Goal: Task Accomplishment & Management: Complete application form

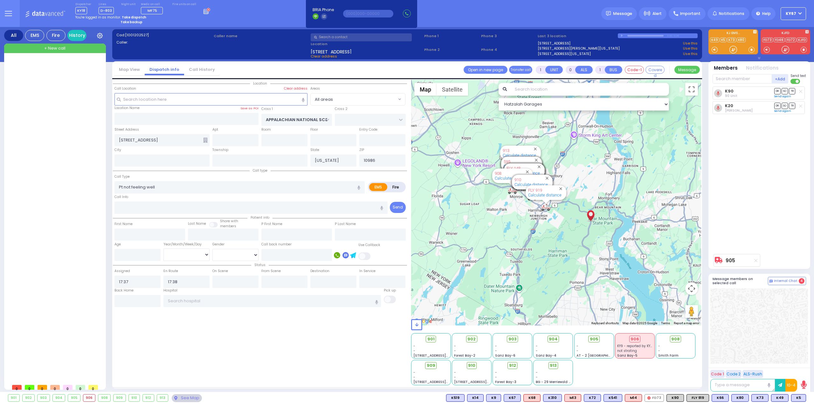
select select
click at [135, 17] on strong "Take dispatch" at bounding box center [134, 17] width 24 height 5
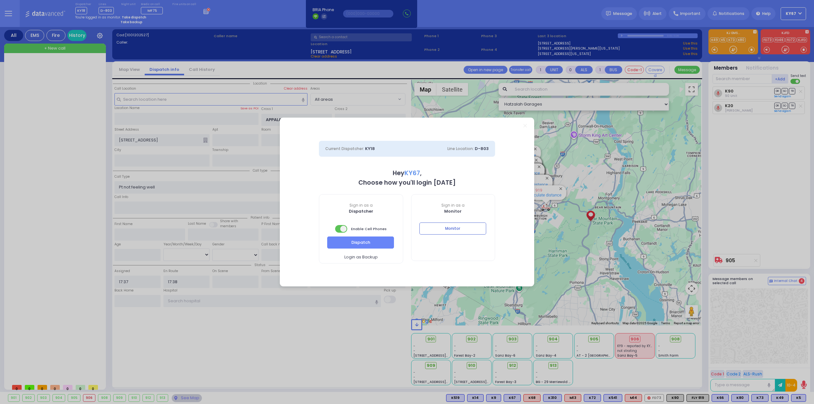
select select "9"
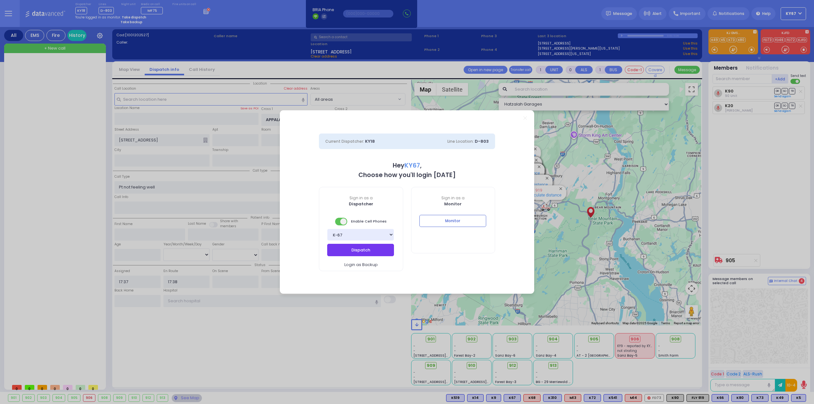
click at [374, 253] on button "Dispatch" at bounding box center [360, 250] width 67 height 12
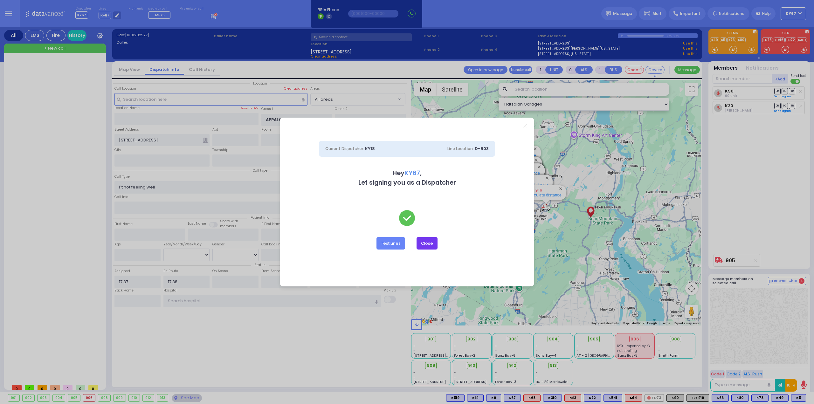
click at [432, 245] on button "Close" at bounding box center [427, 243] width 21 height 12
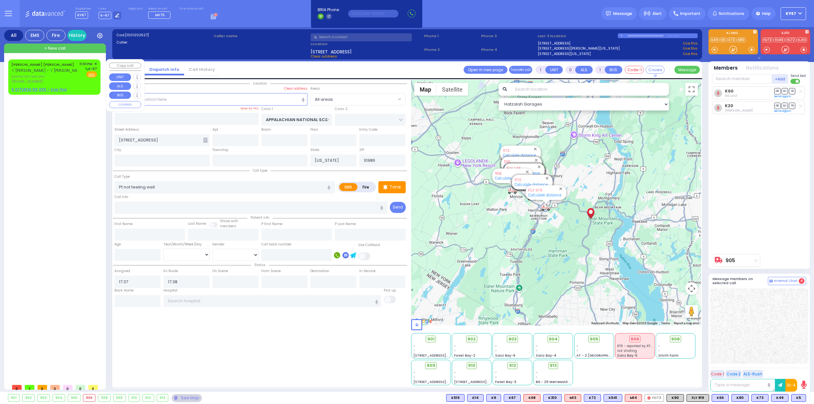
click at [27, 89] on u "5 VITEBSK RD 003 - Use this" at bounding box center [38, 89] width 55 height 5
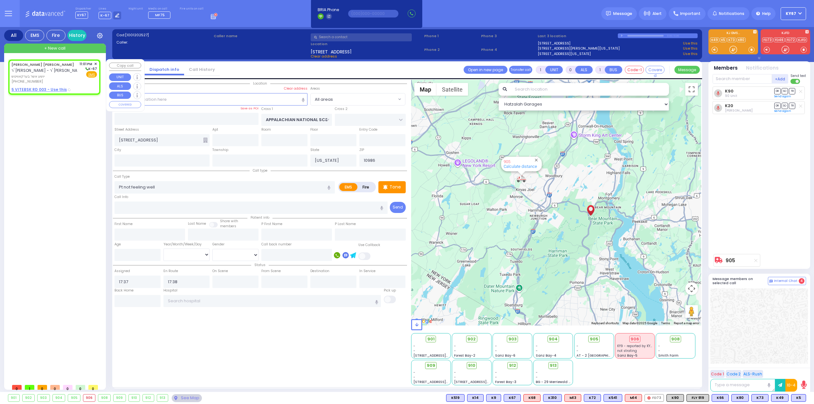
type input "2"
type input "1"
select select
radio input "true"
type input "JOSHUA USHER"
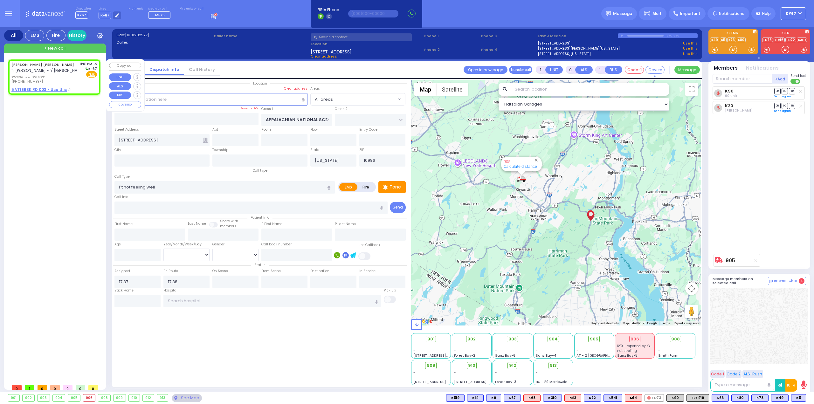
type input "BERKOWITZ"
select select
type input "23:01"
select select "Hatzalah Garages"
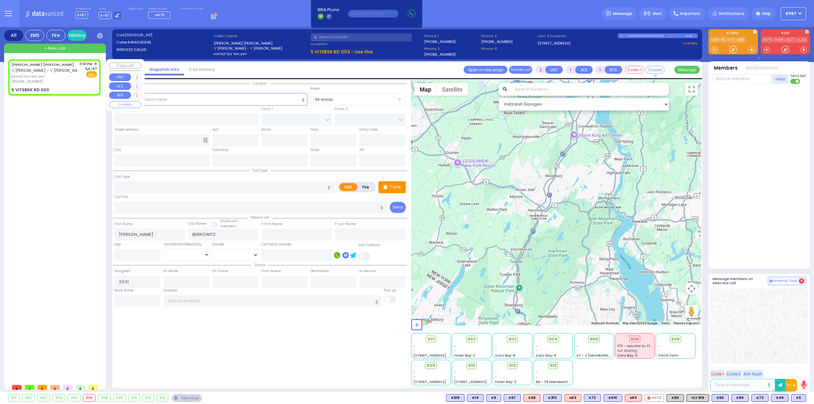
select select
radio input "true"
select select
select select "Hatzalah Garages"
type input "5 VITEBSK RD"
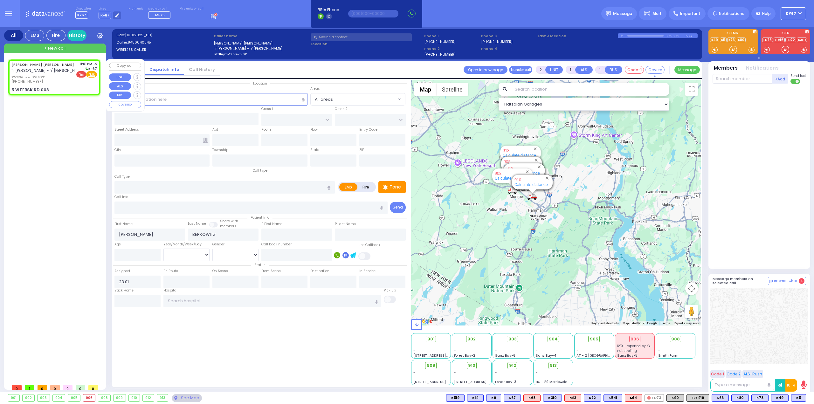
type input "003"
type input "Kiryas Joel"
type input "[US_STATE]"
type input "10950"
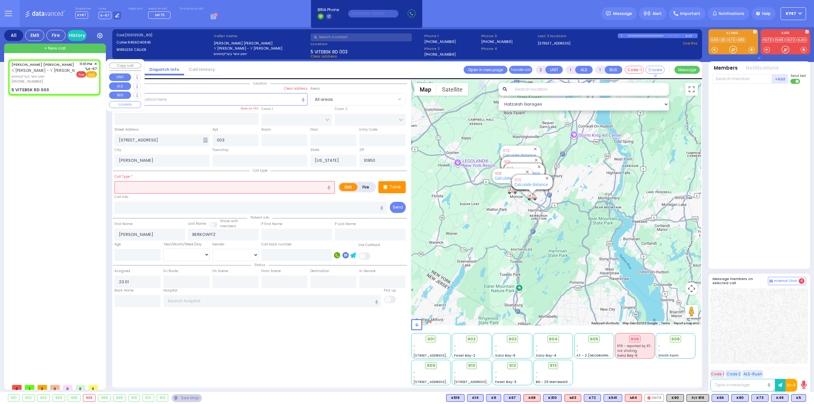
click at [82, 75] on span "Fire" at bounding box center [81, 74] width 10 height 6
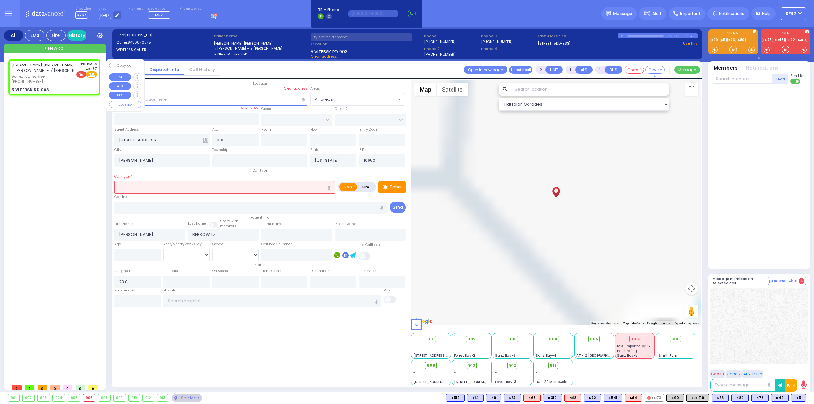
select select
radio input "true"
select select
select select "Hatzalah Garages"
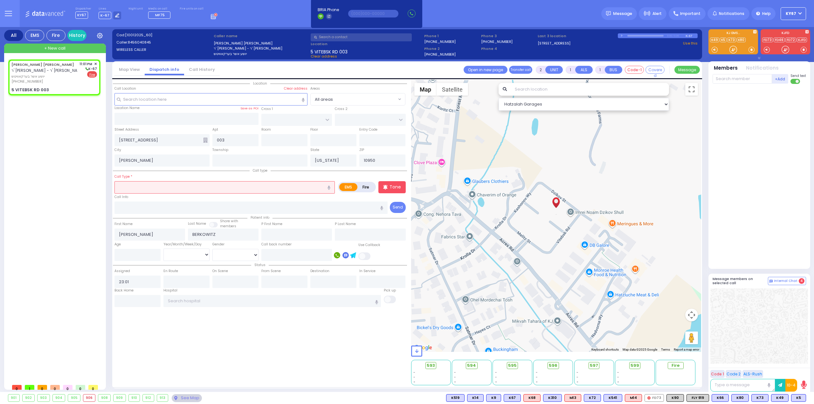
click at [172, 189] on input "text" at bounding box center [224, 187] width 220 height 12
type input "z"
select select
radio input "false"
radio input "true"
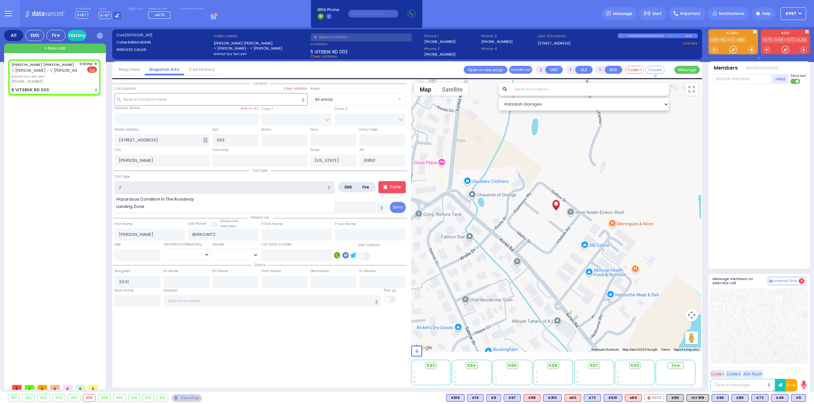
select select
select select "Hatzalah Garages"
select select
radio input "true"
select select
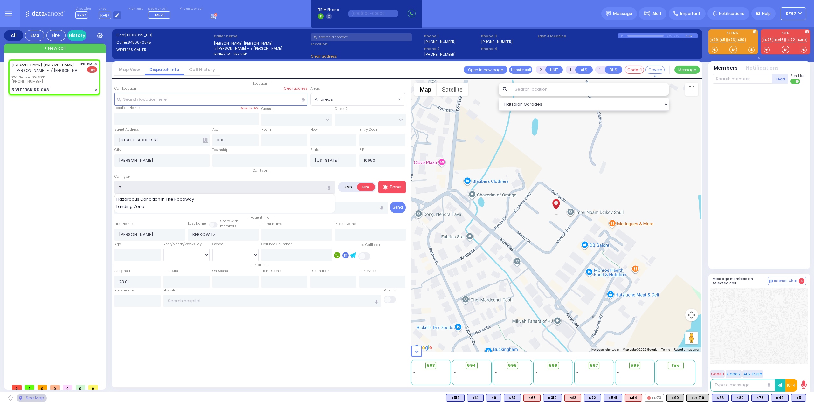
select select "Hatzalah Garages"
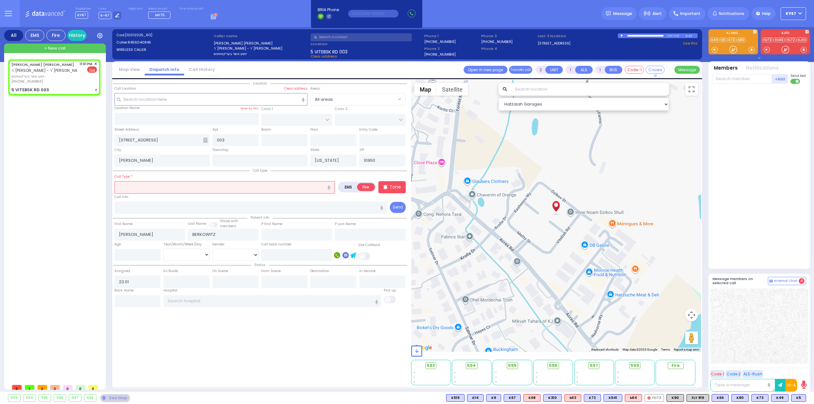
type input "a"
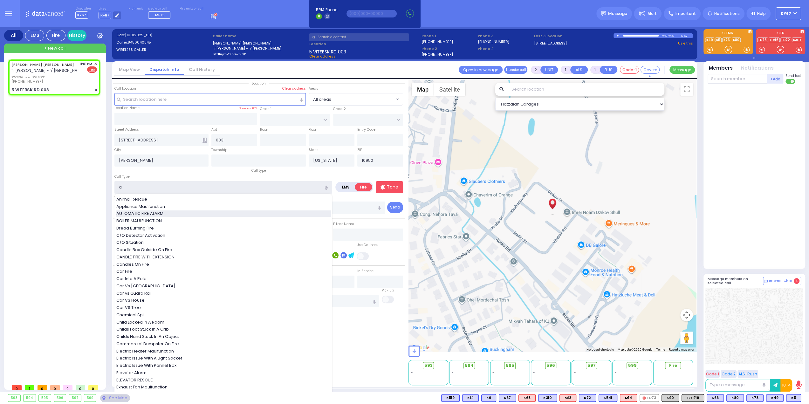
select select
radio input "true"
select select
select select "Hatzalah Garages"
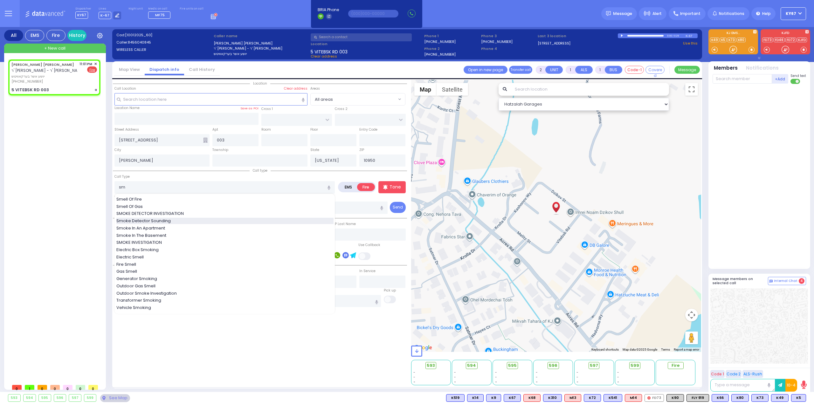
click at [166, 221] on span "Smoke Detector Sounding" at bounding box center [144, 221] width 57 height 6
type input "Smoke Detector Sounding"
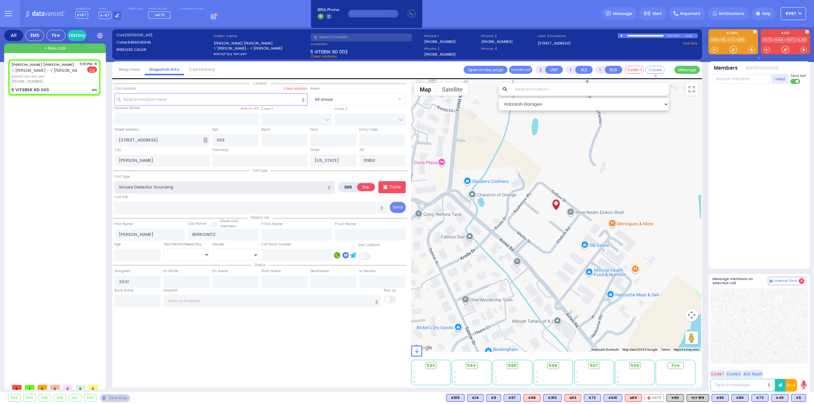
select select
radio input "true"
select select
select select "Hatzalah Garages"
select select
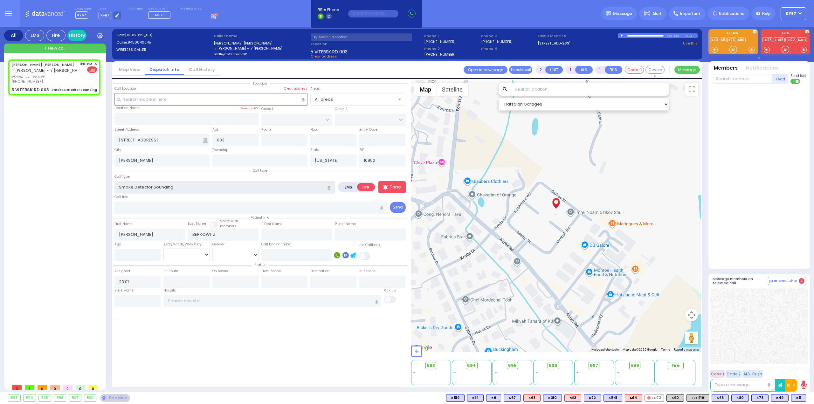
radio input "true"
select select
select select "Hatzalah Garages"
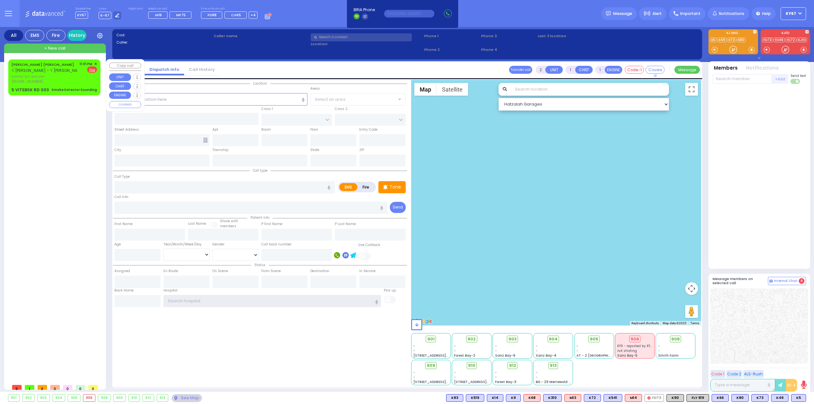
type input "Ky67"
click at [65, 71] on div "JOSHUA USHER BERKOWITZ ר' דוד משה צבי - ר' יואל שטויבער" at bounding box center [47, 67] width 73 height 12
select select
type input "Smoke Detector Sounding"
radio input "false"
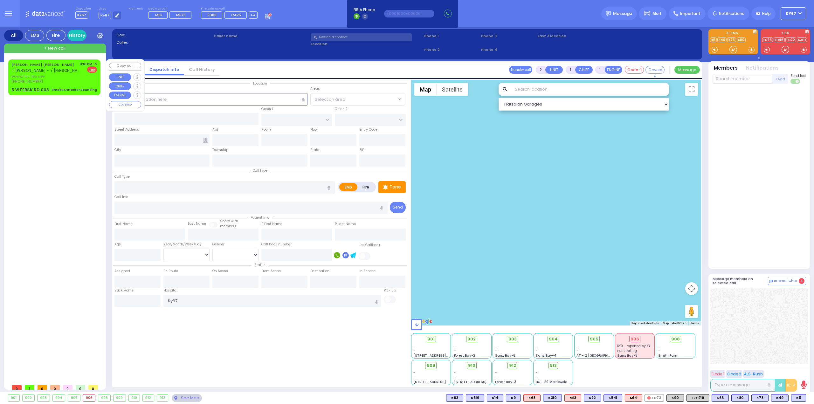
radio input "true"
type input "JOSHUA USHER"
type input "BERKOWITZ"
select select
type input "23:01"
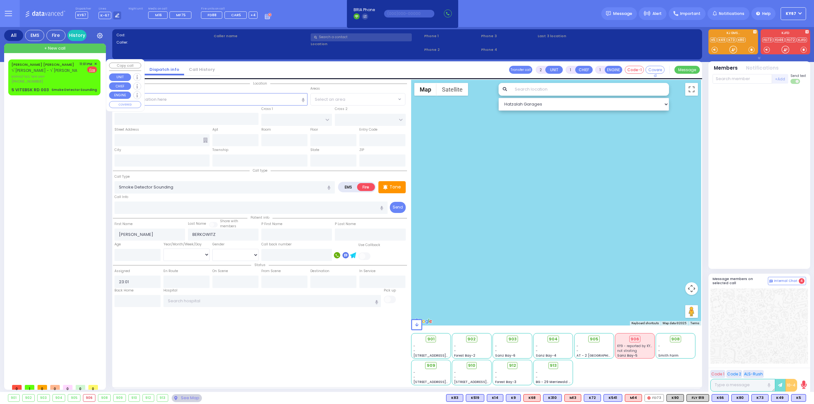
select select "Hatzalah Garages"
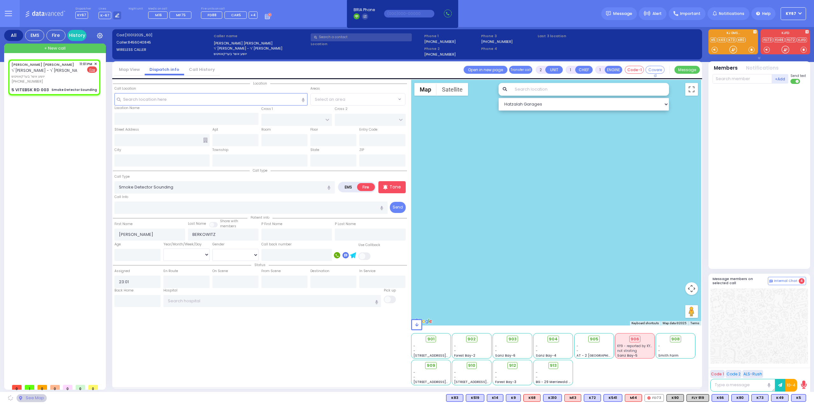
type input "5 VITEBSK RD"
type input "003"
type input "Kiryas Joel"
type input "[US_STATE]"
type input "10950"
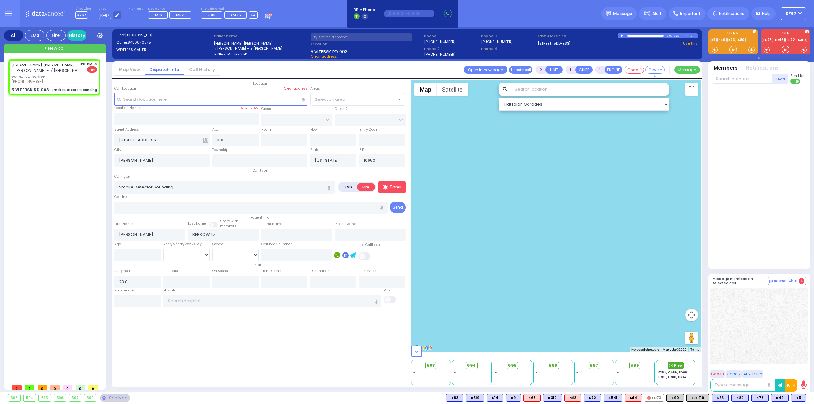
click at [676, 366] on span "Fire" at bounding box center [678, 366] width 8 height 6
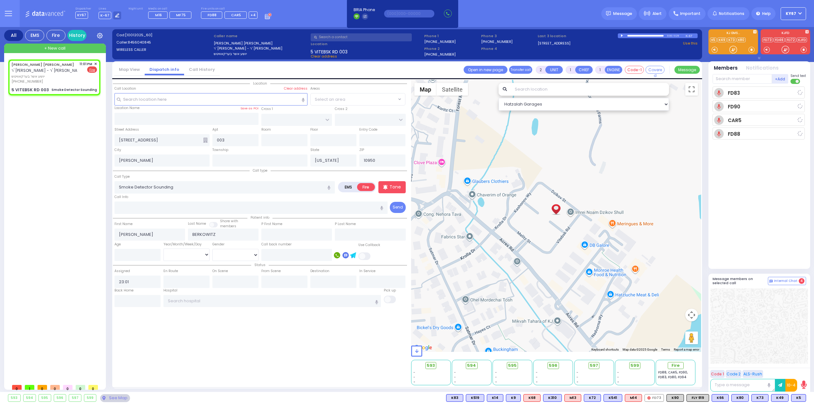
select select
radio input "true"
select select
type input "23:02"
select select
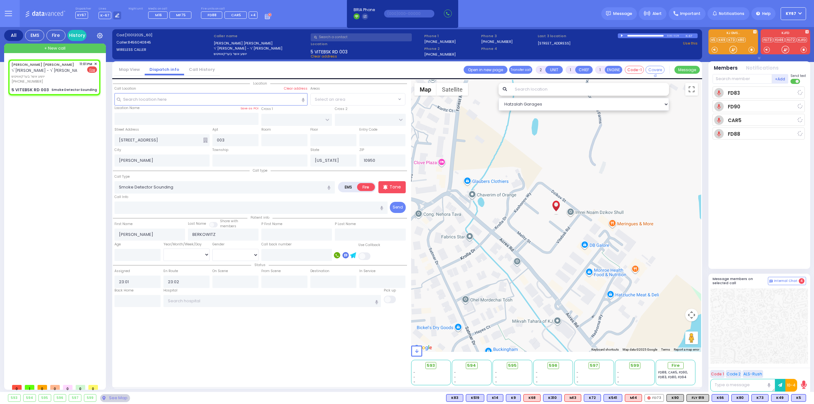
radio input "true"
select select
radio input "true"
select select
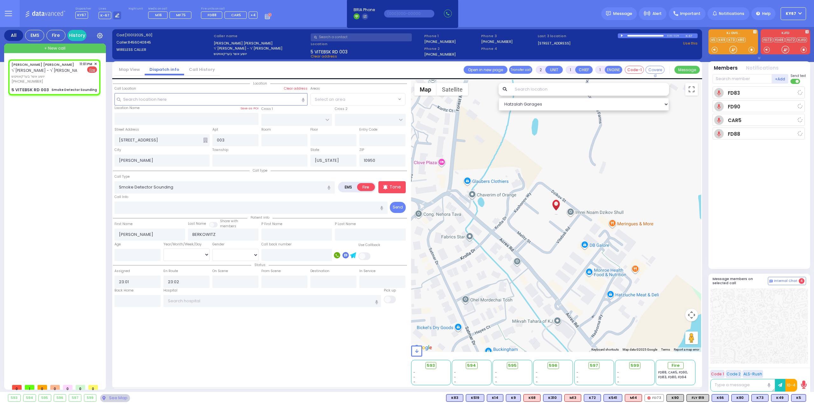
select select "Hatzalah Garages"
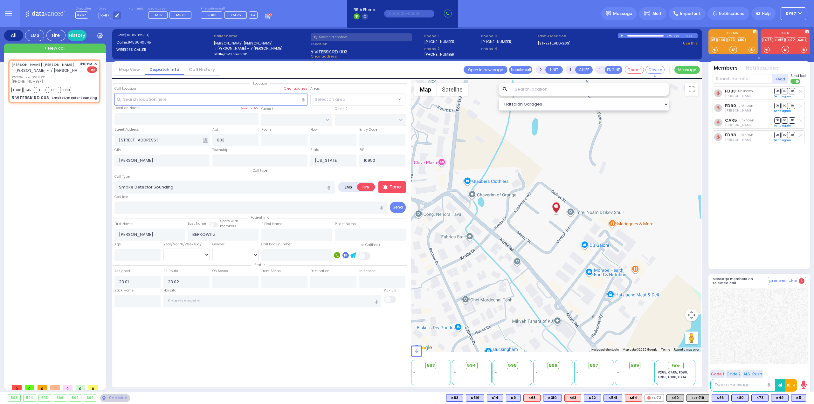
select select
radio input "true"
select select
radio input "true"
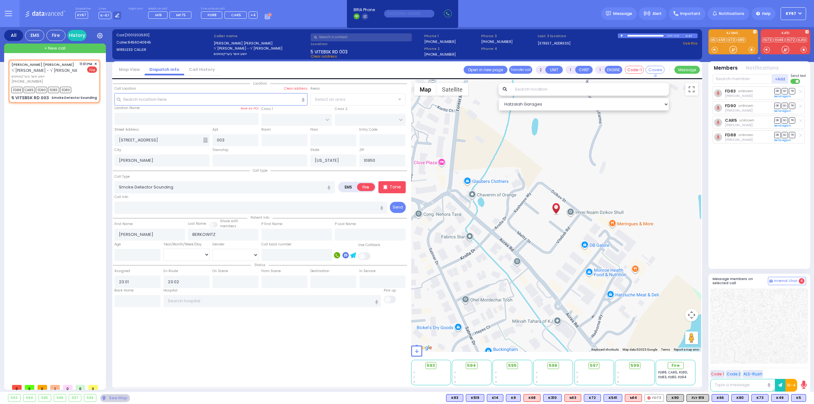
select select
select select "Hatzalah Garages"
select select
radio input "true"
select select
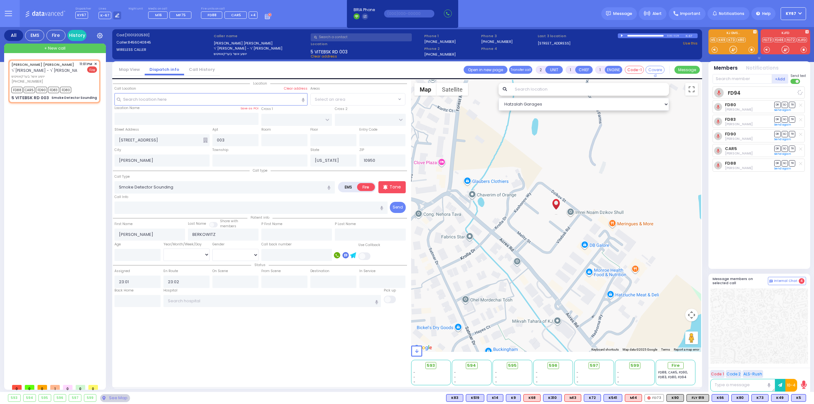
select select "Hatzalah Garages"
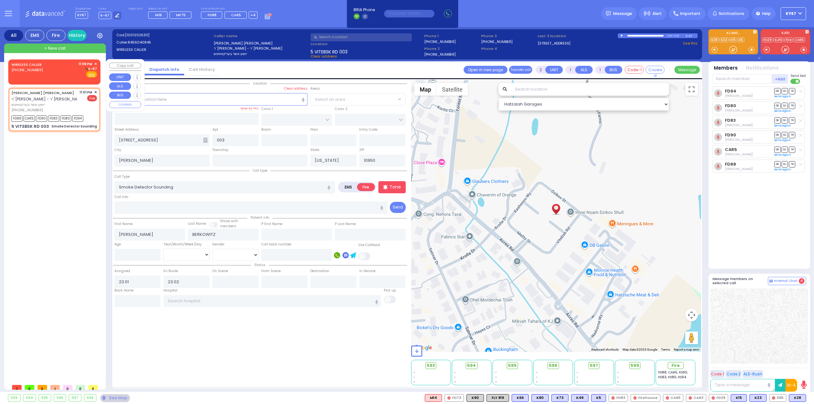
click at [58, 63] on div "WIRELESS CALLER (646) 965-0140 11:09 PM ✕ K-67" at bounding box center [54, 69] width 86 height 17
select select
radio input "true"
select select
type input "23:09"
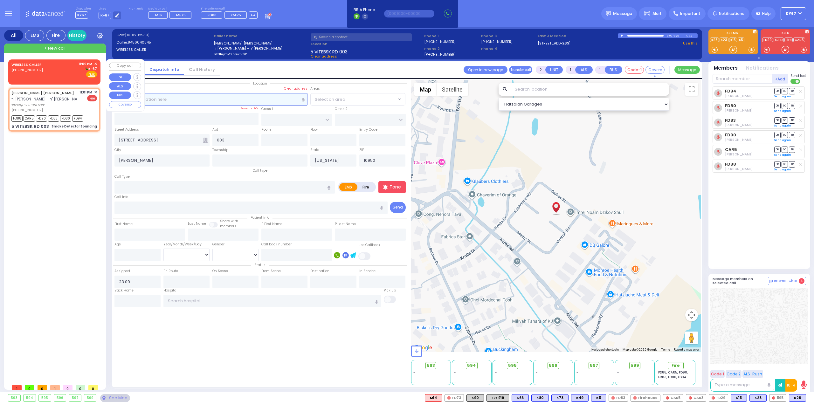
select select "Hatzalah Garages"
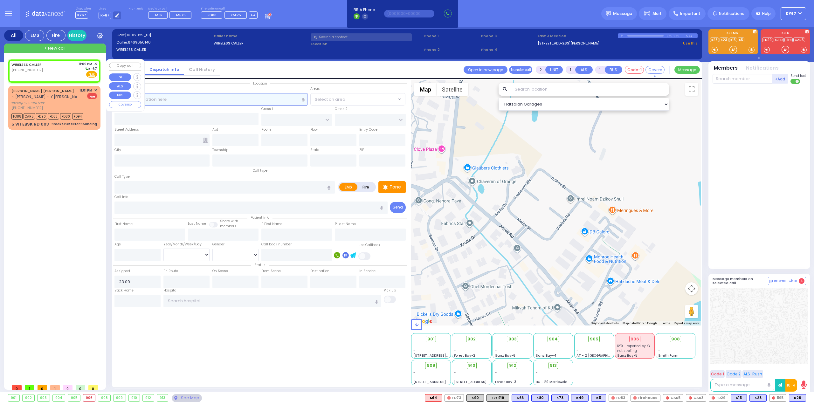
select select
radio input "true"
select select
select select "Hatzalah Garages"
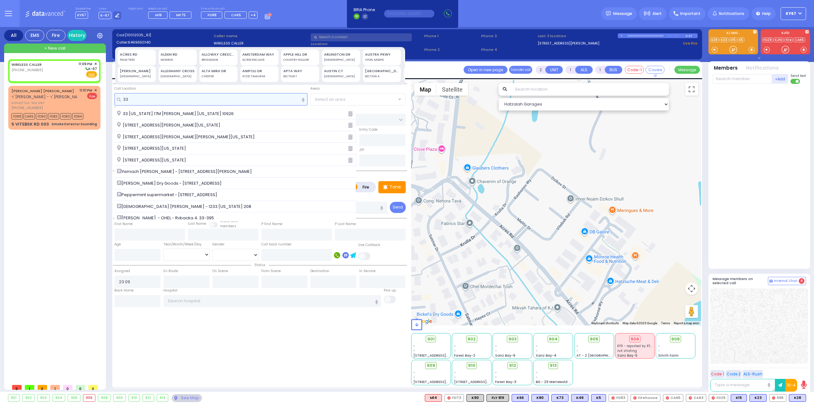
type input "33 m"
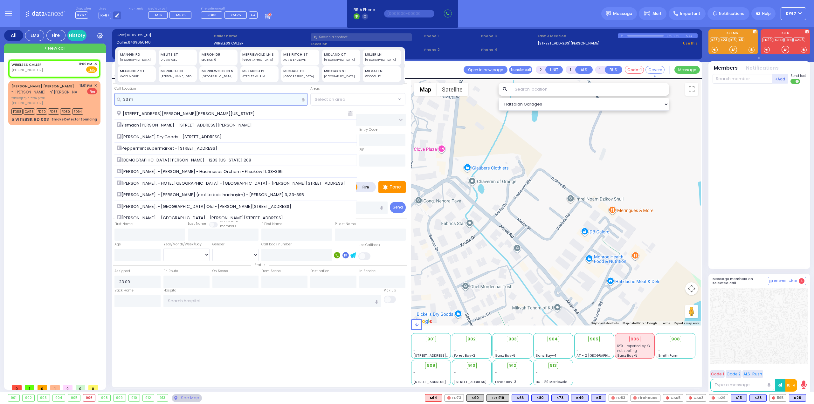
select select
radio input "true"
select select
select select "Hatzalah Garages"
type input "33 m"
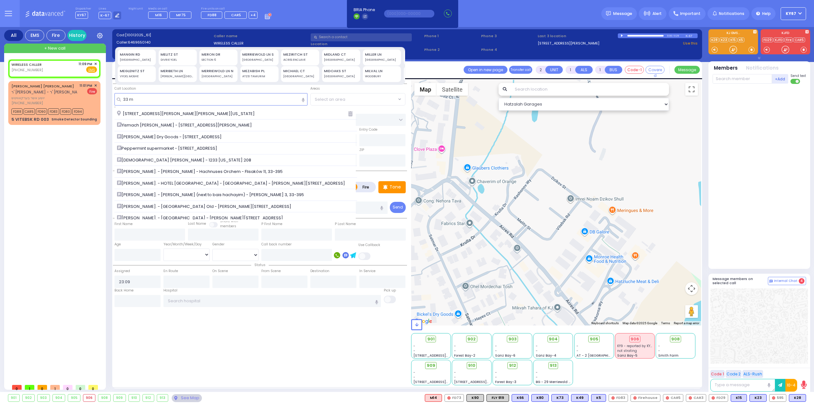
click at [127, 52] on div "MANGIN RD" at bounding box center [137, 54] width 34 height 5
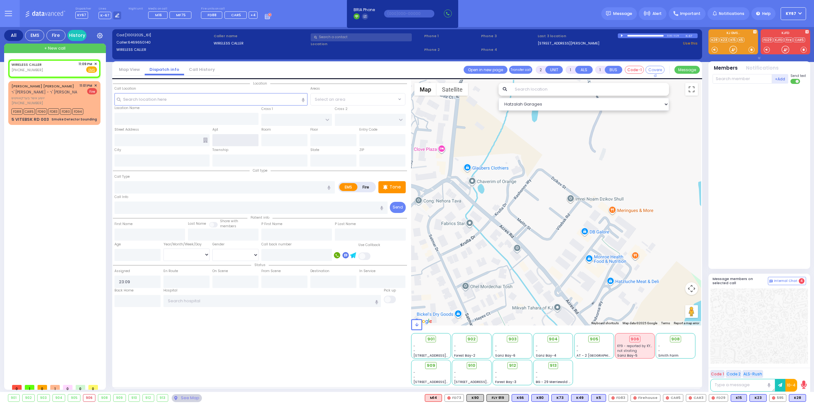
type input "33 MANGIN RD"
type input "MONROE"
type input "10950"
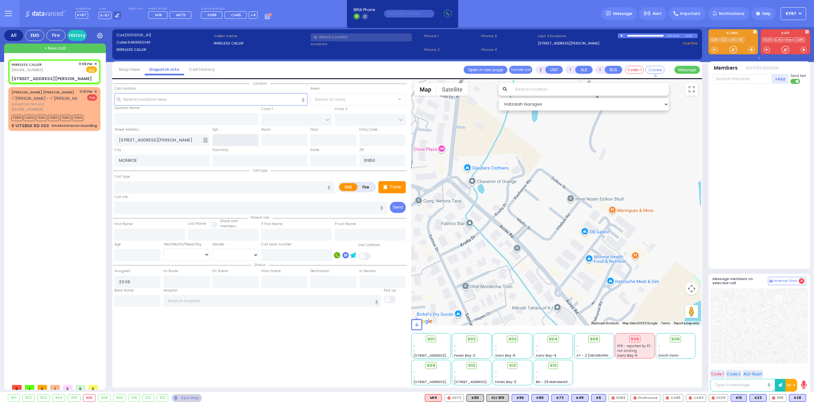
select select
radio input "true"
select select
select select "Hatzalah Garages"
type input "00"
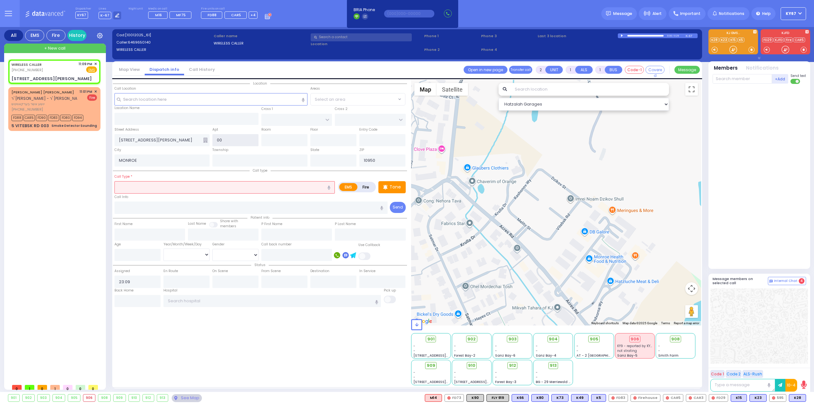
type input "[US_STATE]"
type input "1"
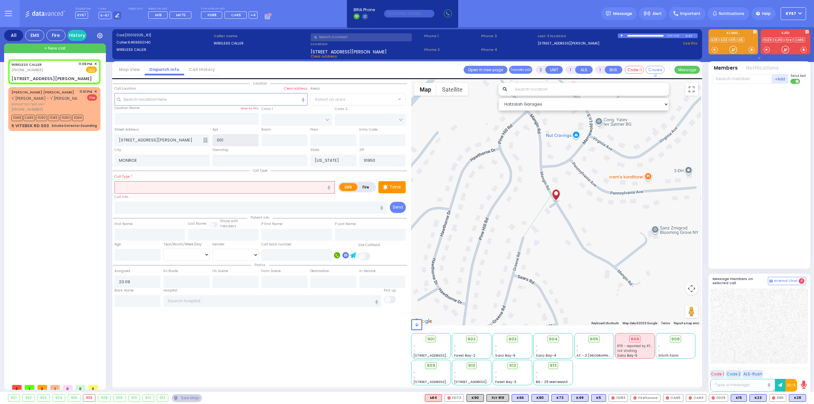
type input "001"
click at [168, 186] on input "text" at bounding box center [224, 187] width 220 height 12
select select
radio input "true"
select select
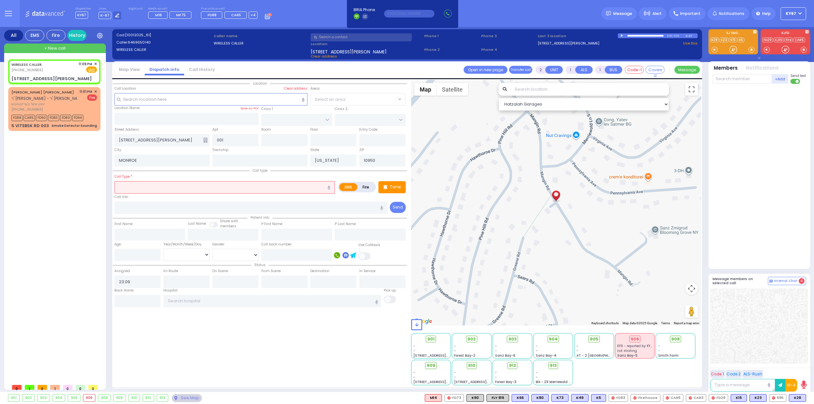
select select "Hatzalah Garages"
select select
radio input "true"
select select
select select "Hatzalah Garages"
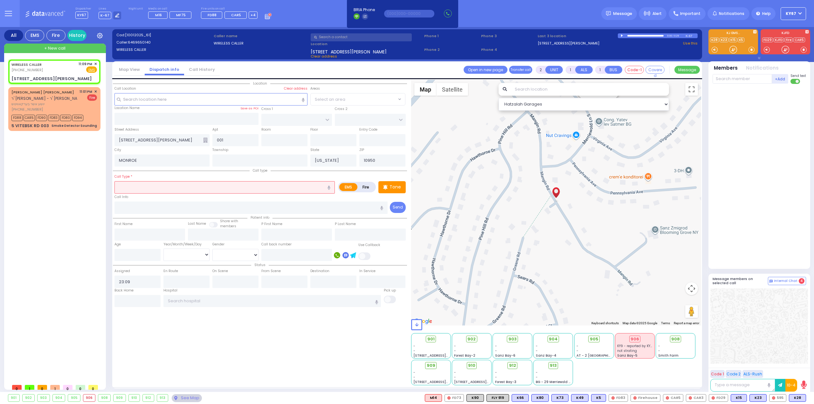
click at [330, 187] on icon "button" at bounding box center [329, 188] width 3 height 4
type input "severe headache"
select select
radio input "true"
select select
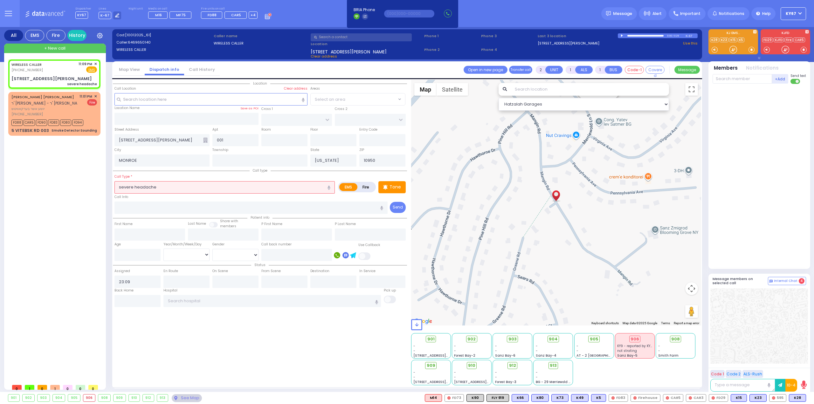
select select "Hatzalah Garages"
click at [400, 185] on p "Tone" at bounding box center [395, 187] width 11 height 7
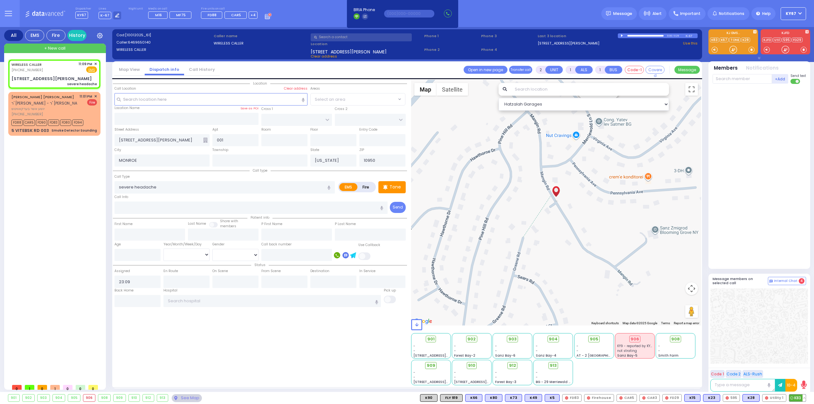
click at [799, 399] on span "K83" at bounding box center [797, 398] width 17 height 7
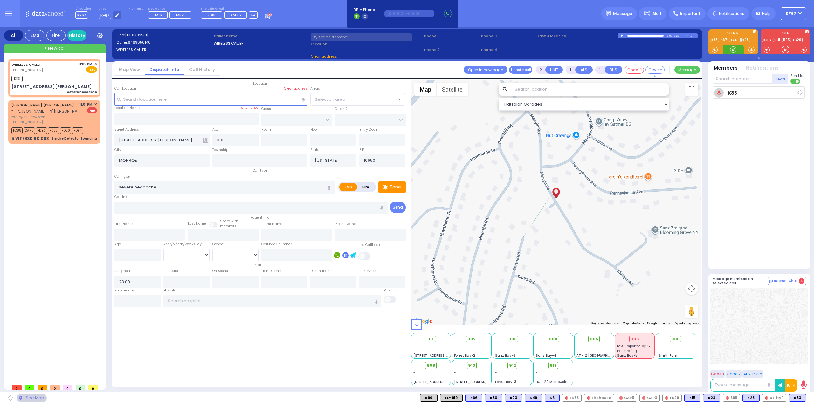
select select
radio input "true"
select select
type input "23:11"
select select "Hatzalah Garages"
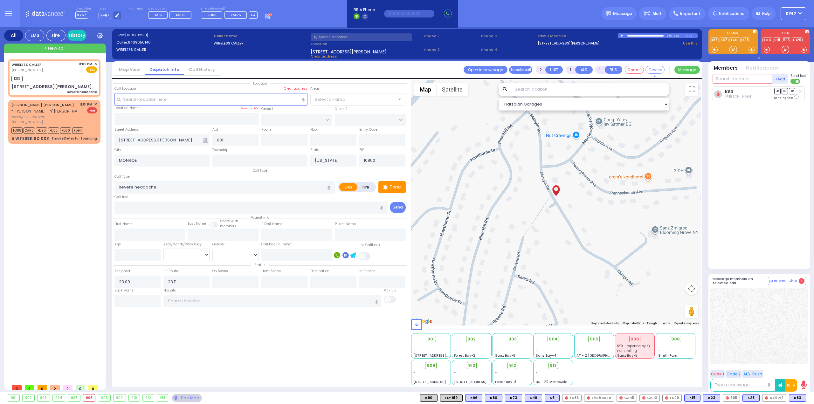
click at [723, 77] on input "text" at bounding box center [742, 79] width 59 height 10
type input "47"
click at [728, 91] on div "KY47" at bounding box center [734, 92] width 32 height 6
select select
radio input "true"
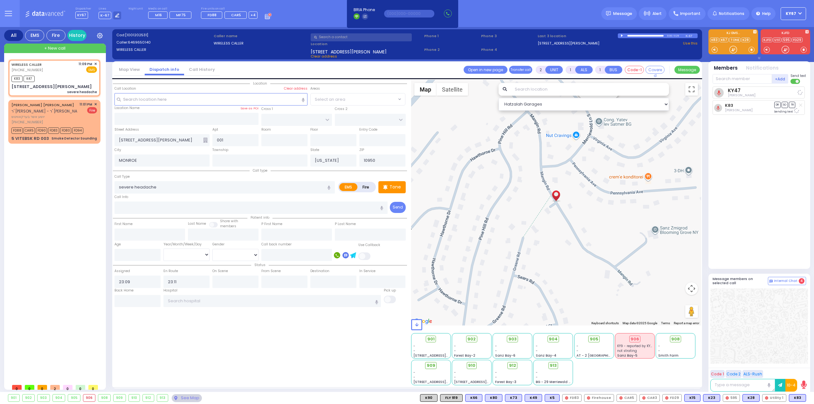
select select
select select "Hatzalah Garages"
click at [731, 78] on input "text" at bounding box center [742, 79] width 59 height 10
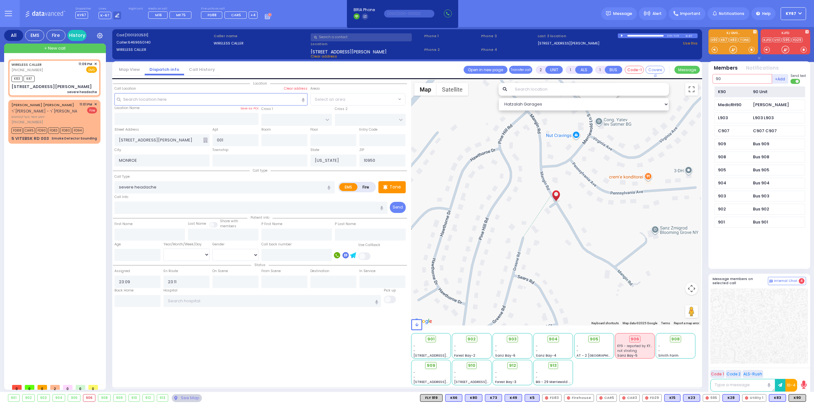
type input "90"
click at [748, 92] on div "K90" at bounding box center [734, 92] width 32 height 6
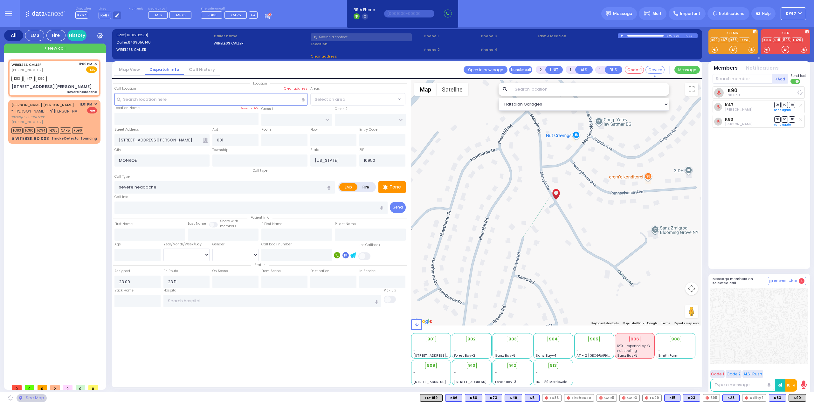
select select
radio input "true"
select select
select select "Hatzalah Garages"
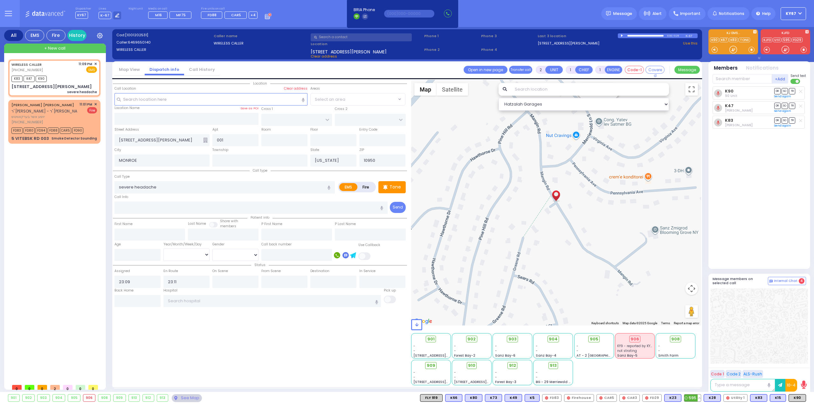
click at [701, 398] on button at bounding box center [699, 398] width 3 height 7
click at [698, 384] on icon at bounding box center [694, 384] width 7 height 7
click at [239, 283] on input "text" at bounding box center [235, 282] width 46 height 12
type input "11:09"
click at [262, 357] on div "Location 001" at bounding box center [260, 233] width 294 height 306
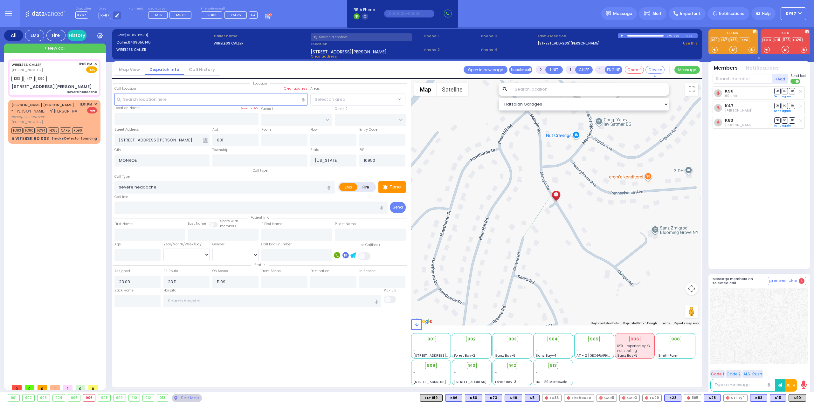
select select
radio input "true"
select select
select select "Hatzalah Garages"
click at [219, 281] on input "11:09" at bounding box center [235, 282] width 46 height 12
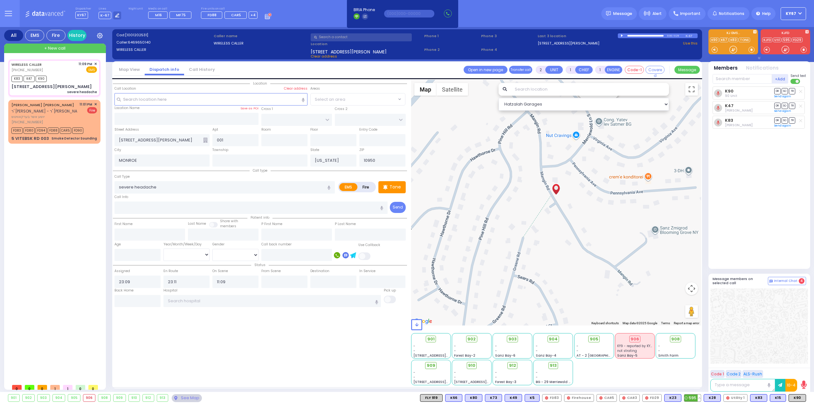
click at [701, 397] on button at bounding box center [699, 398] width 3 height 7
drag, startPoint x: 246, startPoint y: 280, endPoint x: 184, endPoint y: 283, distance: 62.1
click at [184, 283] on div "Status Assigned 23:09 En Route 23:11 11:09" at bounding box center [260, 274] width 294 height 27
type input "2309"
click at [244, 350] on div "Location 001" at bounding box center [260, 233] width 294 height 306
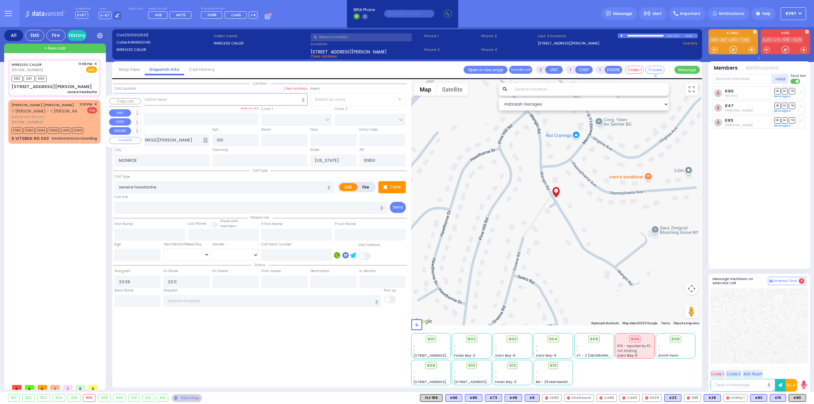
click at [64, 106] on div "JOSHUA USHER BERKOWITZ ר' דוד משה צבי - ר' יואל שטויבער" at bounding box center [47, 108] width 73 height 12
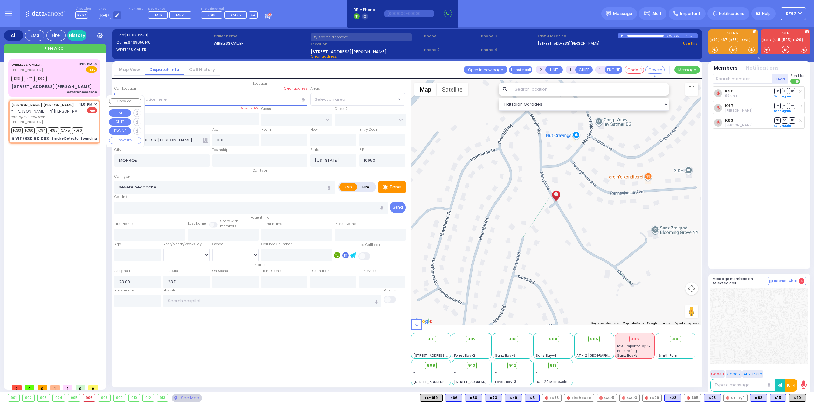
select select
type input "Smoke Detector Sounding"
radio input "false"
radio input "true"
type input "JOSHUA USHER"
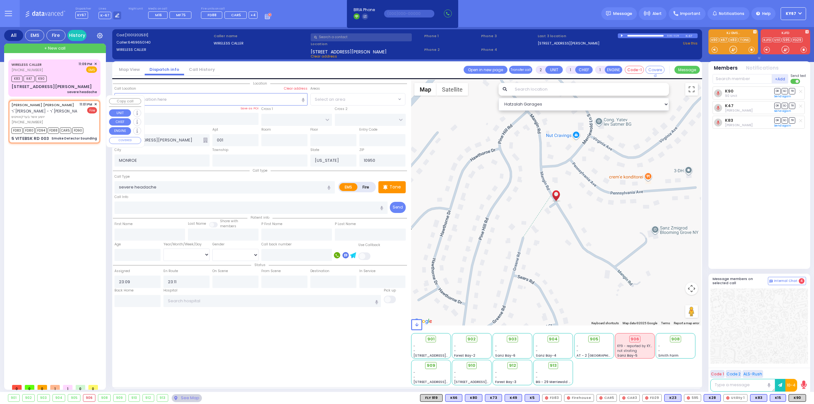
type input "BERKOWITZ"
select select
type input "23:01"
type input "23:02"
select select "Hatzalah Garages"
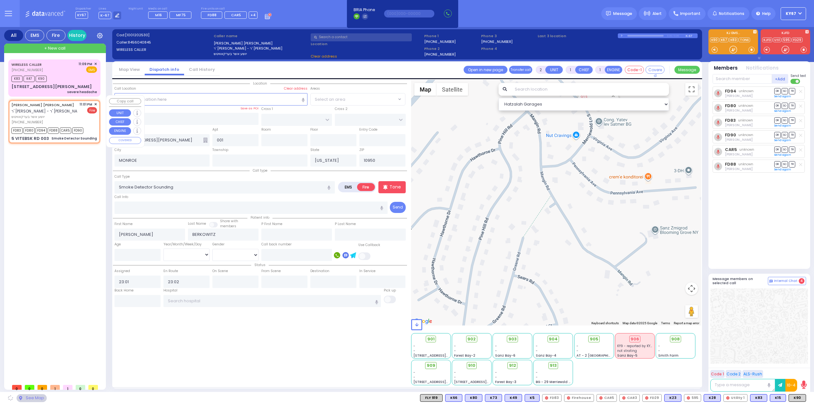
type input "5 VITEBSK RD"
type input "003"
type input "Kiryas Joel"
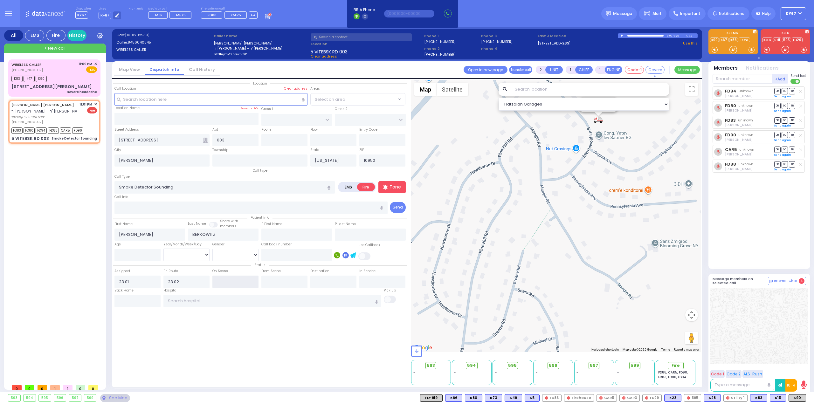
drag, startPoint x: 228, startPoint y: 280, endPoint x: 232, endPoint y: 280, distance: 3.9
click at [229, 280] on input "text" at bounding box center [235, 282] width 46 height 12
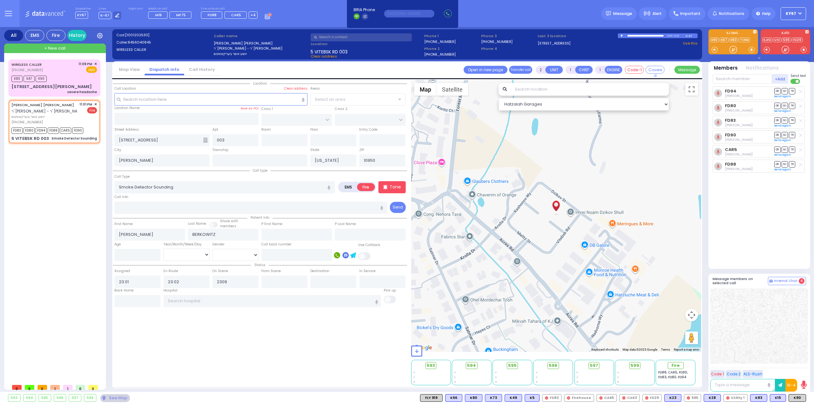
type input "23:09"
click at [270, 337] on div "Location 003" at bounding box center [260, 233] width 294 height 306
select select
radio input "true"
select select
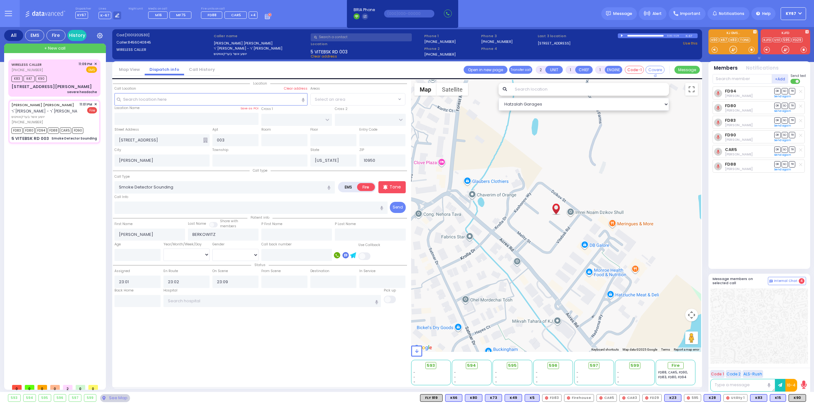
select select "Hatzalah Garages"
click at [57, 71] on div "WIRELESS CALLER (646) 965-0140 11:09 PM ✕ EMS" at bounding box center [54, 67] width 86 height 12
select select
type input "severe headache"
radio input "true"
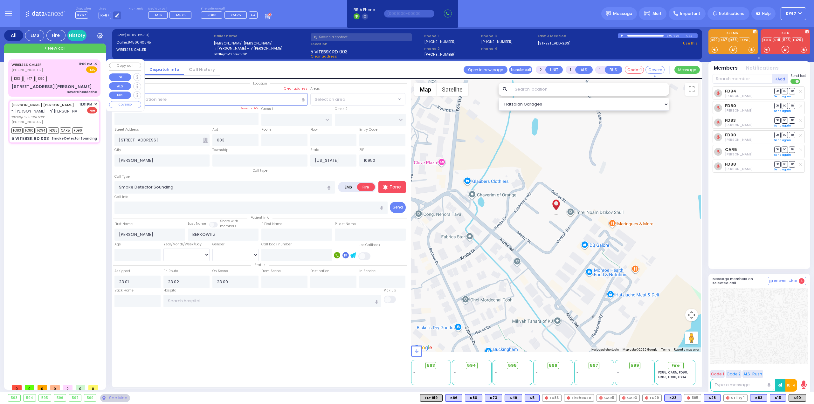
select select
type input "23:09"
type input "23:11"
type input "11:09"
select select "Hatzalah Garages"
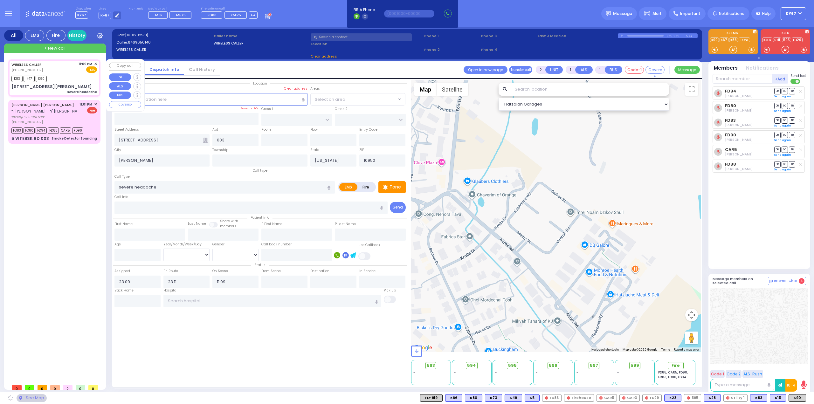
type input "33 MANGIN RD"
type input "001"
type input "MONROE"
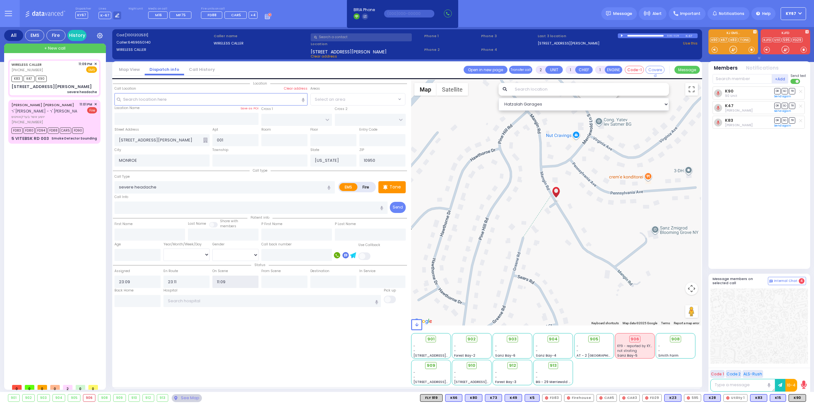
drag, startPoint x: 241, startPoint y: 278, endPoint x: 134, endPoint y: 286, distance: 107.8
click at [134, 286] on div "Status Assigned 23:09 En Route 23:11 11:09" at bounding box center [260, 274] width 294 height 27
click at [255, 357] on div "Location 001" at bounding box center [260, 233] width 294 height 306
select select
radio input "true"
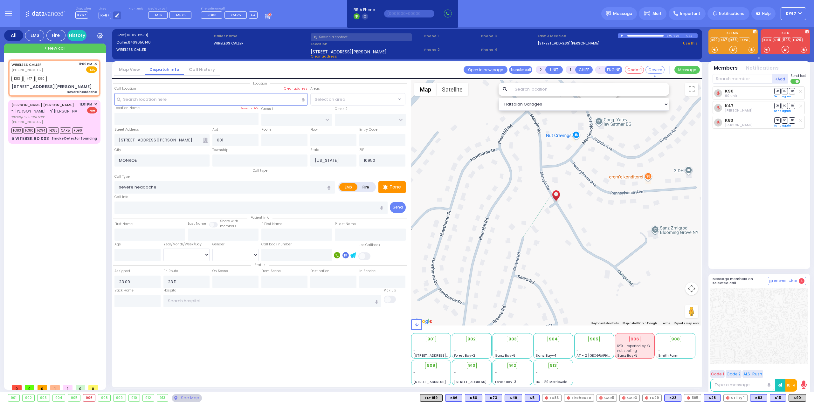
select select
select select "Hatzalah Garages"
click at [226, 278] on input "text" at bounding box center [235, 282] width 46 height 12
type input "23:13"
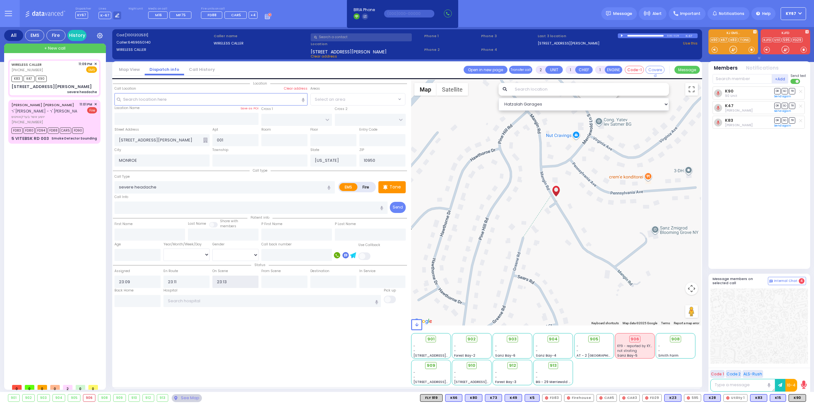
select select
radio input "true"
select select
select select "Hatzalah Garages"
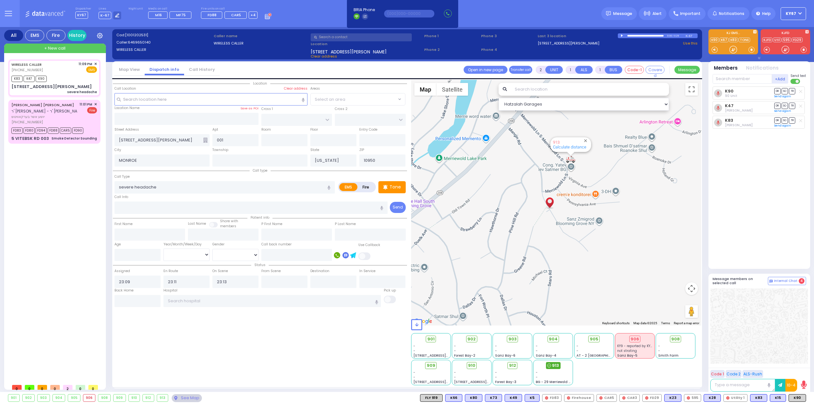
click at [555, 366] on span "913" at bounding box center [555, 366] width 7 height 6
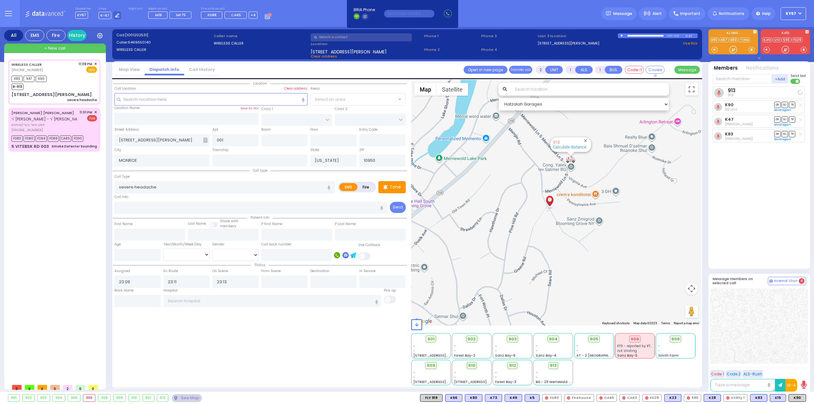
select select
radio input "true"
select select
select select "Hatzalah Garages"
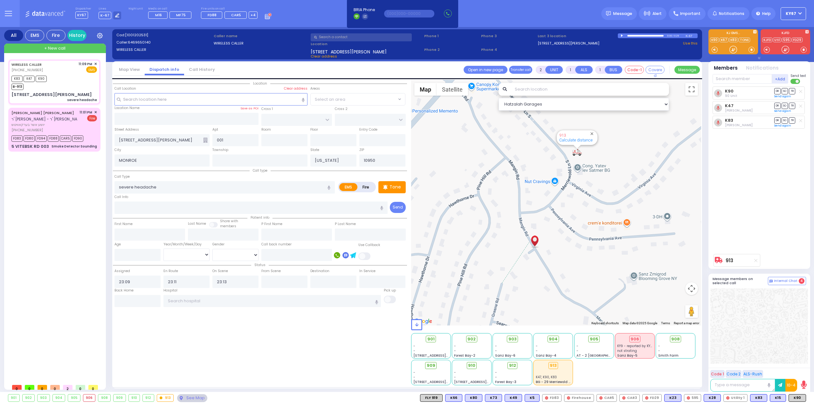
click at [269, 352] on div "Location 001" at bounding box center [260, 233] width 294 height 306
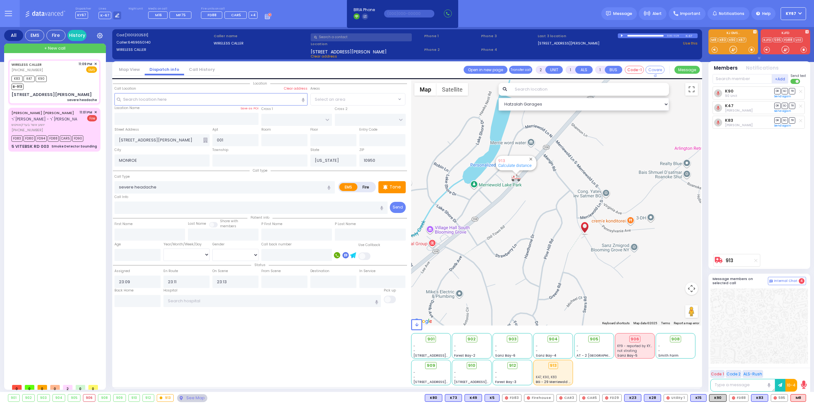
type input "6"
select select
radio input "true"
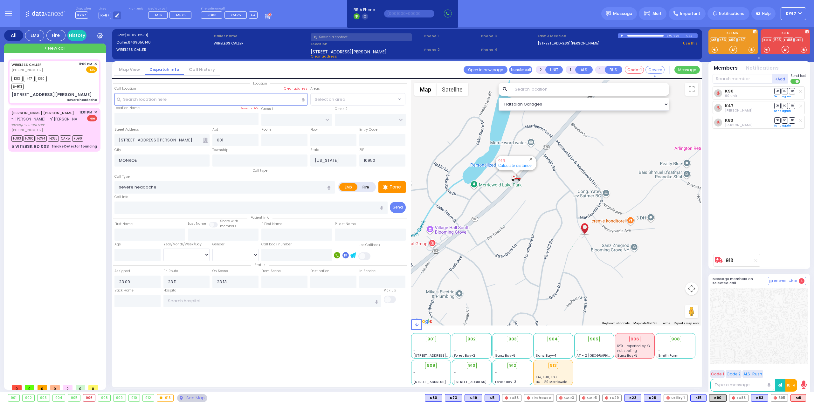
type input "Unknown"
select select "Year"
select select "Hatzalah Garages"
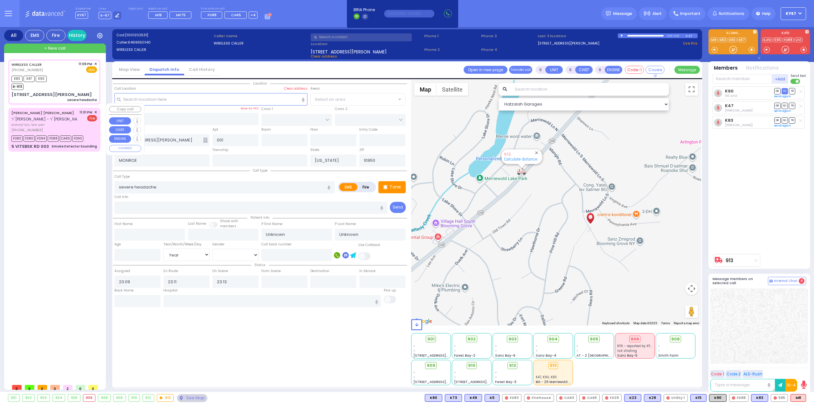
click at [95, 110] on span "✕" at bounding box center [95, 112] width 3 height 5
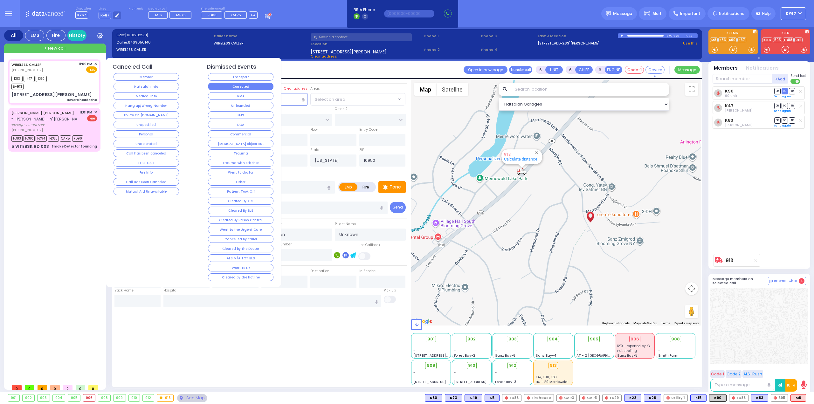
click at [248, 87] on button "Corrected" at bounding box center [241, 87] width 66 height 8
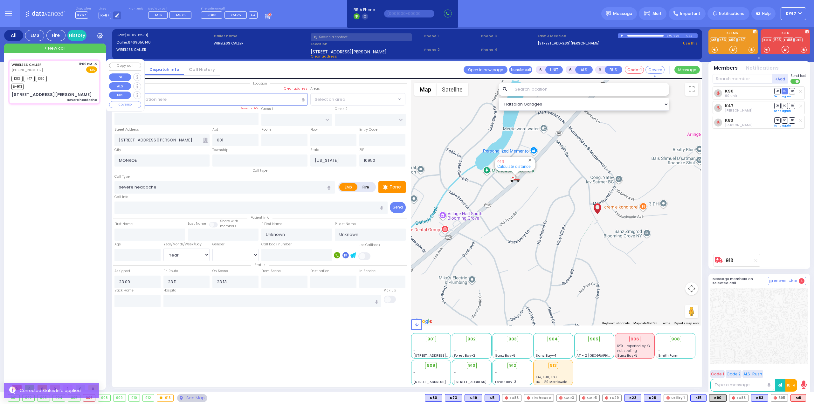
click at [66, 79] on div "K83 K47 K90 B-913" at bounding box center [54, 82] width 86 height 16
select select
radio input "true"
select select "Year"
select select "Hatzalah Garages"
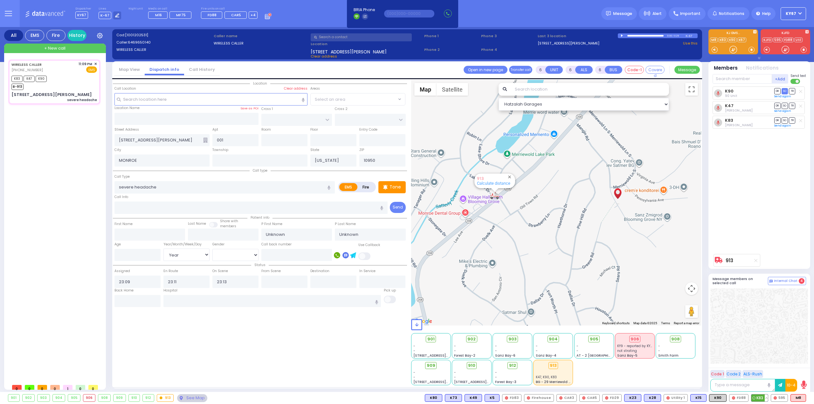
click at [767, 399] on button at bounding box center [766, 398] width 3 height 7
click at [761, 369] on icon at bounding box center [762, 370] width 7 height 7
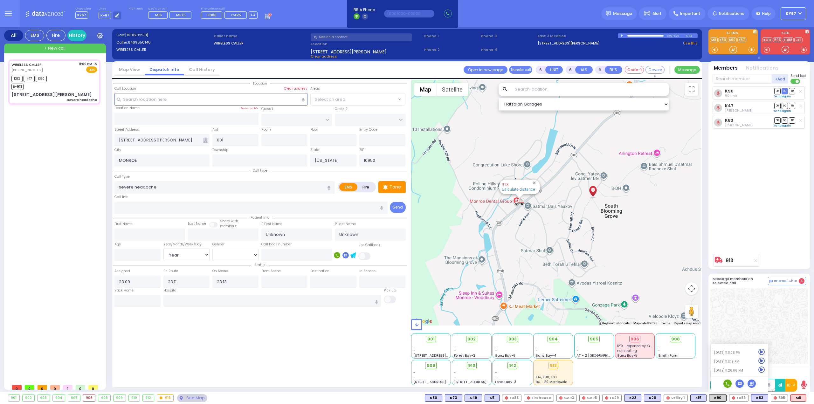
click at [783, 356] on div at bounding box center [760, 325] width 98 height 75
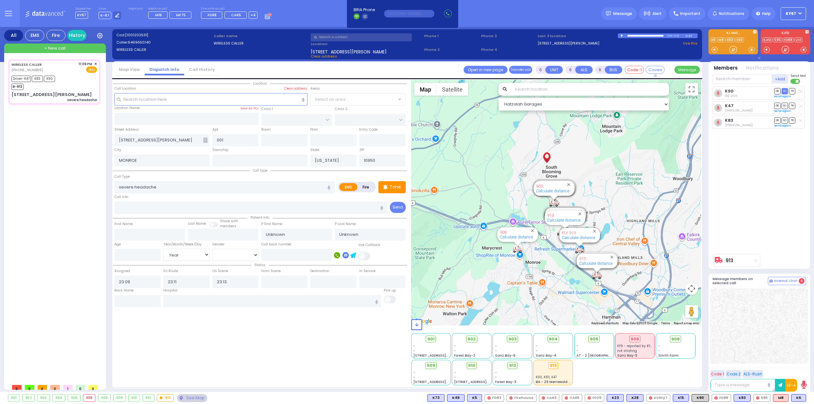
select select
radio input "true"
type input "Esther"
type input "Leifer"
type input "20"
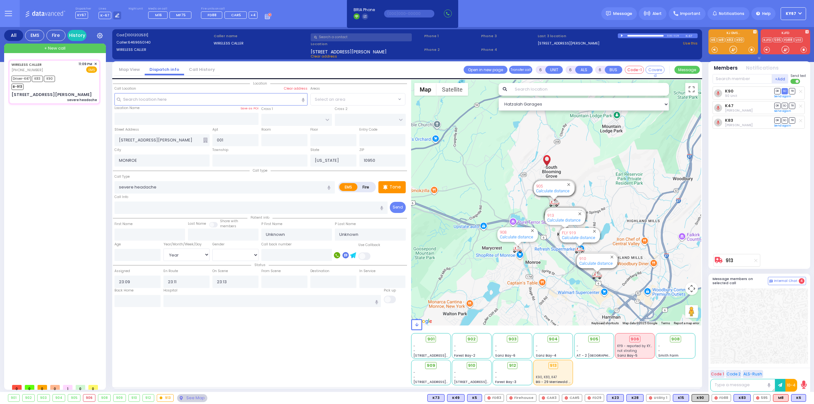
select select "Year"
select select "[DEMOGRAPHIC_DATA]"
select select "Hatzalah Garages"
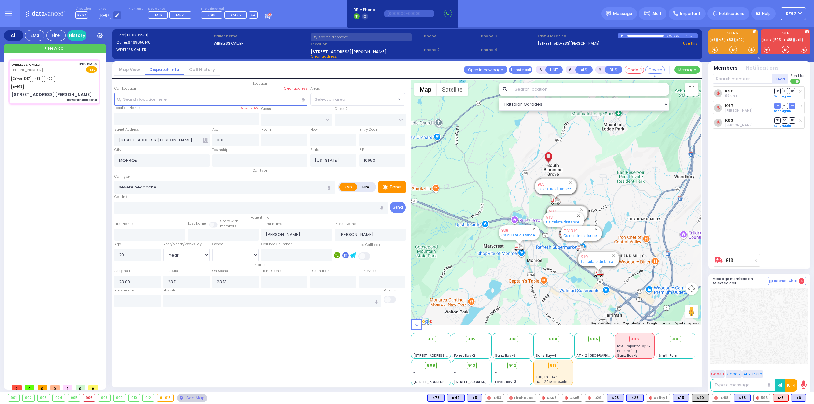
select select
radio input "true"
select select "Year"
select select "[DEMOGRAPHIC_DATA]"
type input "23:30"
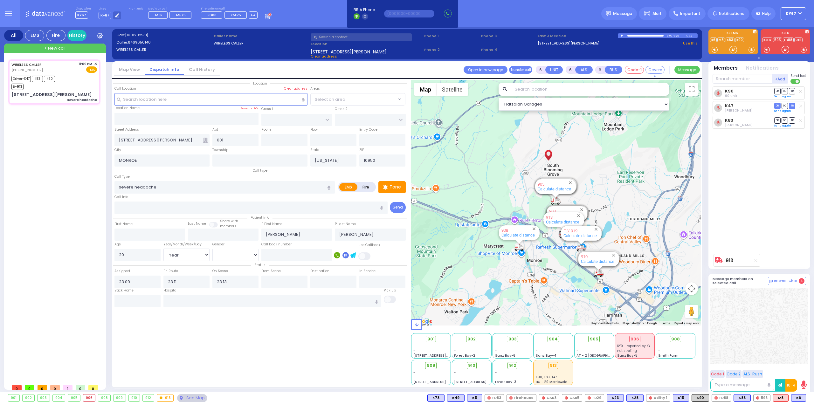
type input "23:39"
select select "Hatzalah Garages"
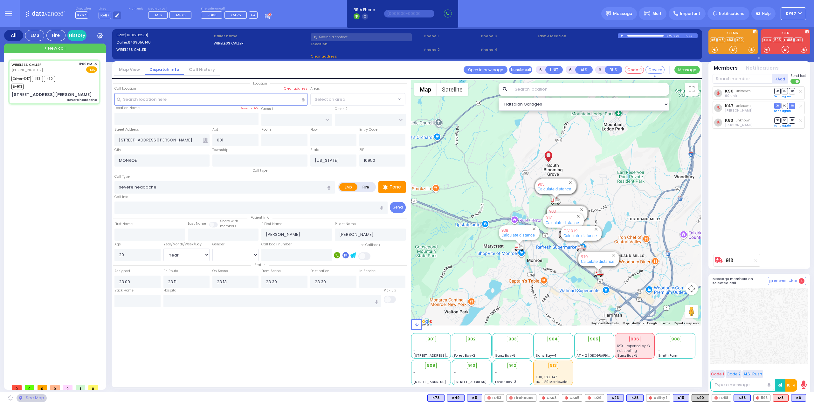
select select
radio input "true"
select select "Year"
select select "[DEMOGRAPHIC_DATA]"
select select "Hatzalah Garages"
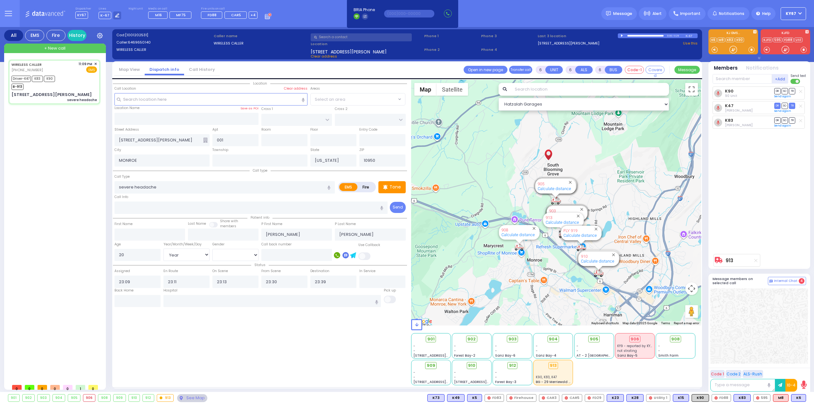
select select
radio input "true"
select select "Year"
select select "[DEMOGRAPHIC_DATA]"
select select "Hatzalah Garages"
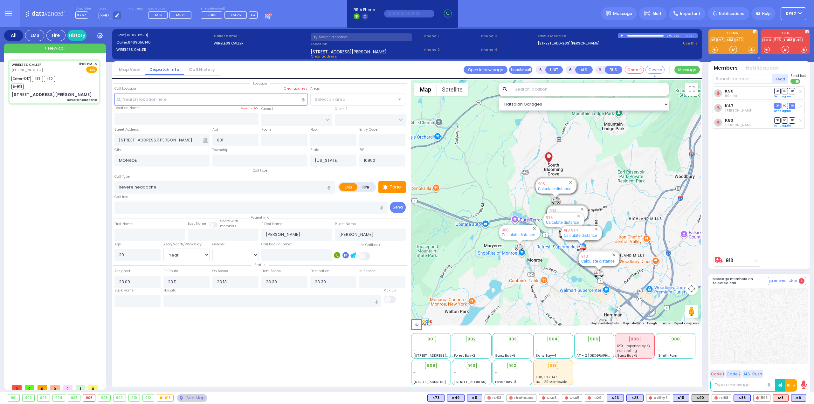
select select
radio input "true"
select select "Year"
select select "[DEMOGRAPHIC_DATA]"
select select "Year"
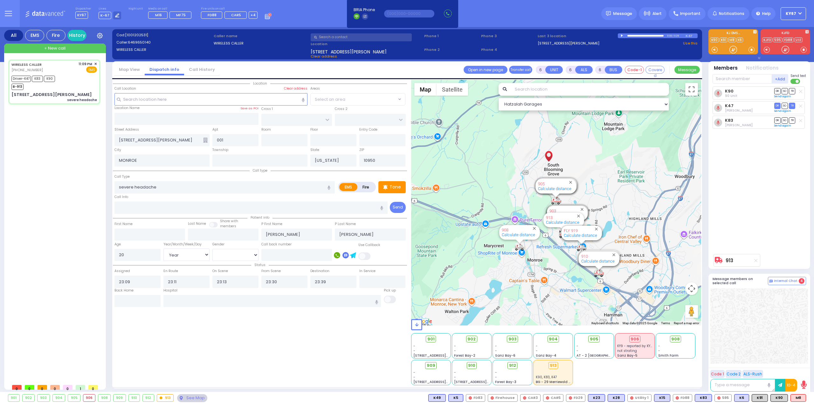
select select "[DEMOGRAPHIC_DATA]"
select select
radio input "true"
select select "Year"
select select "[DEMOGRAPHIC_DATA]"
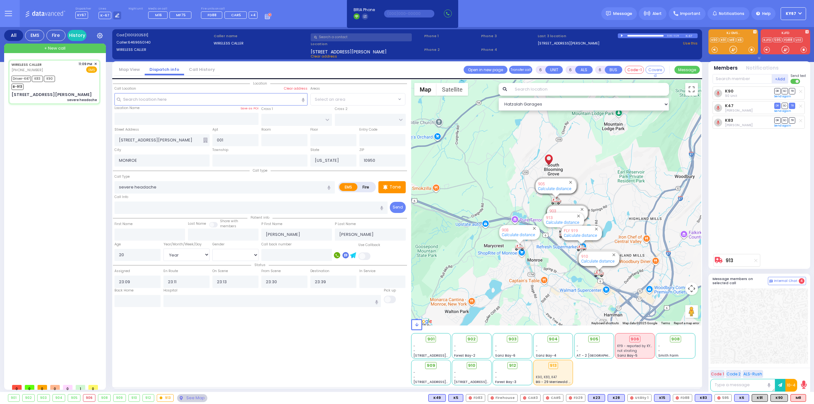
select select "Hatzalah Garages"
select select
radio input "true"
select select "Year"
select select "[DEMOGRAPHIC_DATA]"
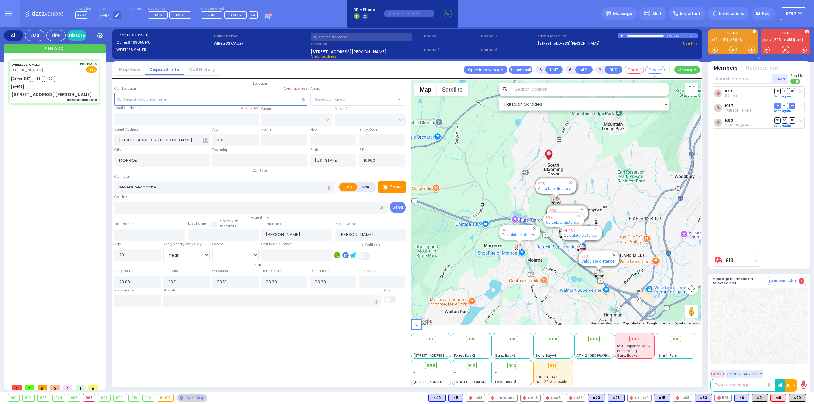
select select "Hatzalah Garages"
select select
radio input "true"
select select "Year"
select select "[DEMOGRAPHIC_DATA]"
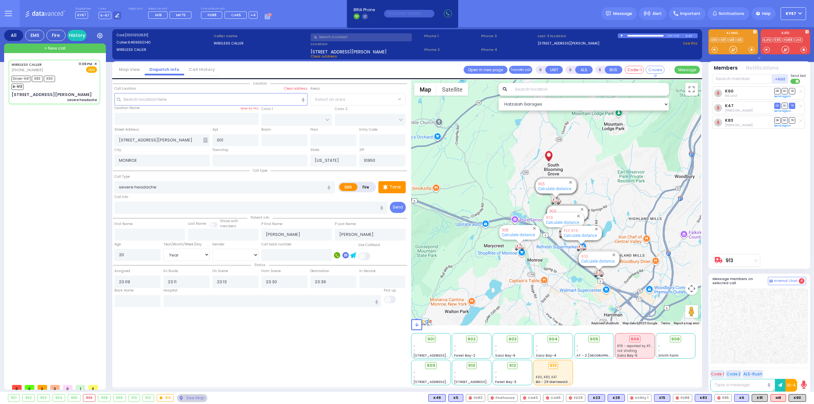
type input "ECHC 49 Forest Rd Monroe"
select select "Hatzalah Garages"
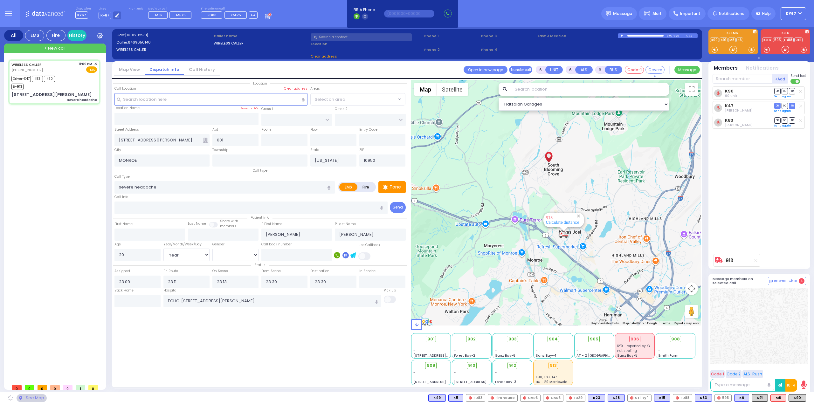
select select
radio input "true"
select select "Year"
select select "[DEMOGRAPHIC_DATA]"
select select "Hatzalah Garages"
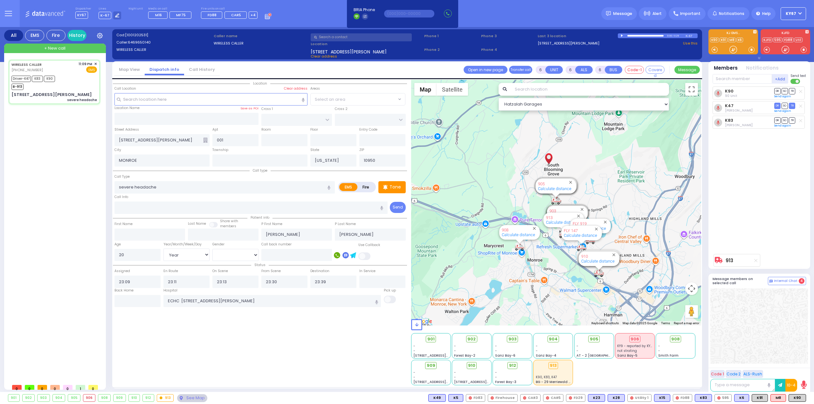
select select
radio input "true"
select select "Year"
select select "[DEMOGRAPHIC_DATA]"
select select "Hatzalah Garages"
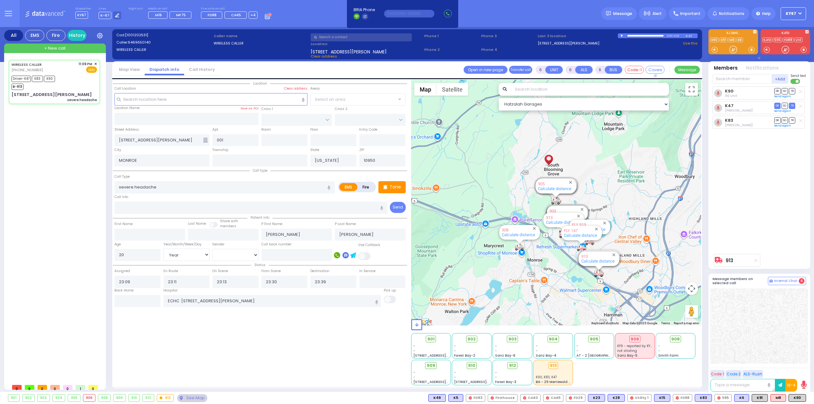
select select
radio input "true"
select select "Year"
select select "[DEMOGRAPHIC_DATA]"
select select "Hatzalah Garages"
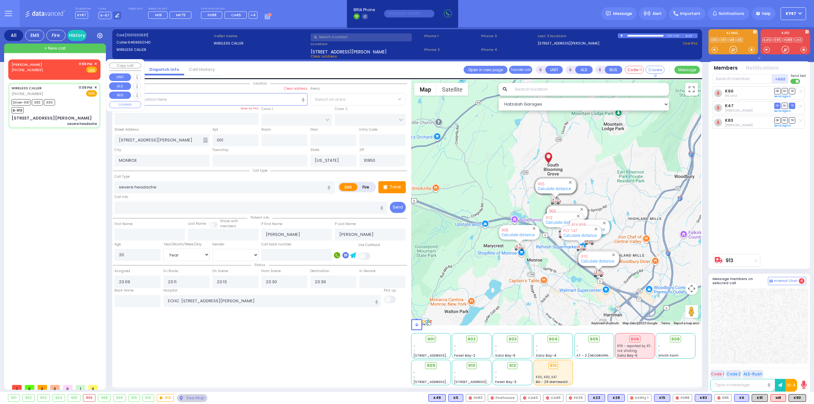
click at [42, 64] on div "[PERSON_NAME]" at bounding box center [27, 64] width 33 height 6
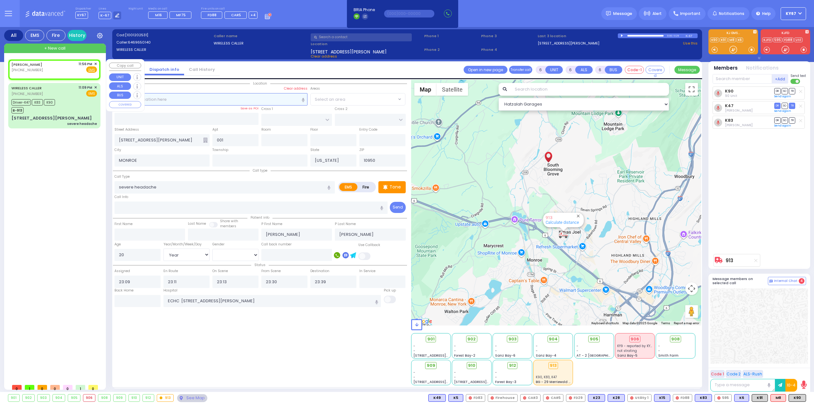
type input "2"
type input "1"
select select
radio input "true"
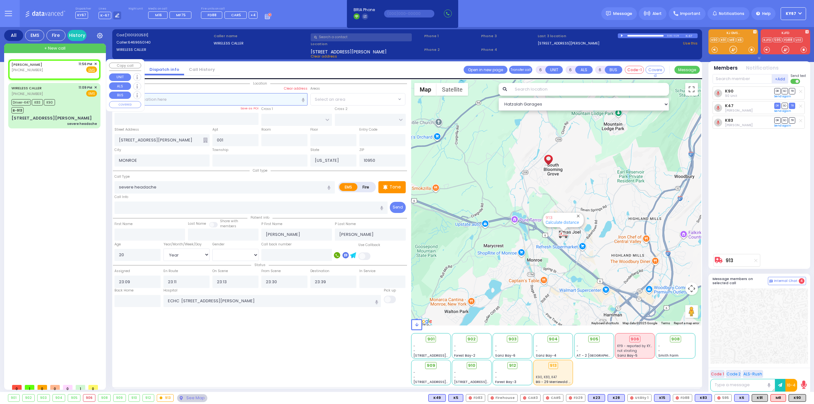
select select
type input "23:56"
select select "Hatzalah Garages"
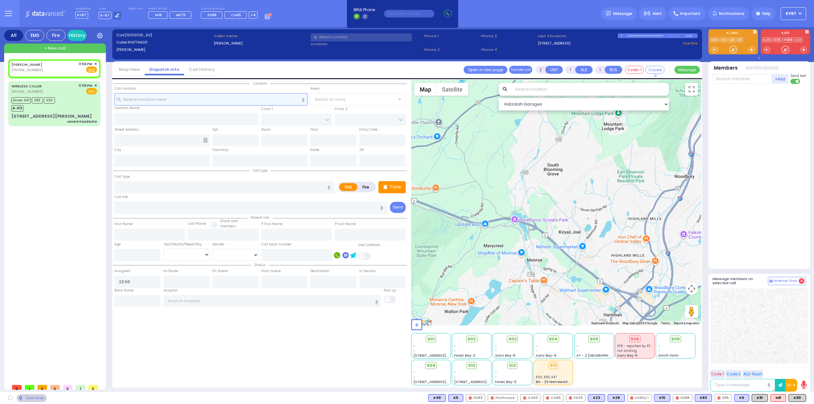
select select
radio input "true"
select select
select select "Hatzalah Garages"
click at [231, 98] on input "text" at bounding box center [210, 99] width 193 height 12
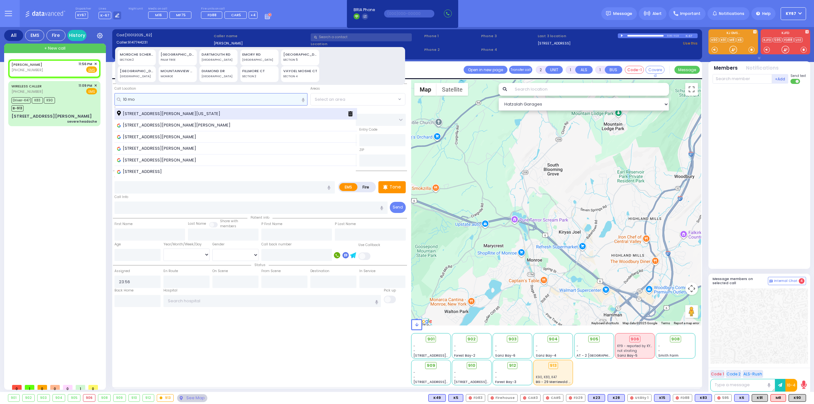
type input "10 mo"
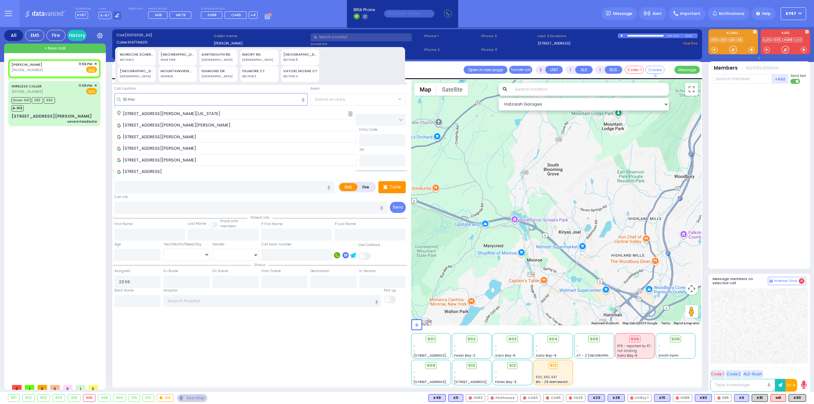
click at [182, 112] on span "[STREET_ADDRESS][PERSON_NAME][US_STATE]" at bounding box center [170, 114] width 106 height 6
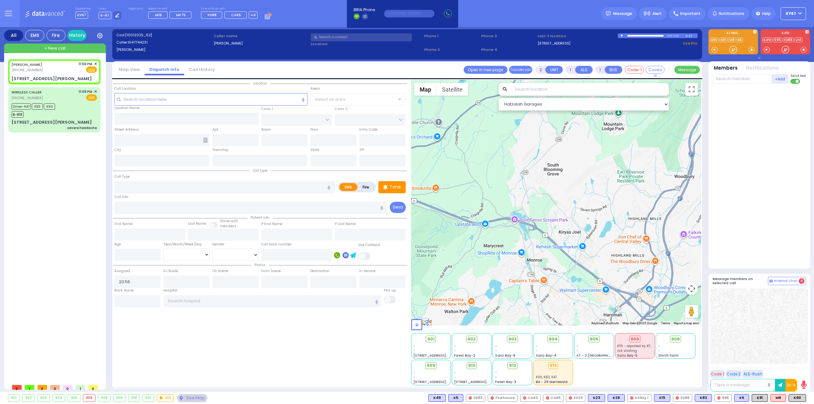
select select
radio input "true"
select select
select select "Hatzalah Garages"
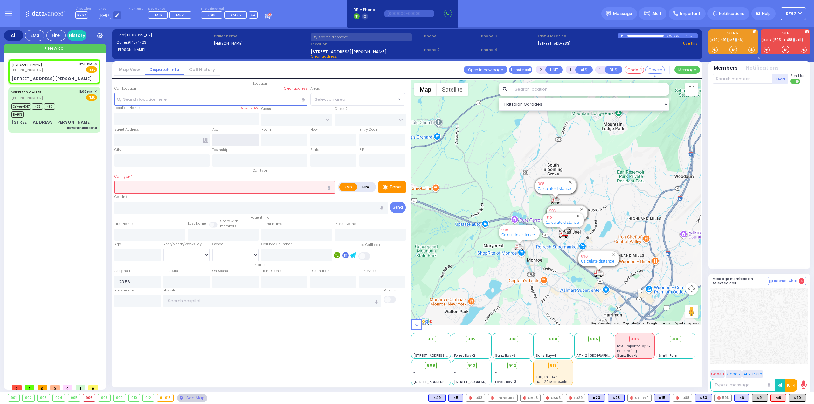
type input "SCHUNNEMUNK RD"
type input "[PERSON_NAME] LN"
type input "10 Mordche Scher Boulevard"
type input "Monroe"
type input "[US_STATE]"
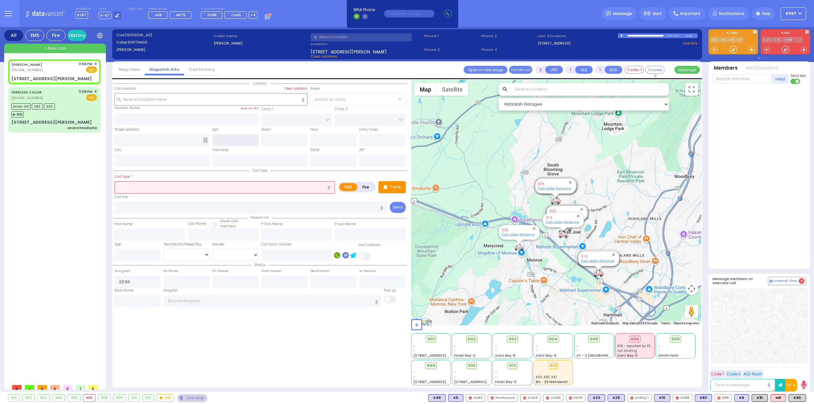
type input "10950"
select select "[GEOGRAPHIC_DATA]"
drag, startPoint x: 621, startPoint y: 36, endPoint x: 626, endPoint y: 36, distance: 4.8
click at [621, 36] on div at bounding box center [622, 35] width 3 height 3
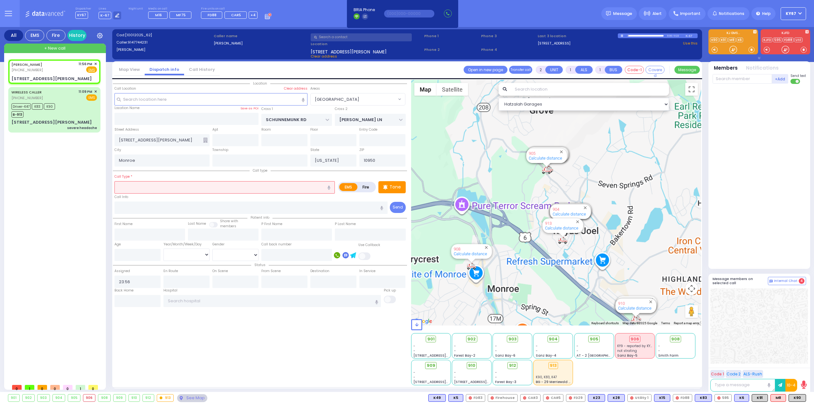
click at [645, 35] on div at bounding box center [646, 36] width 36 height 2
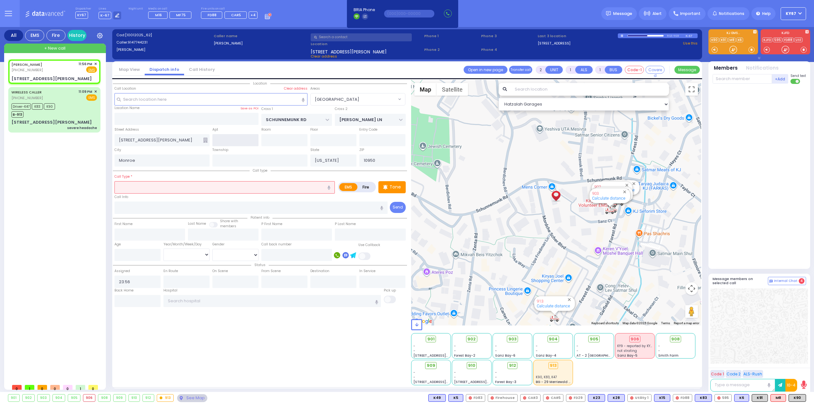
click at [231, 138] on input "text" at bounding box center [235, 140] width 46 height 12
type input "202"
click at [83, 70] on span "Fire" at bounding box center [81, 69] width 10 height 6
select select
radio input "false"
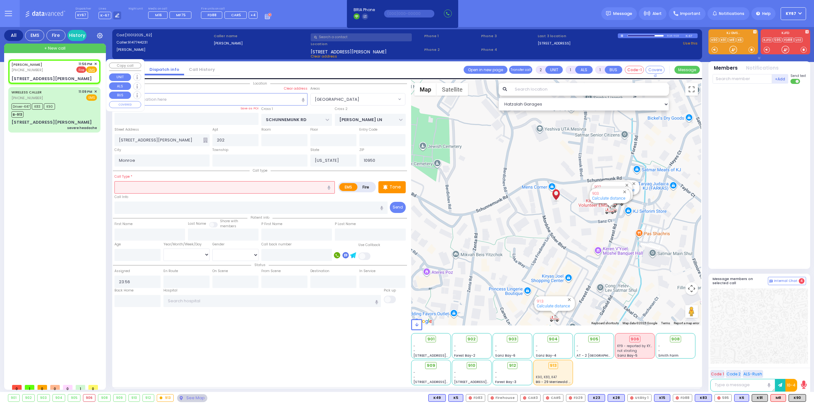
radio input "true"
select select
select select "Hatzalah Garages"
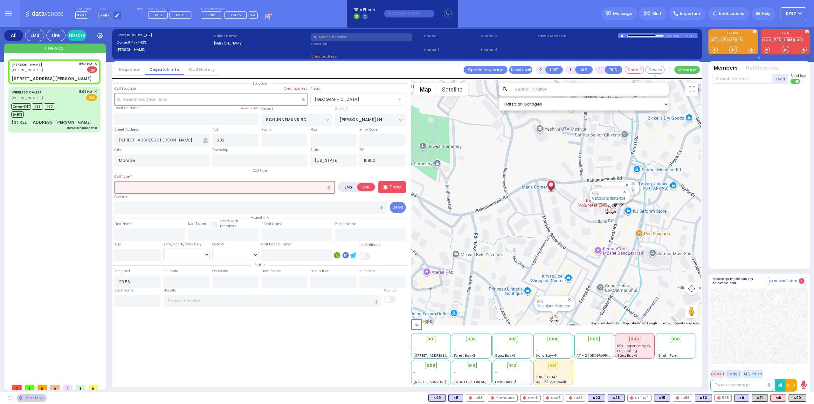
select select
radio input "true"
select select
select select "Hatzalah Garages"
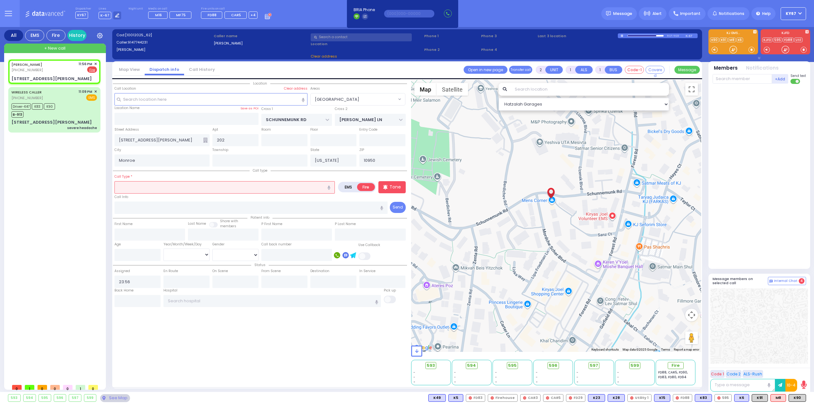
click at [175, 189] on input "text" at bounding box center [224, 187] width 220 height 12
select select
radio input "true"
select select
select select "Hatzalah Garages"
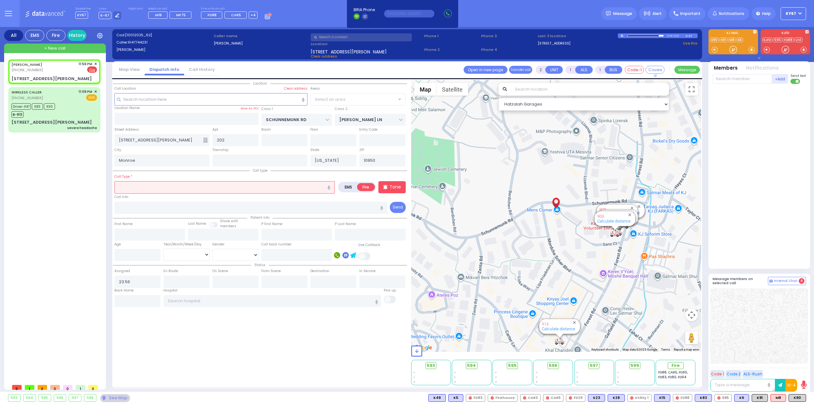
select select "[GEOGRAPHIC_DATA]"
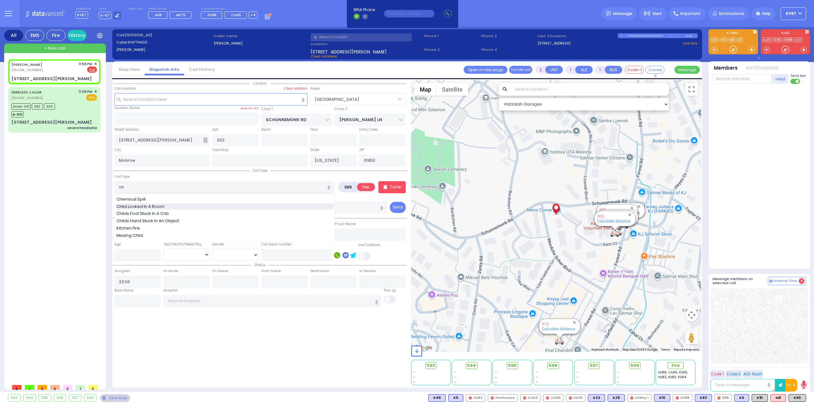
click at [169, 205] on div "Child Locked In A Room" at bounding box center [224, 207] width 217 height 6
type input "Child Locked In A Room"
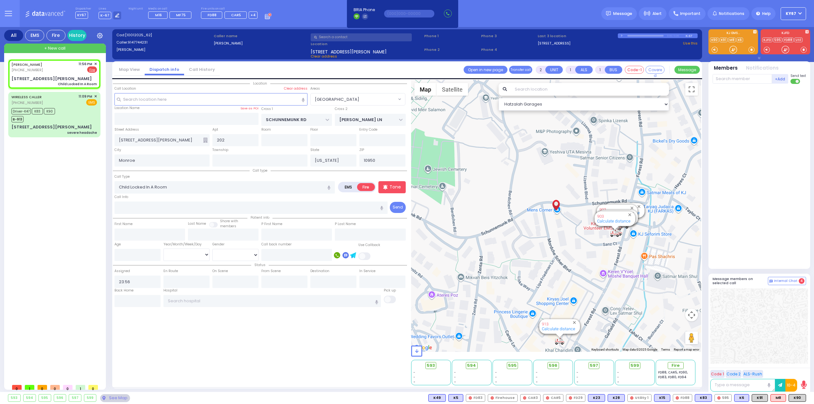
drag, startPoint x: 394, startPoint y: 184, endPoint x: 238, endPoint y: 42, distance: 211.2
click at [384, 175] on div "EMS Fire Tone" at bounding box center [372, 183] width 68 height 20
select select
radio input "true"
select select
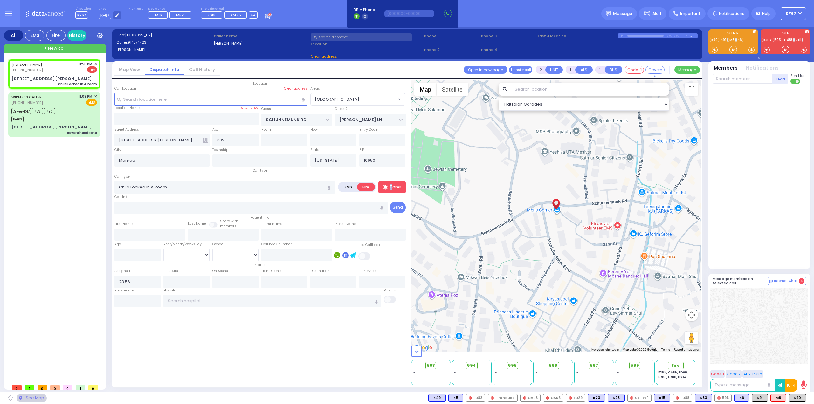
select select "Hatzalah Garages"
radio input "true"
select select
select select "Hatzalah Garages"
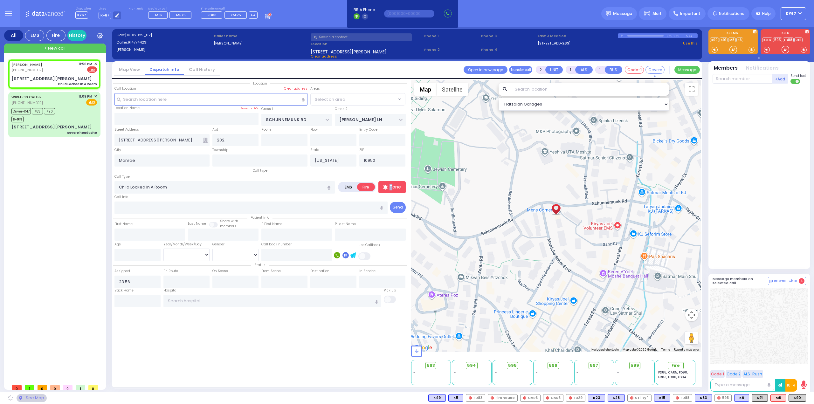
select select "[GEOGRAPHIC_DATA]"
click at [675, 367] on span "Fire" at bounding box center [678, 366] width 8 height 6
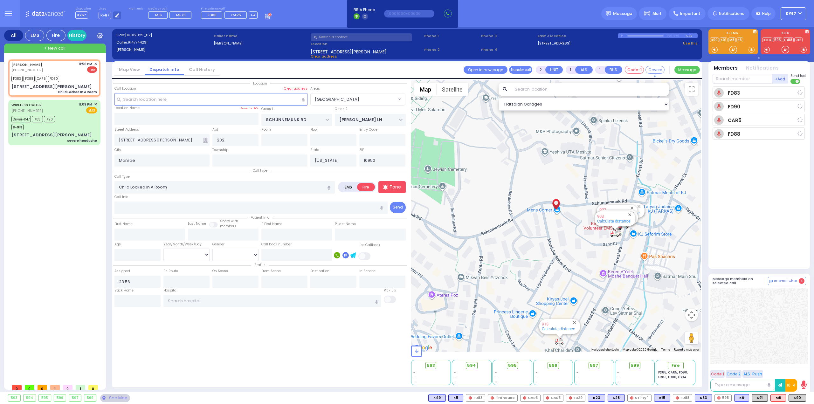
select select
radio input "true"
select select
type input "23:57"
select select "Hatzalah Garages"
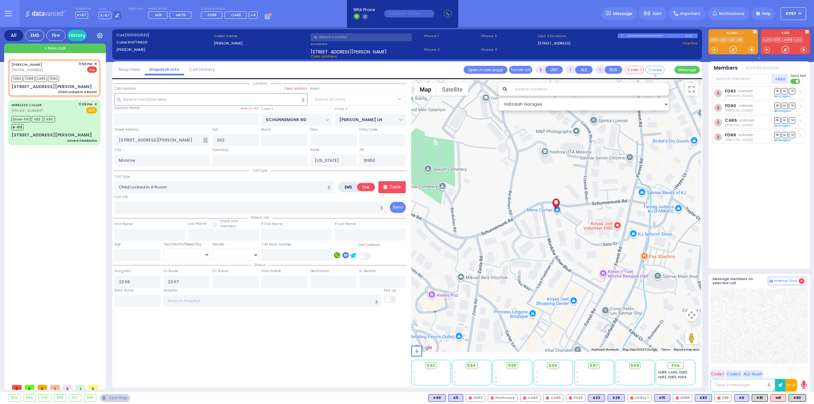
select select "[GEOGRAPHIC_DATA]"
select select
radio input "true"
select select
select select "Hatzalah Garages"
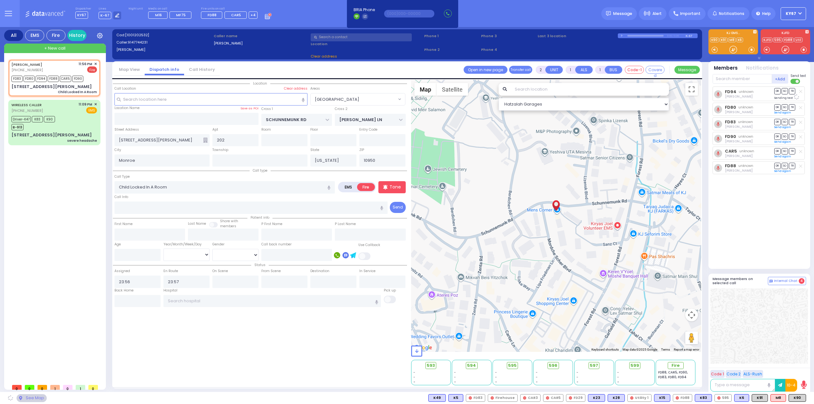
select select
radio input "true"
select select
select select "Hatzalah Garages"
select select "[GEOGRAPHIC_DATA]"
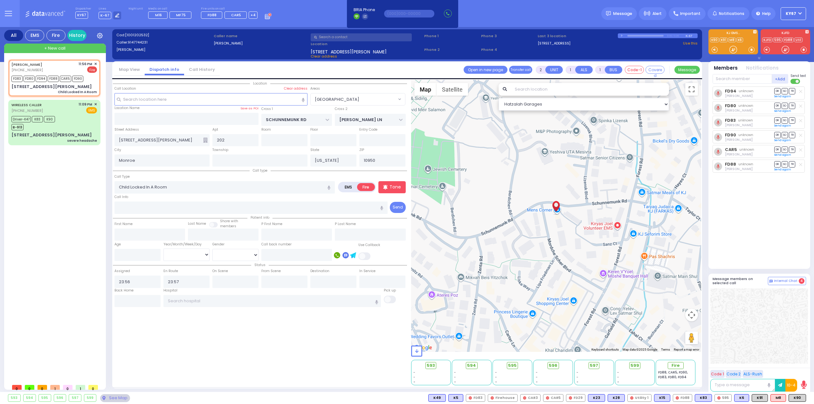
select select "[GEOGRAPHIC_DATA]"
select select
radio input "true"
select select
select select "Hatzalah Garages"
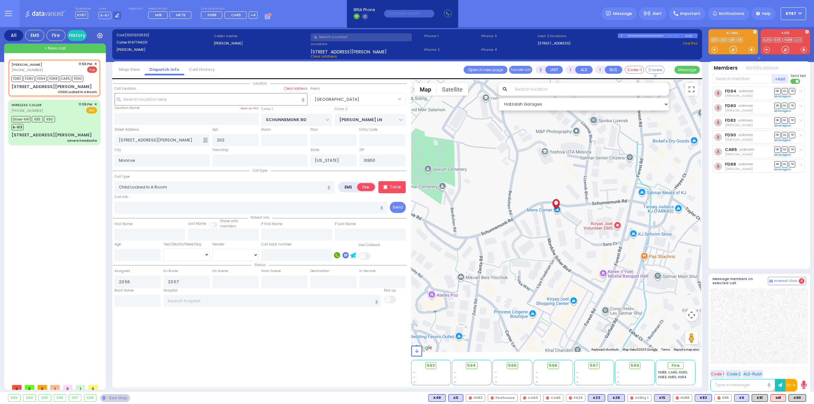
select select "[GEOGRAPHIC_DATA]"
select select
radio input "true"
select select
select select "Hatzalah Garages"
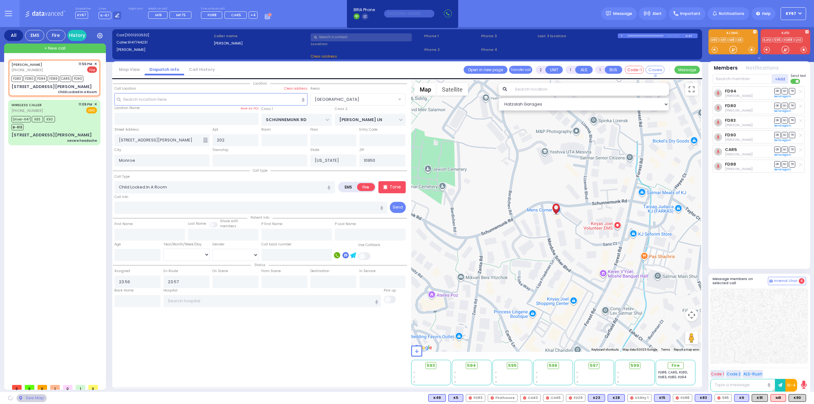
radio input "true"
select select
select select "Hatzalah Garages"
select select "[GEOGRAPHIC_DATA]"
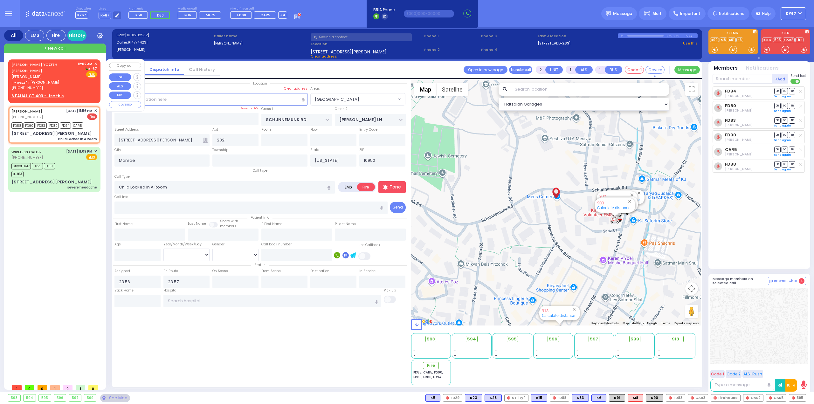
click at [56, 80] on span "ר' בנציון - ר' [PERSON_NAME]" at bounding box center [43, 82] width 64 height 5
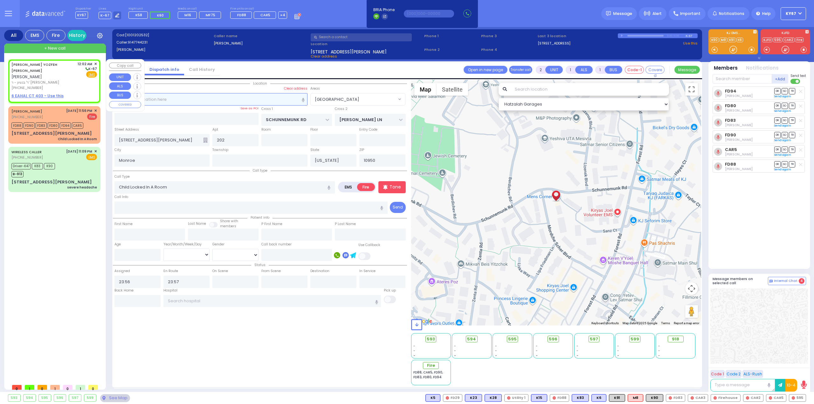
select select
radio input "true"
type input "JOSEPH YOZFEH"
type input "LANDAU"
select select
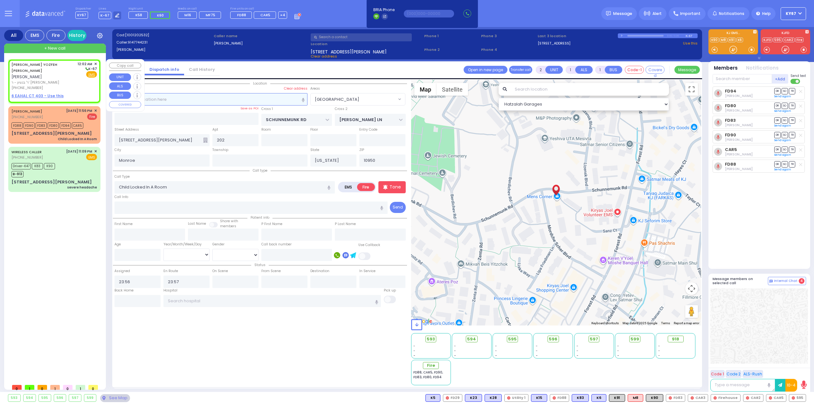
type input "00:02"
select select "Hatzalah Garages"
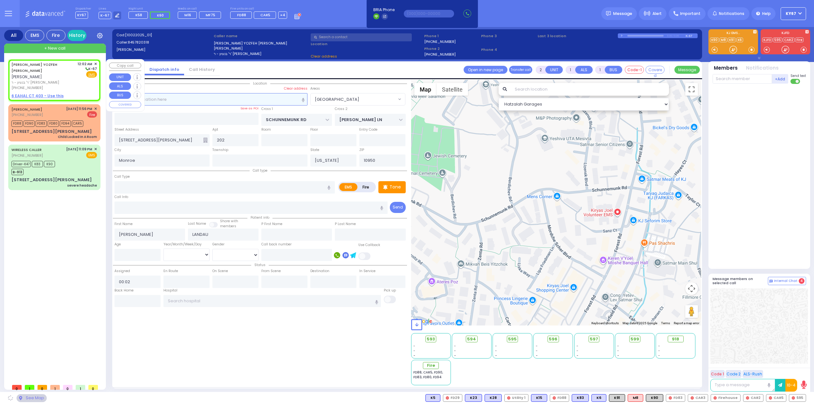
select select
radio input "true"
select select
select select "Hatzalah Garages"
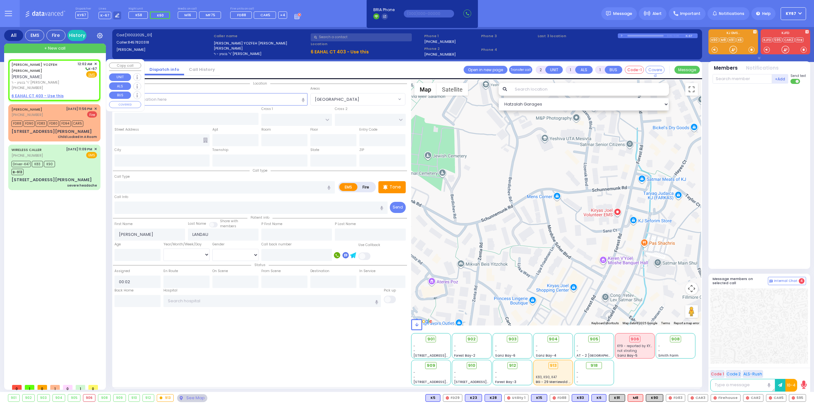
click at [34, 93] on u "6 EAHAL CT 403 - Use this" at bounding box center [37, 95] width 52 height 5
select select
radio input "true"
select select
select select "Hatzalah Garages"
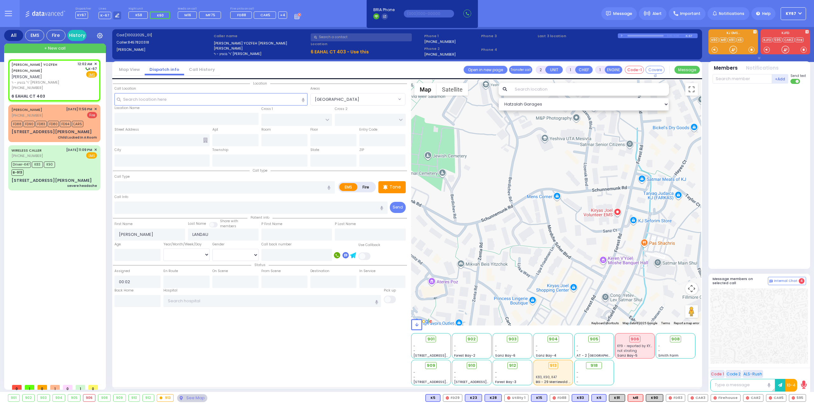
select select
radio input "true"
select select
select select "Hatzalah Garages"
type input "BUCHANAN COURT"
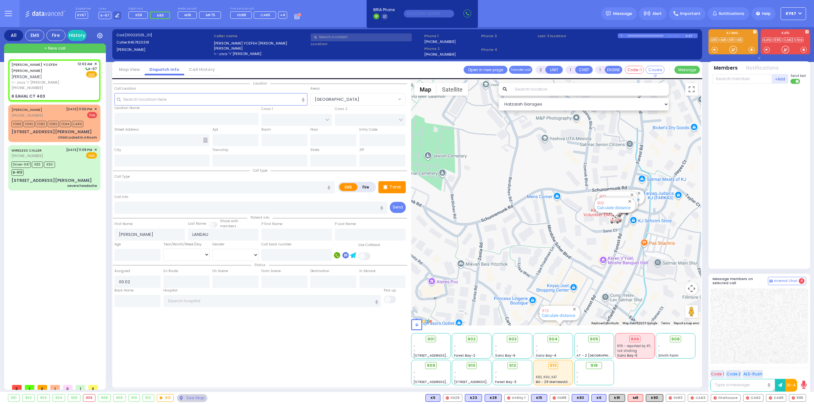
type input "GARFIELD RD"
type input "6 EAHAL CT"
type input "403"
type input "Monroe"
type input "[US_STATE]"
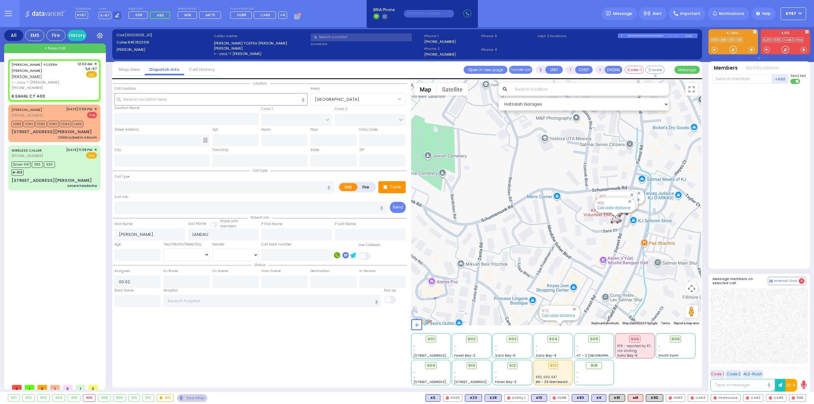
type input "10950"
click at [137, 188] on input "text" at bounding box center [224, 187] width 220 height 12
select select "SECTION 1"
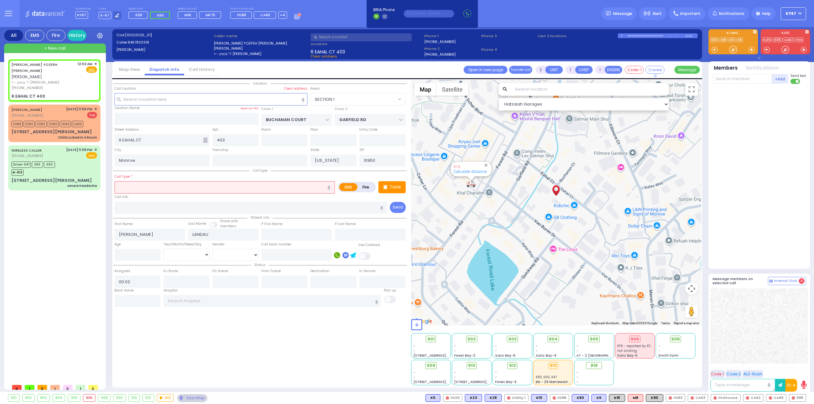
select select
radio input "true"
select select
select select "Hatzalah Garages"
select select "SECTION 1"
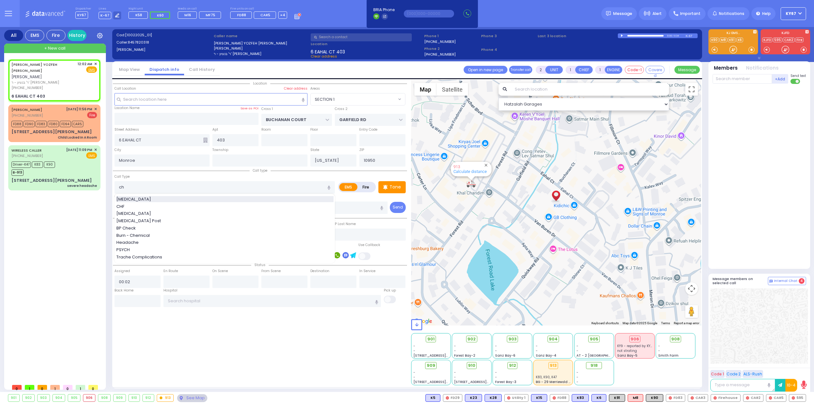
click at [138, 199] on span "[MEDICAL_DATA]" at bounding box center [134, 199] width 37 height 6
type input "[MEDICAL_DATA]"
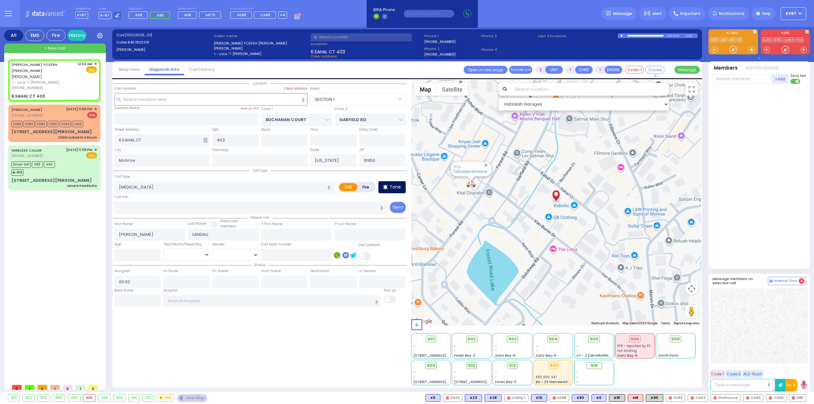
click at [398, 189] on p "Tone" at bounding box center [395, 187] width 11 height 7
select select
radio input "true"
select select
select select "Hatzalah Garages"
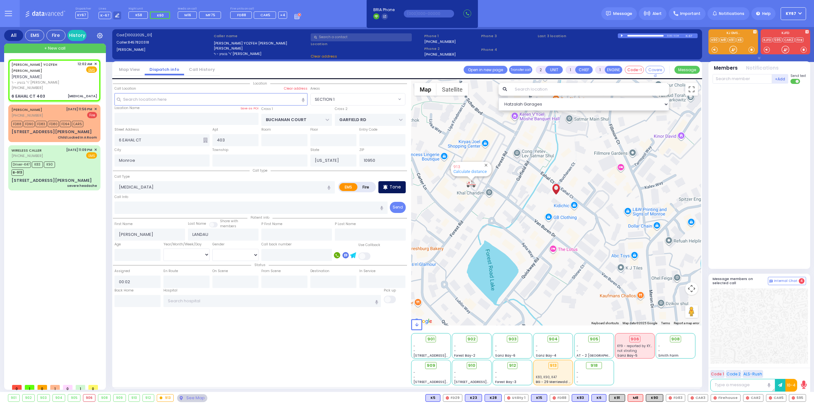
select select "SECTION 1"
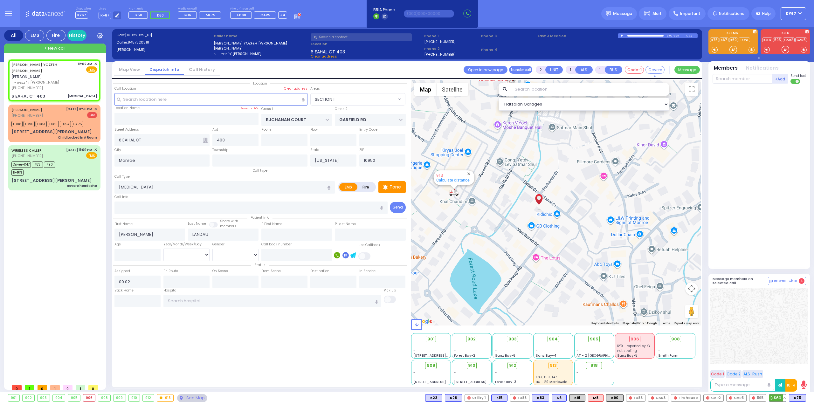
click at [783, 397] on span "K60" at bounding box center [777, 398] width 17 height 7
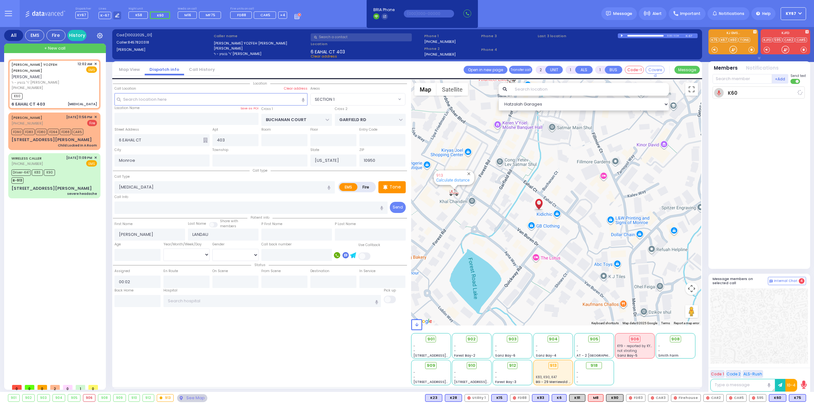
select select
radio input "true"
select select
type input "00:03"
select select "Hatzalah Garages"
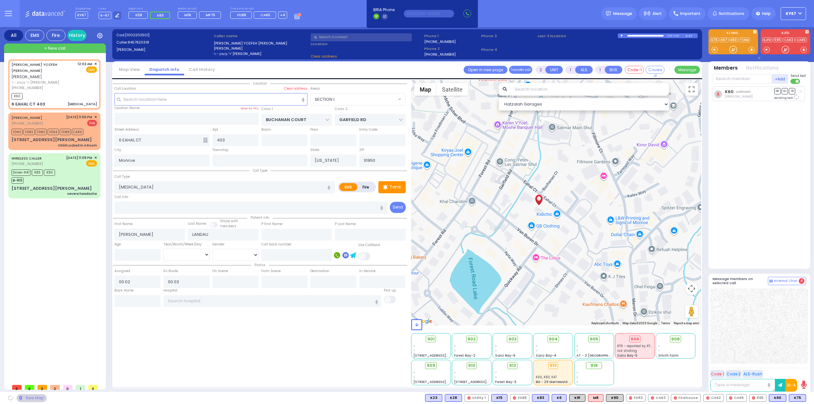
click at [0, 0] on span "K75" at bounding box center [0, 0] width 0 height 0
select select "SECTION 1"
select select
radio input "true"
select select
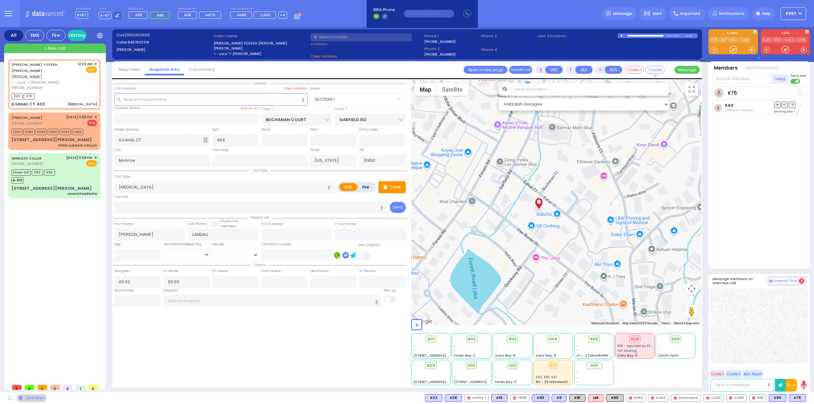
select select "Hatzalah Garages"
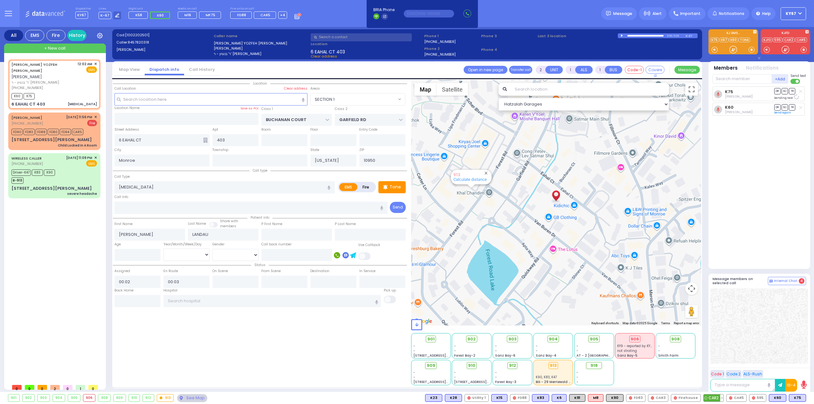
select select "SECTION 1"
drag, startPoint x: 798, startPoint y: 399, endPoint x: 798, endPoint y: 395, distance: 3.8
click at [798, 399] on span "MF75" at bounding box center [796, 398] width 19 height 7
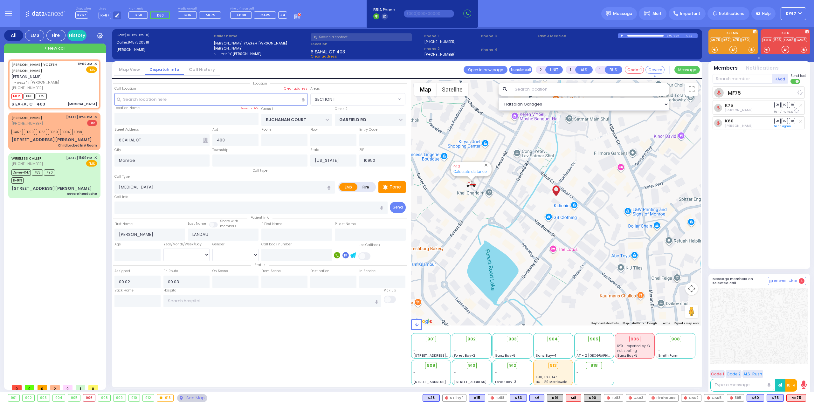
select select
radio input "true"
select select
select select "Hatzalah Garages"
select select "SECTION 1"
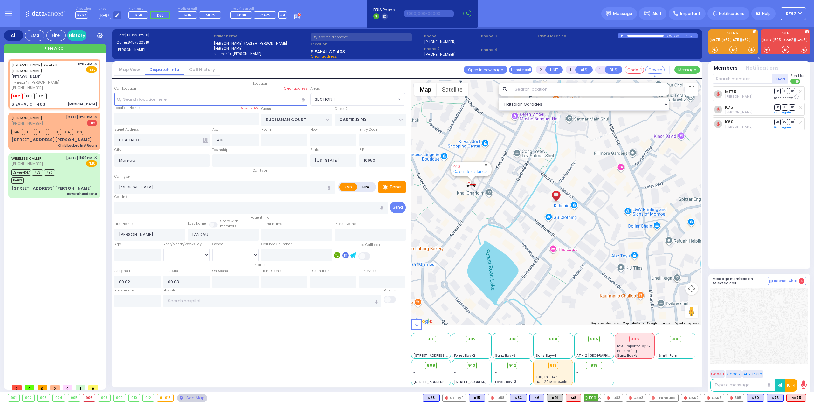
click at [598, 400] on span "K90" at bounding box center [592, 398] width 17 height 7
select select
radio input "true"
select select
select select "Hatzalah Garages"
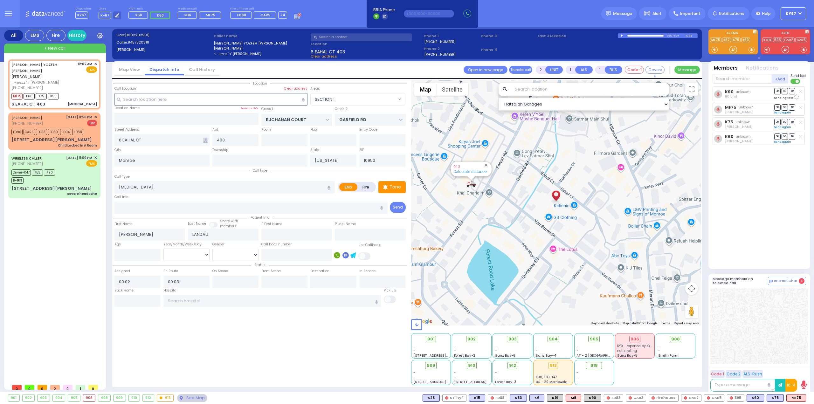
select select "SECTION 1"
click at [68, 168] on div "Driver-K47 K83 K90 B-913" at bounding box center [54, 176] width 86 height 16
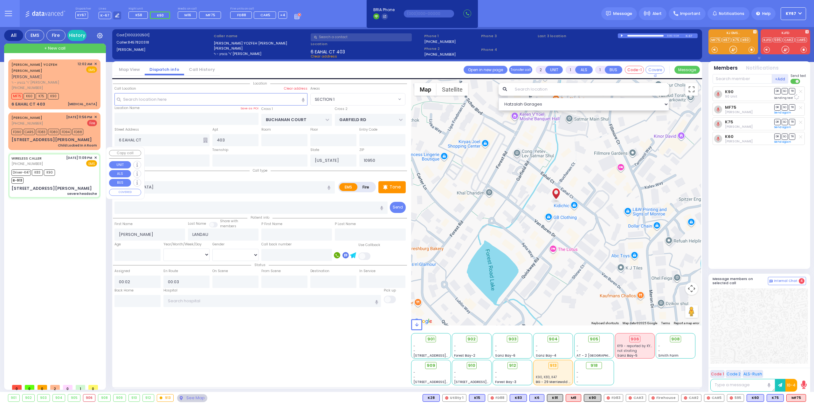
type input "6"
select select
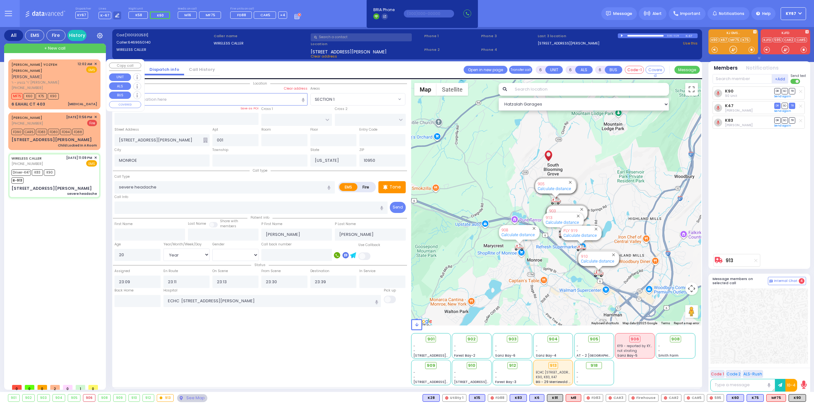
click at [48, 70] on div "JOSEPH YOZFEH LANDAU יוסף יוזפא לאנדא" at bounding box center [43, 70] width 64 height 19
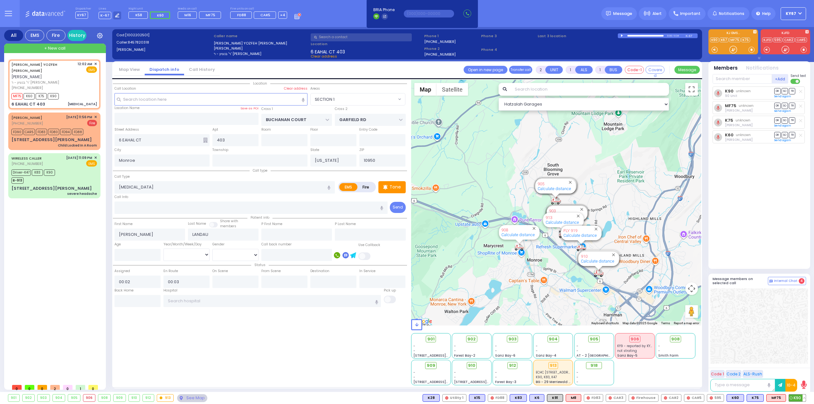
click at [798, 396] on span "K90" at bounding box center [797, 398] width 17 height 7
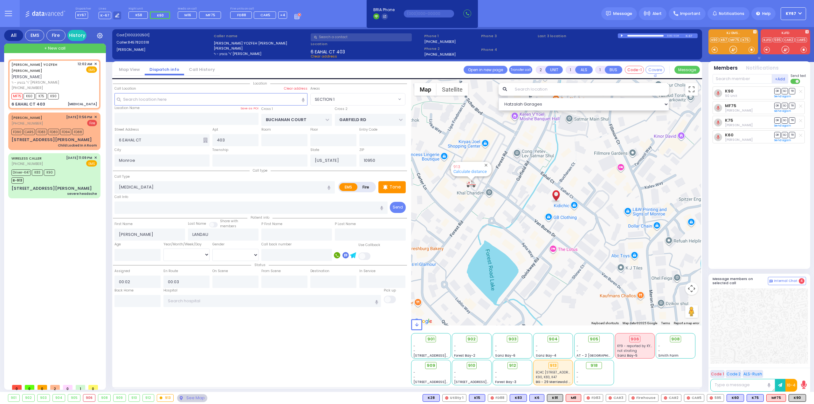
click at [201, 330] on div "Location 403" at bounding box center [260, 233] width 294 height 306
click at [744, 399] on button at bounding box center [742, 398] width 3 height 7
click at [740, 371] on icon at bounding box center [737, 370] width 7 height 7
click at [773, 339] on div at bounding box center [760, 325] width 98 height 75
click at [740, 81] on input "text" at bounding box center [742, 79] width 59 height 10
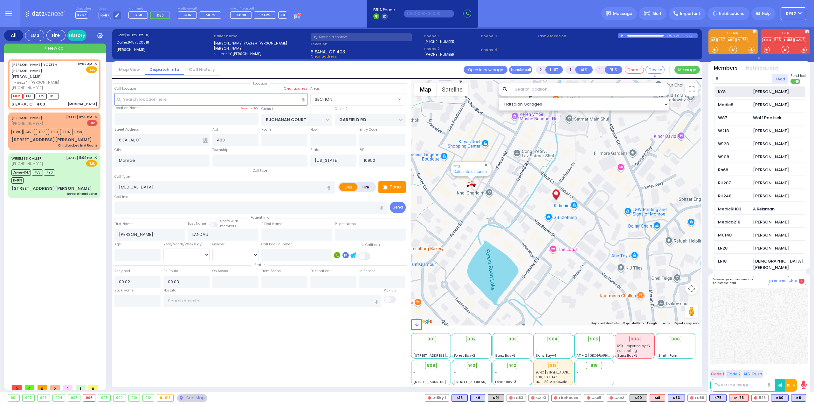
click at [744, 88] on div "KY8 Moshe Greenfeld" at bounding box center [760, 92] width 91 height 11
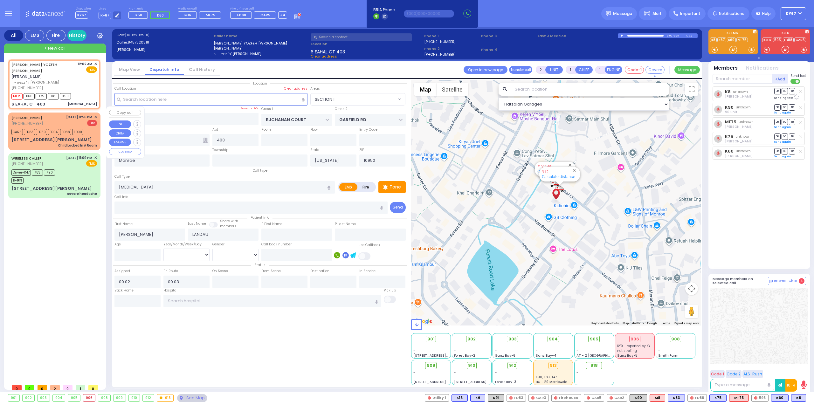
click at [95, 114] on span "✕" at bounding box center [95, 116] width 3 height 5
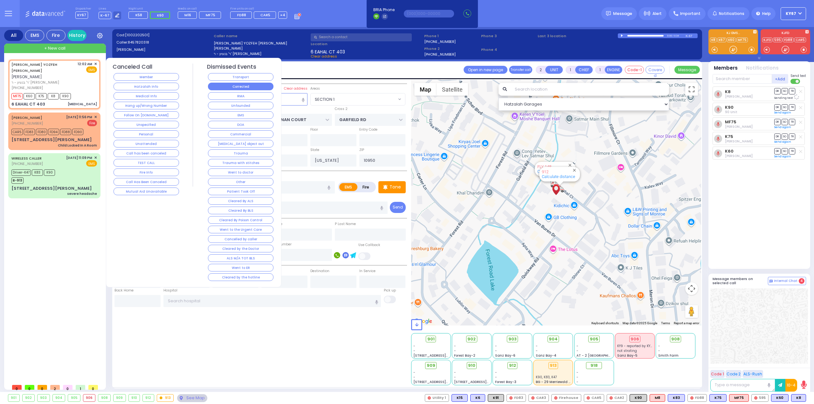
click at [236, 85] on button "Corrected" at bounding box center [241, 87] width 66 height 8
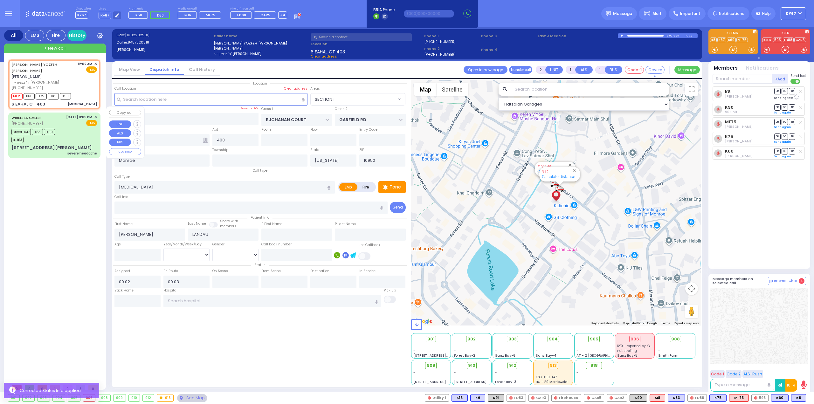
click at [76, 130] on div "Driver-K47 K83 K90 B-913" at bounding box center [54, 135] width 86 height 16
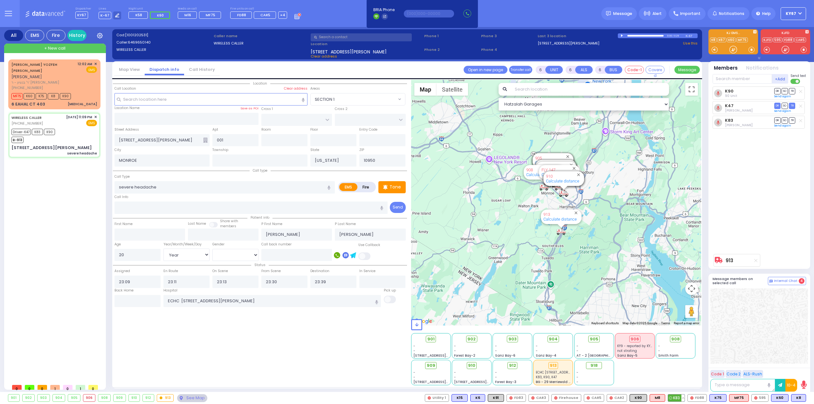
click at [685, 398] on button at bounding box center [683, 398] width 3 height 7
click at [680, 370] on icon at bounding box center [678, 370] width 7 height 7
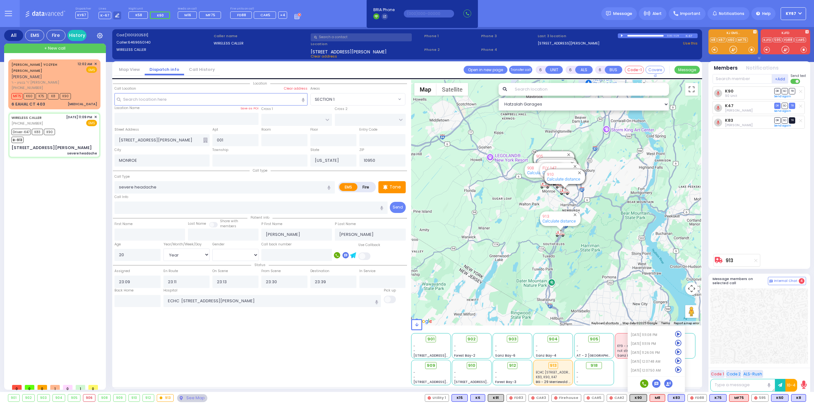
click at [794, 121] on span "TR" at bounding box center [792, 120] width 6 height 6
click at [792, 89] on span "TR" at bounding box center [792, 91] width 6 height 6
drag, startPoint x: 213, startPoint y: 299, endPoint x: 73, endPoint y: 301, distance: 140.0
click at [73, 301] on div "All EMS Fire History Settings" at bounding box center [407, 211] width 806 height 368
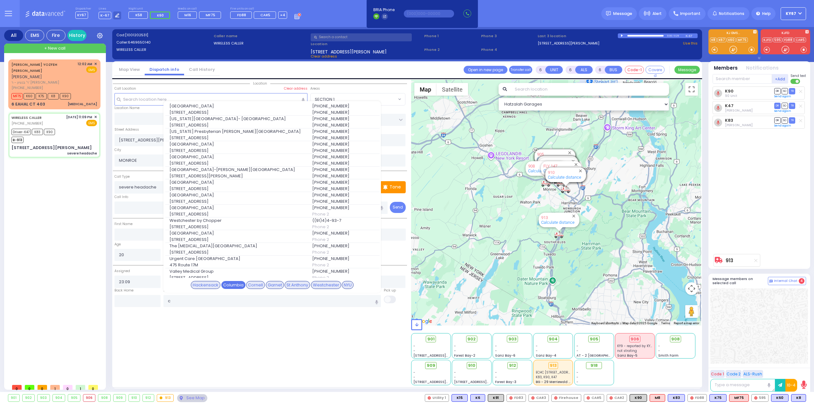
click at [239, 286] on div "Columbia" at bounding box center [233, 285] width 24 height 8
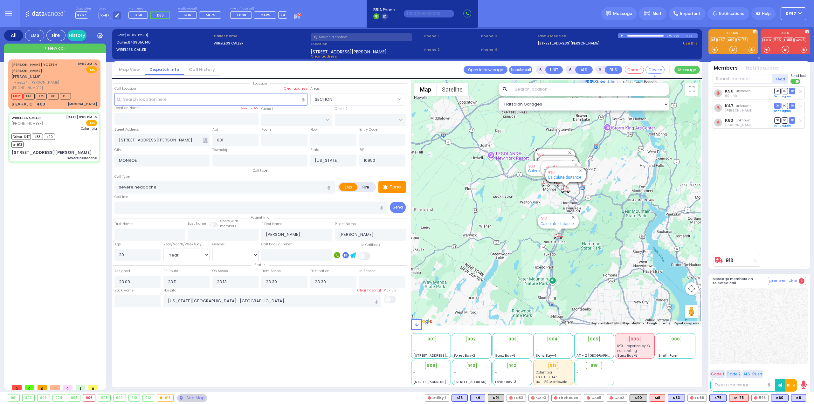
click at [282, 340] on div "Location 001" at bounding box center [260, 233] width 294 height 306
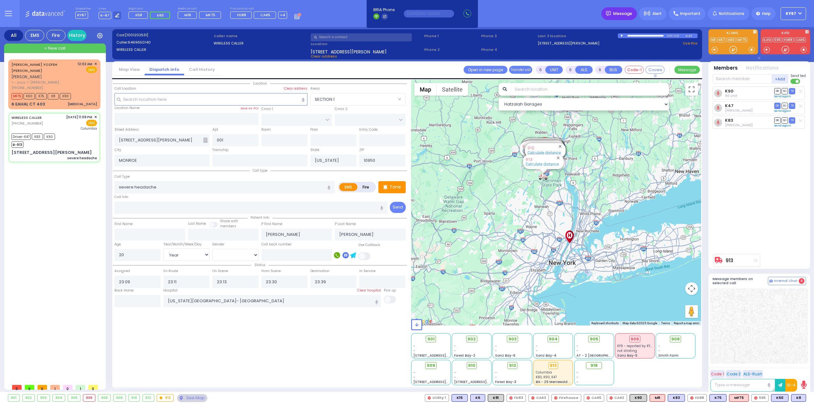
click at [622, 14] on span "Message" at bounding box center [622, 13] width 19 height 6
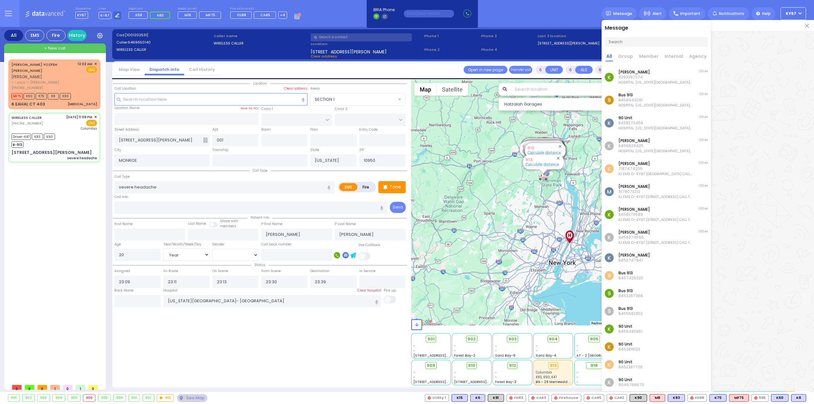
click at [645, 74] on p "[PERSON_NAME]" at bounding box center [656, 72] width 74 height 5
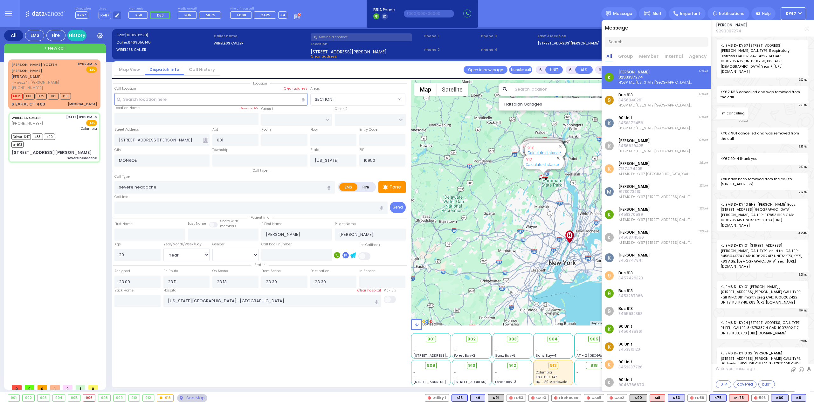
scroll to position [51561, 0]
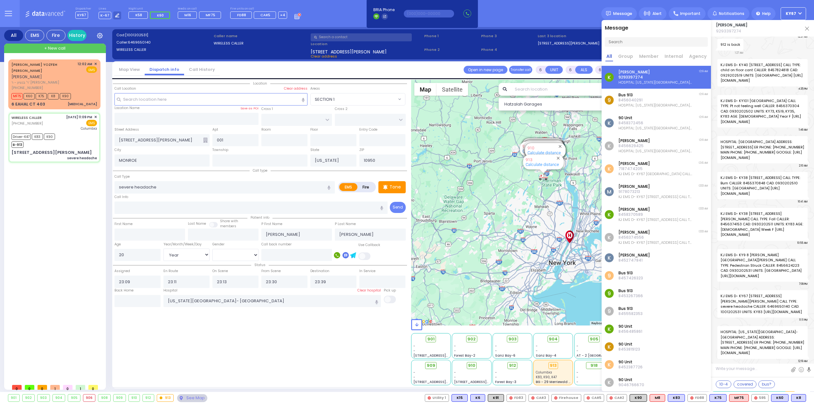
click at [806, 28] on img at bounding box center [807, 29] width 4 height 4
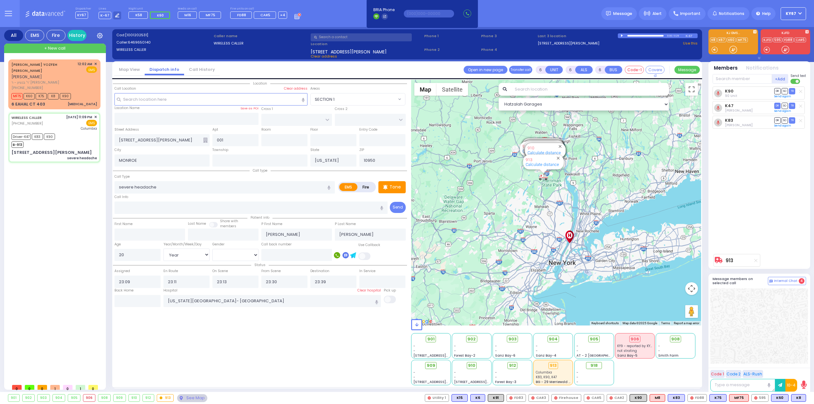
click at [44, 196] on div "JOSEPH YOZFEH LANDAU יוסף יוזפא לאנדא ר' בנציון - ר' דוד ירמי' ברייער (845) 782…" at bounding box center [55, 220] width 95 height 322
click at [59, 69] on div "JOSEPH YOZFEH LANDAU יוסף יוזפא לאנדא" at bounding box center [43, 70] width 64 height 19
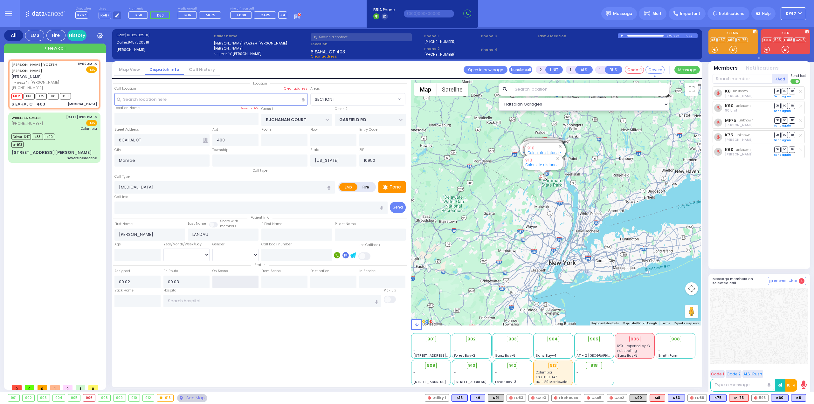
click at [238, 281] on input "text" at bounding box center [235, 282] width 46 height 12
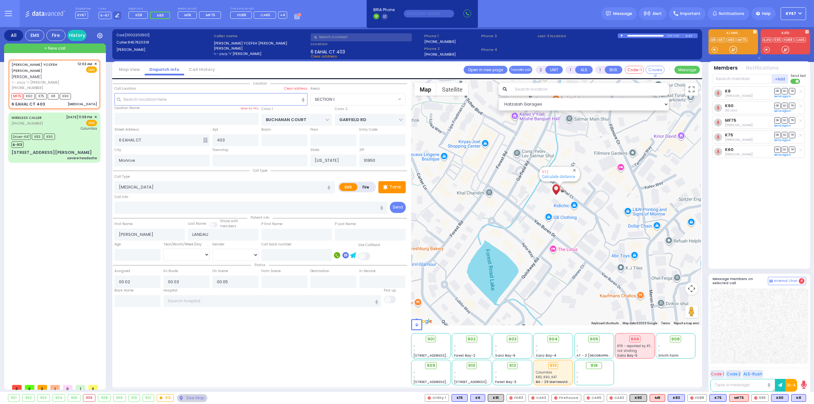
click at [257, 334] on div "Location 403" at bounding box center [260, 233] width 294 height 306
select select "SECTION 1"
select select "Year"
select select
radio input "true"
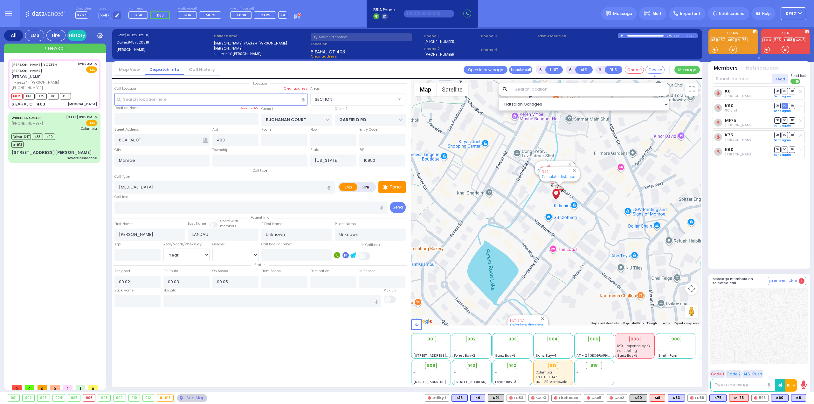
select select "Year"
select select "Hatzalah Garages"
select select "SECTION 1"
select select
radio input "true"
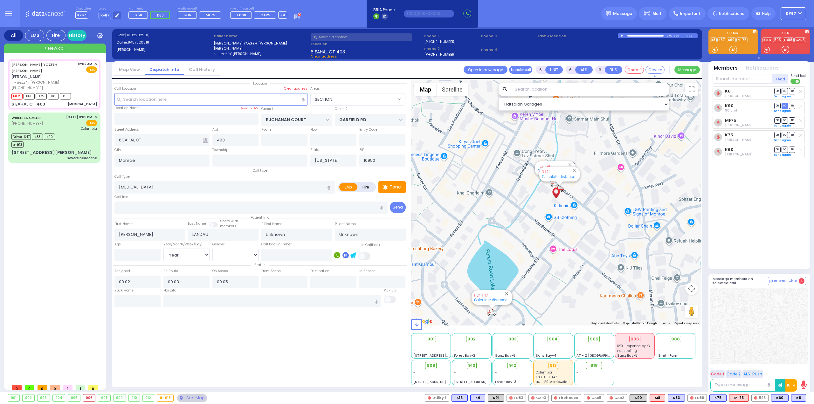
select select "Year"
select select "Hatzalah Garages"
select select "SECTION 1"
select select
radio input "true"
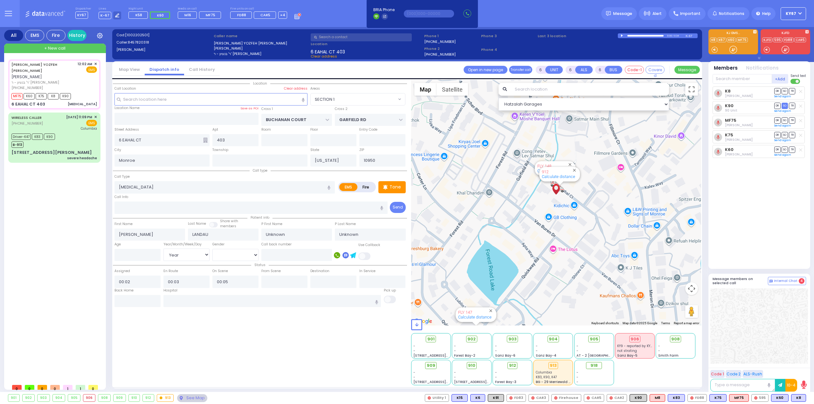
select select "Year"
select select "Hatzalah Garages"
select select "SECTION 1"
select select
radio input "true"
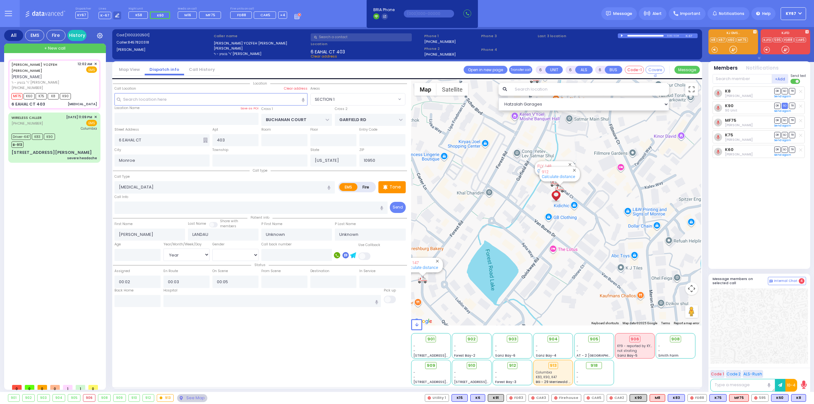
select select "Year"
select select "Hatzalah Garages"
select select "SECTION 1"
select select
radio input "true"
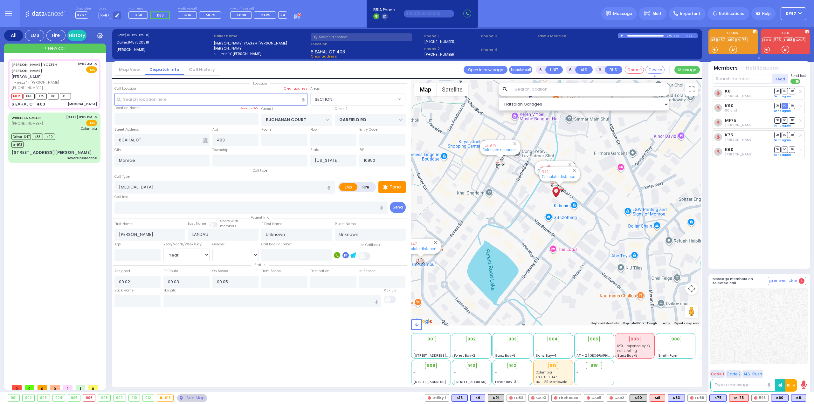
select select "Year"
select select "Hatzalah Garages"
select select "SECTION 1"
select select
radio input "true"
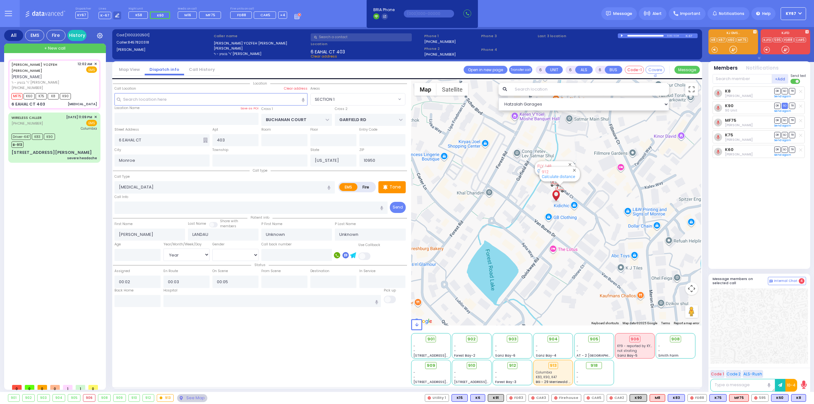
select select "Year"
select select "Hatzalah Garages"
select select "SECTION 1"
select select
radio input "true"
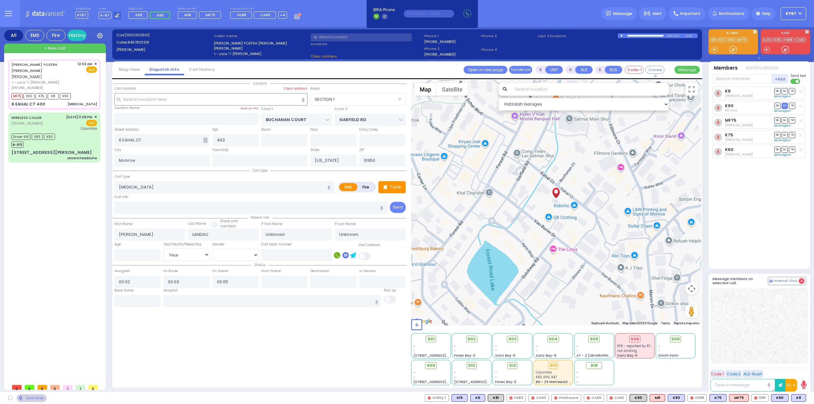
select select "Year"
select select "Hatzalah Garages"
select select
radio input "true"
select select "Year"
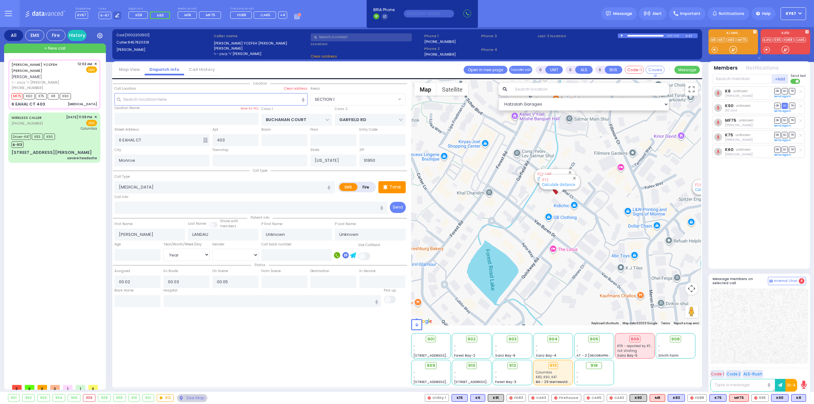
select select "Hatzalah Garages"
select select "SECTION 1"
select select
radio input "true"
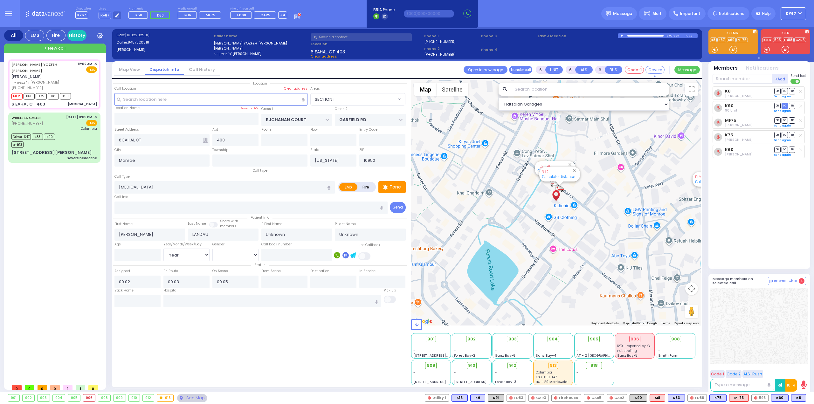
select select "Year"
select select "Hatzalah Garages"
select select "SECTION 1"
select select
radio input "true"
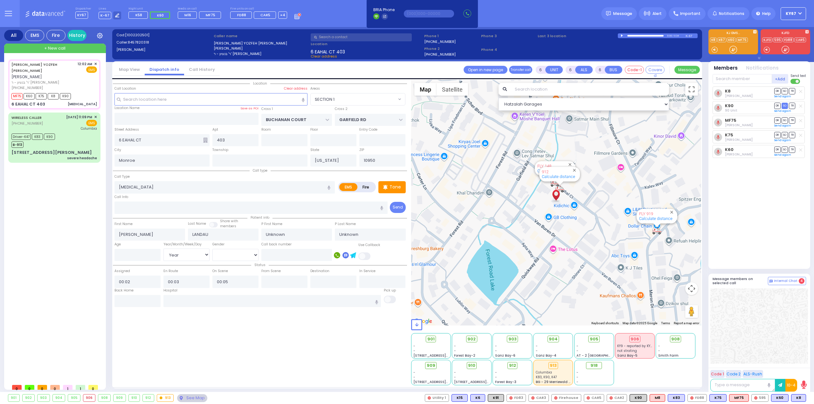
select select "Year"
select select "Hatzalah Garages"
select select "SECTION 1"
select select
radio input "true"
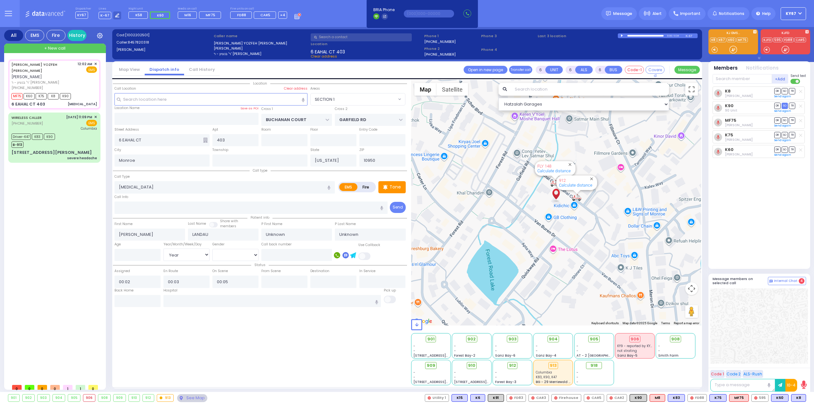
select select "Year"
type input "00:36"
select select "Hatzalah Garages"
select select
radio input "true"
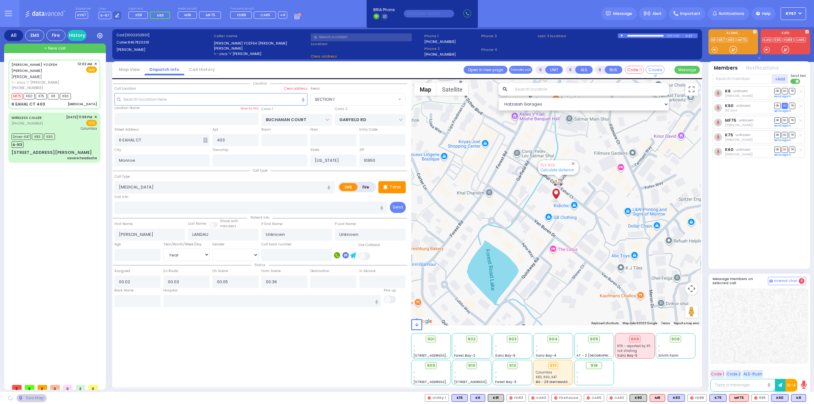
select select "Year"
select select "Hatzalah Garages"
select select "SECTION 1"
select select
radio input "true"
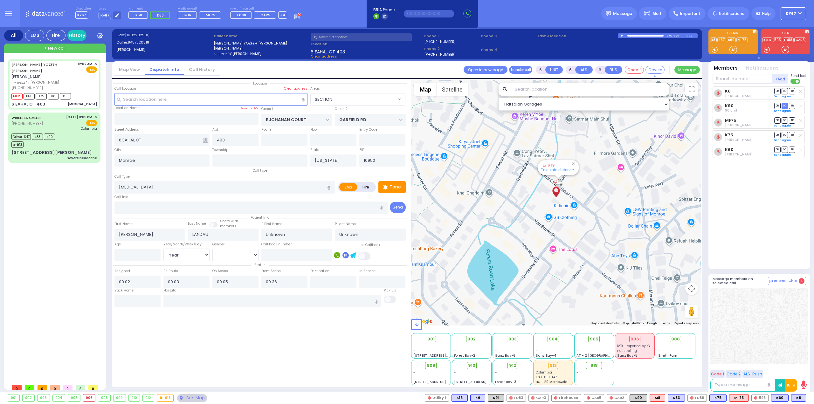
select select "Year"
select select "Hatzalah Garages"
select select "SECTION 1"
select select
radio input "true"
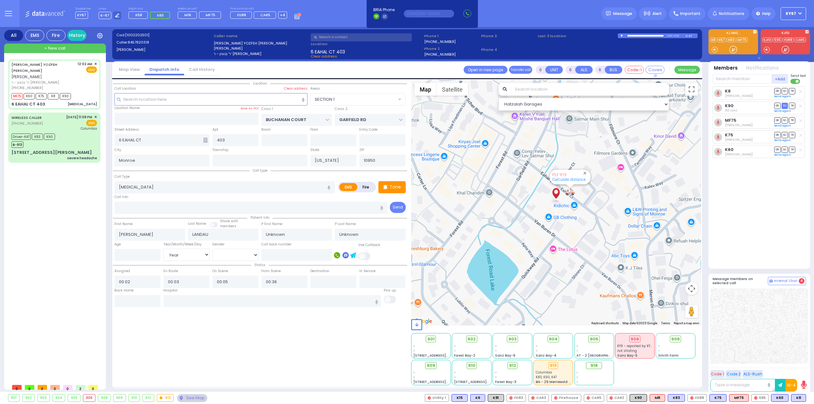
select select "Year"
select select "Hatzalah Garages"
select select "SECTION 1"
select select
radio input "true"
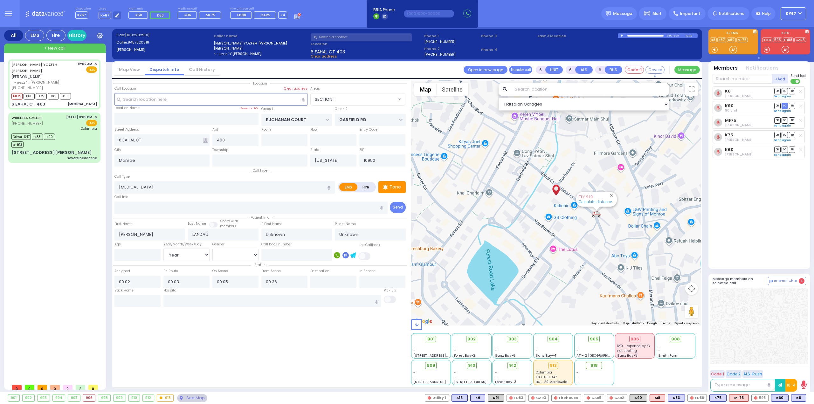
select select "Year"
select select "Hatzalah Garages"
select select "SECTION 1"
select select
radio input "true"
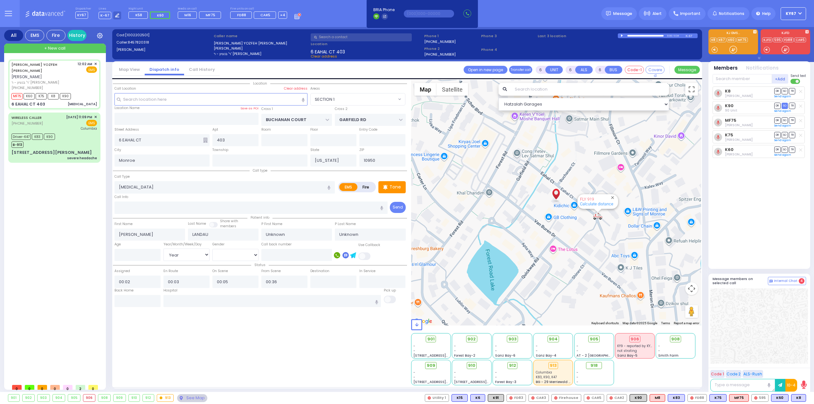
select select "Year"
select select "Hatzalah Garages"
select select "SECTION 1"
select select
radio input "true"
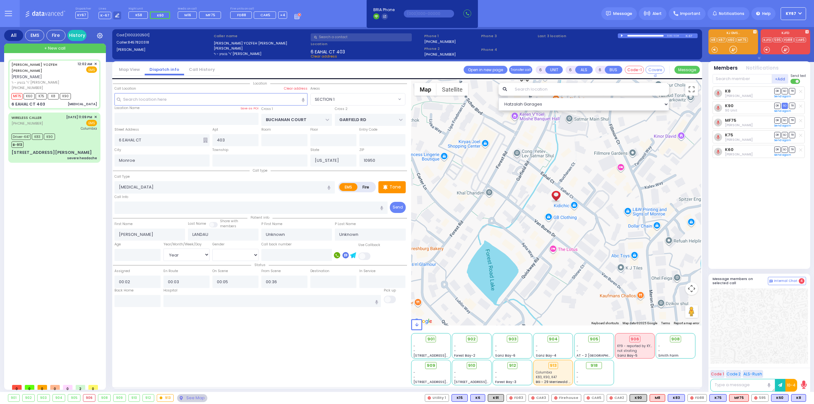
select select "Year"
select select "Hatzalah Garages"
select select "SECTION 1"
select select
radio input "true"
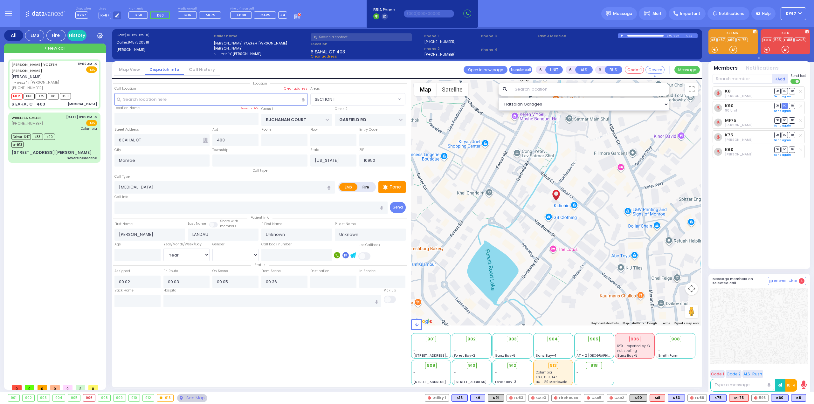
select select "Year"
select select "Hatzalah Garages"
select select "SECTION 1"
select select
radio input "true"
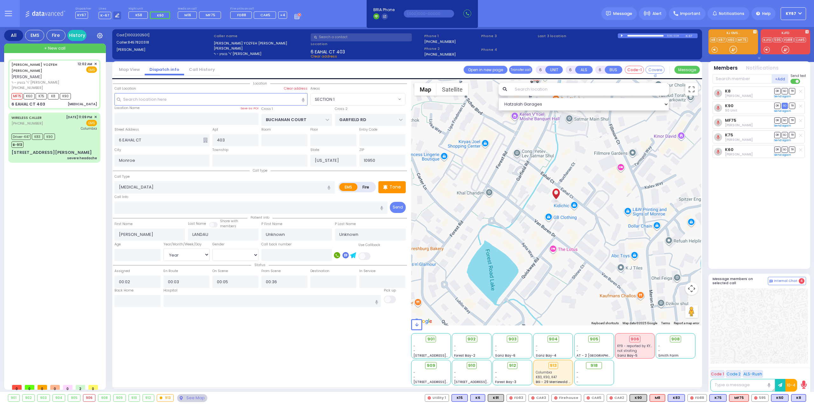
select select "Year"
select select "Hatzalah Garages"
select select "SECTION 1"
select select
radio input "true"
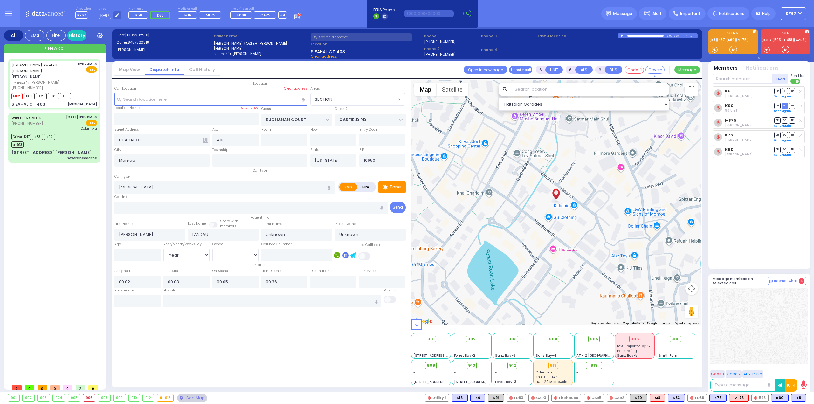
select select "Year"
select select "Hatzalah Garages"
select select "SECTION 1"
select select
radio input "true"
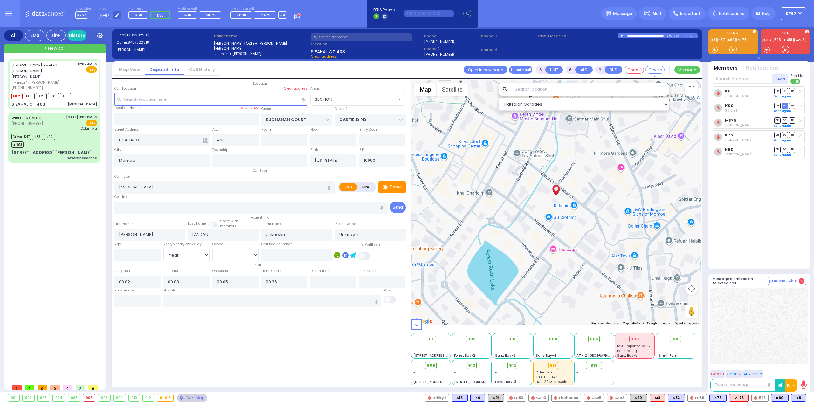
type input "Jehuda"
type input "Landau"
type input "55"
select select "Year"
select select "[DEMOGRAPHIC_DATA]"
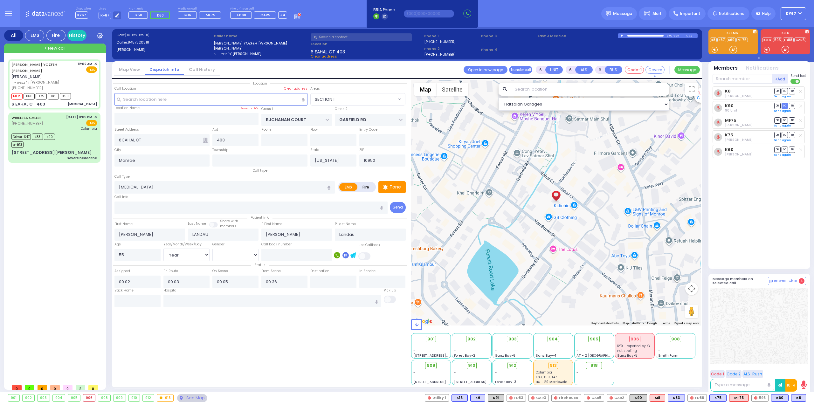
select select "Hatzalah Garages"
select select "SECTION 1"
select select
radio input "true"
select select "Year"
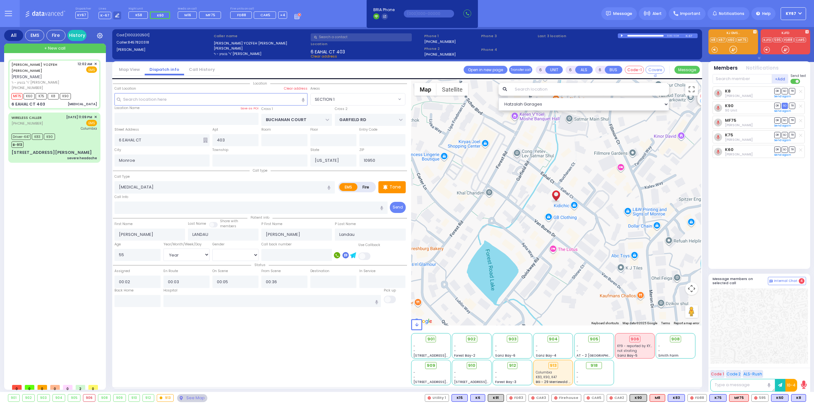
select select "[DEMOGRAPHIC_DATA]"
select select "Hatzalah Garages"
select select "SECTION 1"
select select
radio input "true"
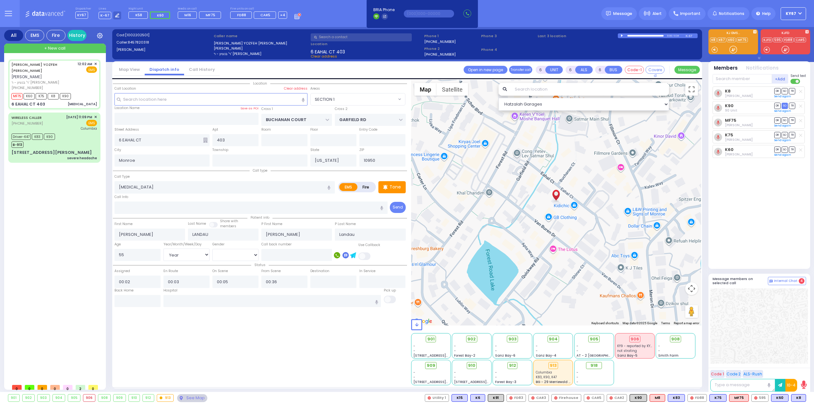
select select "Year"
select select "[DEMOGRAPHIC_DATA]"
type input "Good Samaritan Hospital 257 Lafayette Avenue 8457909405 Suffern"
select select "Hatzalah Garages"
select select "SECTION 1"
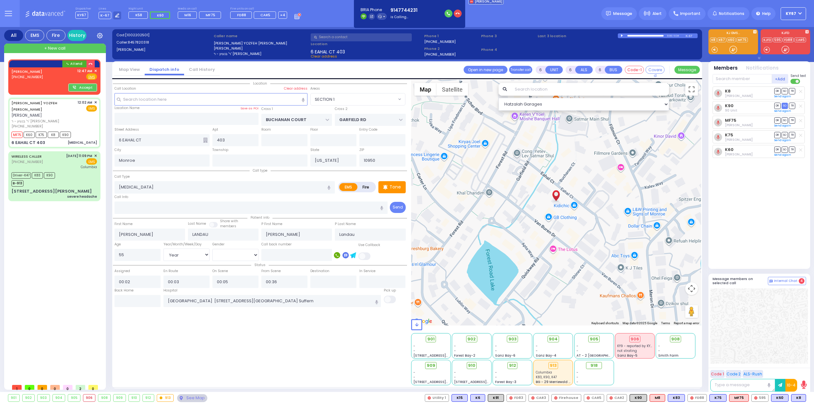
select select
radio input "true"
select select "Year"
select select "[DEMOGRAPHIC_DATA]"
select select "Hatzalah Garages"
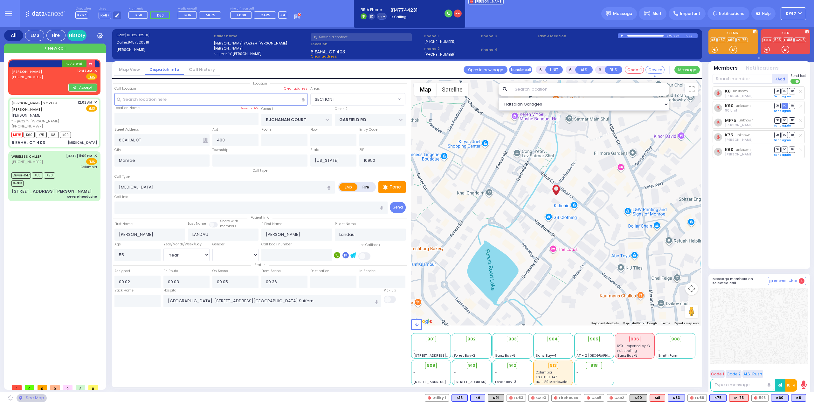
select select "SECTION 1"
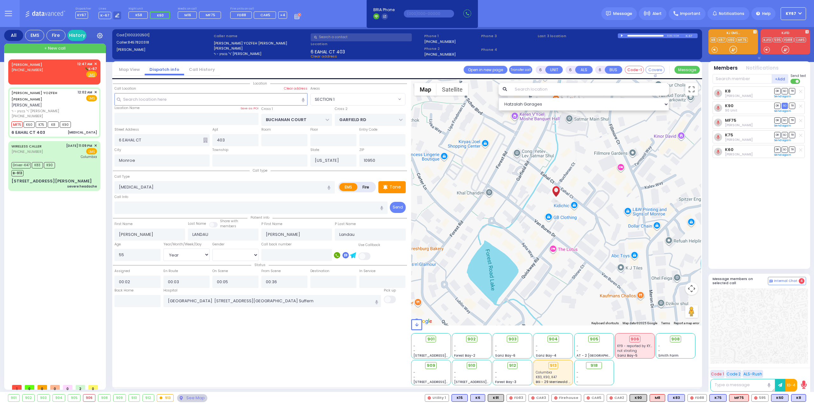
select select
radio input "true"
select select "Year"
select select "[DEMOGRAPHIC_DATA]"
select select "Hatzalah Garages"
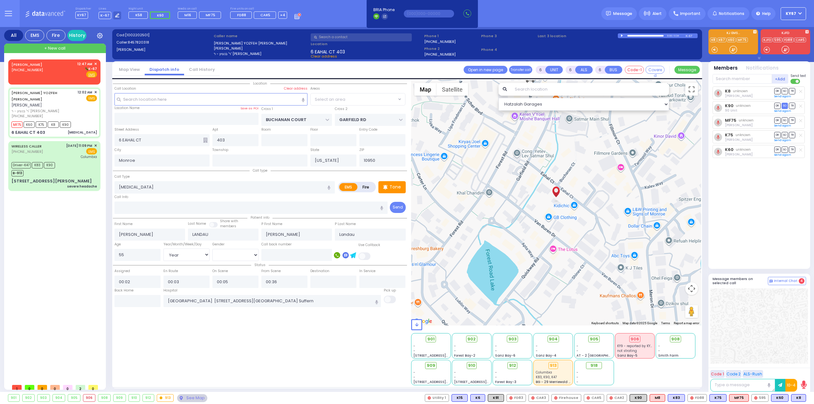
select select "SECTION 1"
click at [56, 67] on div "SMITH DESMOND (914) 774-4231 12:47 AM ✕ K-67" at bounding box center [54, 69] width 86 height 17
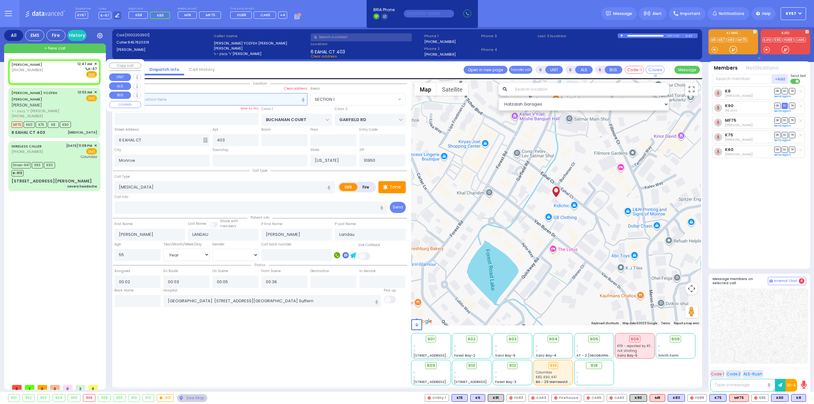
type input "2"
type input "1"
select select
radio input "true"
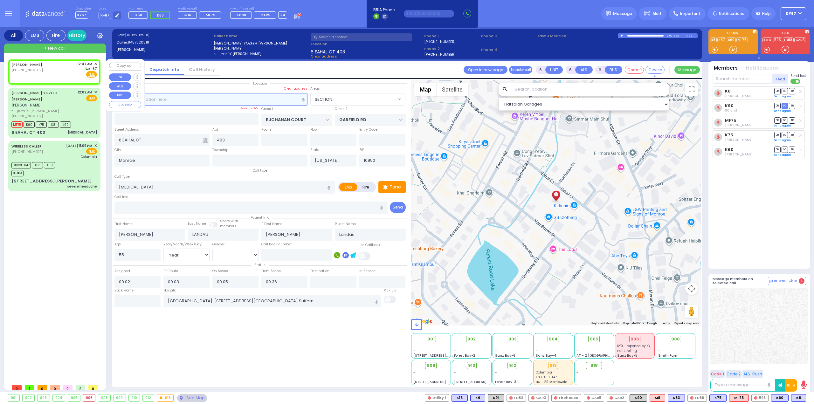
select select
type input "00:47"
select select "Hatzalah Garages"
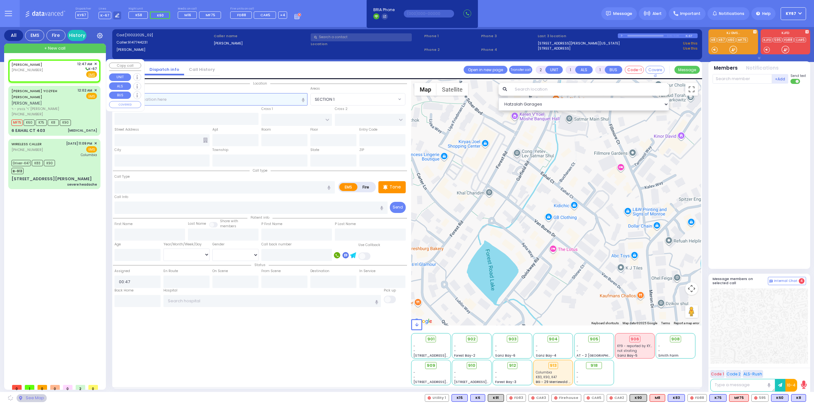
select select
radio input "true"
select select
select select "Hatzalah Garages"
click at [156, 99] on input "text" at bounding box center [210, 99] width 193 height 12
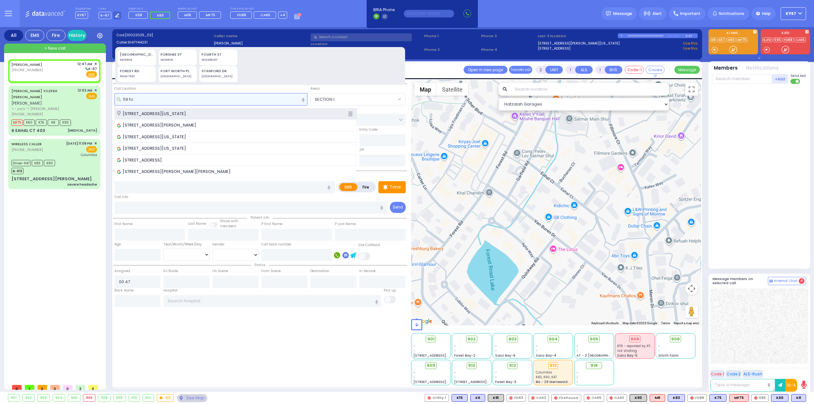
type input "59 fo"
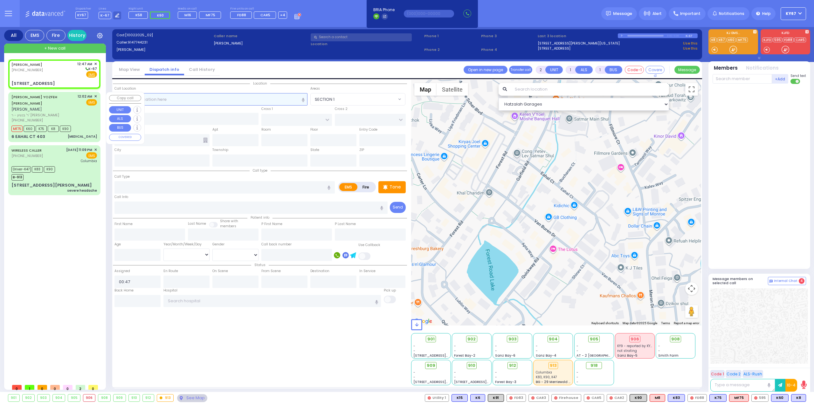
select select
radio input "true"
select select
select select "Hatzalah Garages"
type input "SANZ COURT"
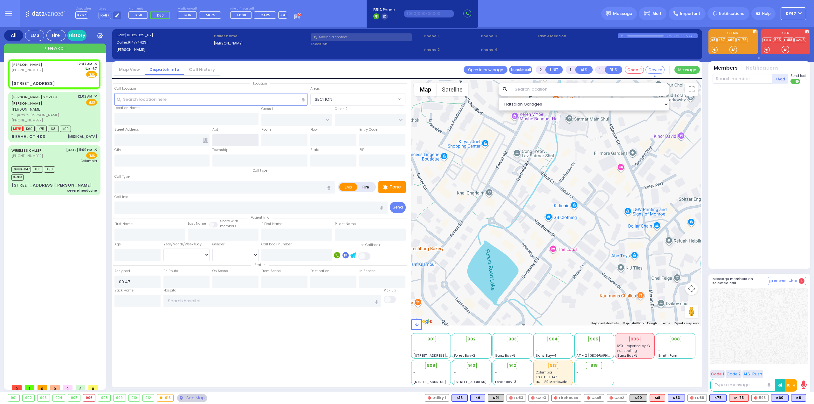
type input "HAYES COURT"
type input "[STREET_ADDRESS]"
type input "Monroe"
type input "[US_STATE]"
type input "10950"
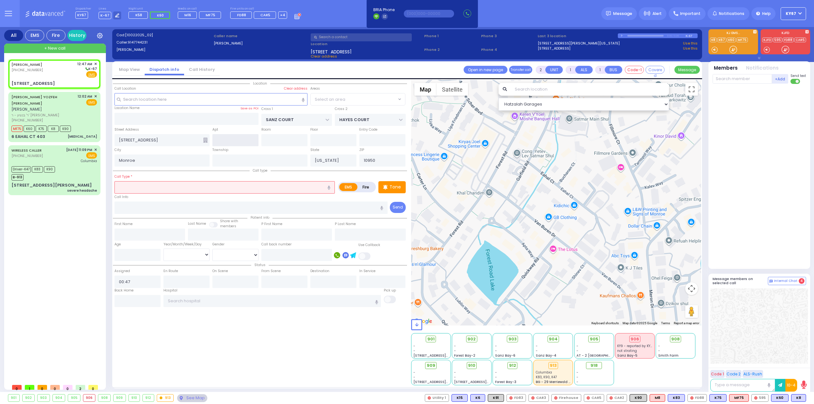
select select "SECTION 2"
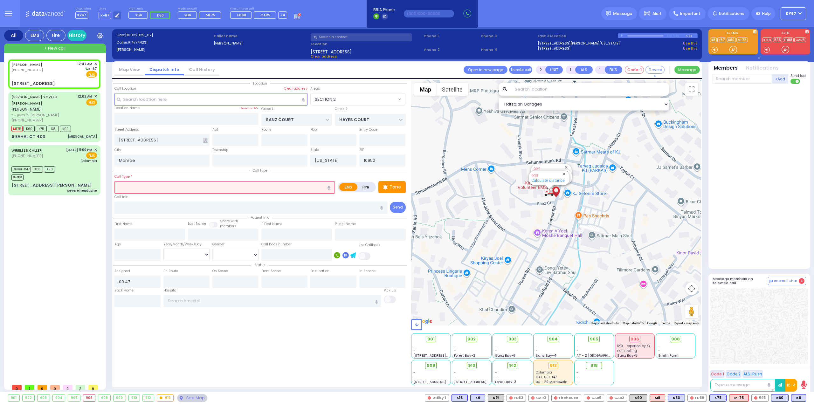
click at [148, 186] on input "text" at bounding box center [224, 187] width 220 height 12
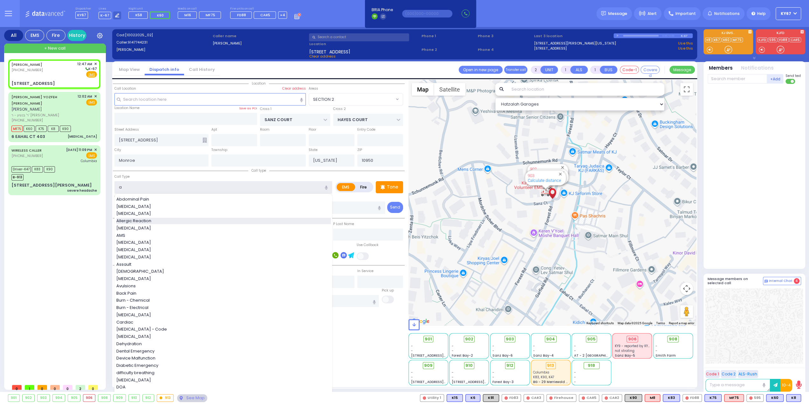
type input "Allergic Reaction"
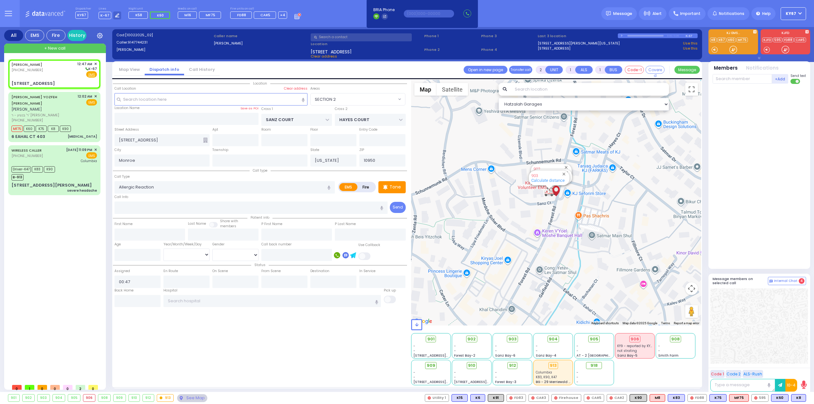
click at [245, 340] on div "Location ZIP" at bounding box center [260, 233] width 294 height 306
select select
radio input "true"
select select
select select "Hatzalah Garages"
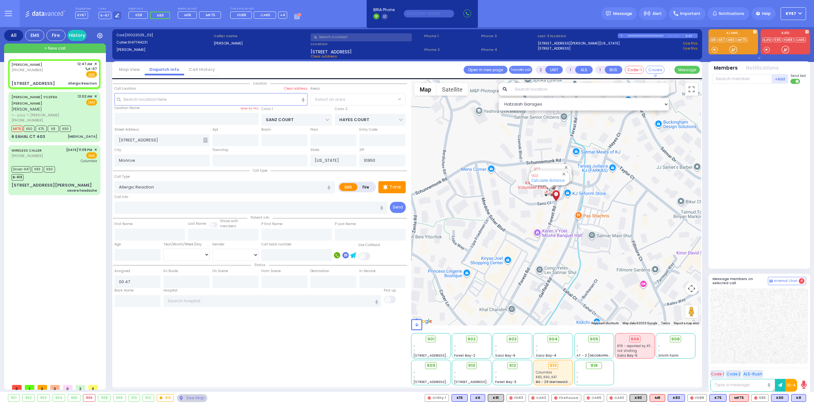
select select "SECTION 2"
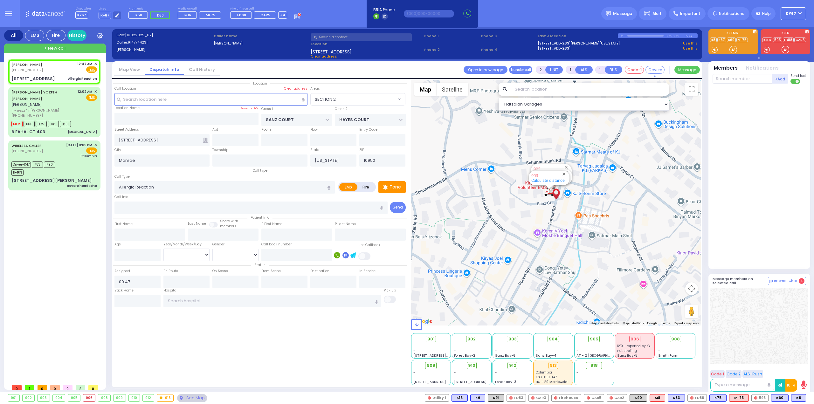
select select
radio input "true"
select select
select select "Hatzalah Garages"
select select "SECTION 2"
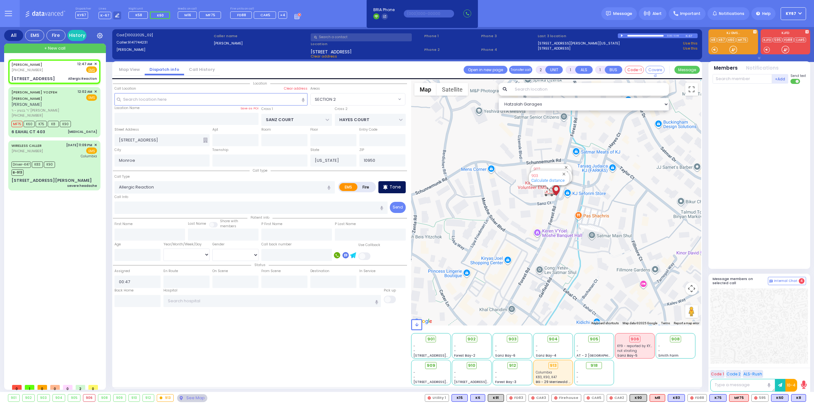
click at [395, 187] on p "Tone" at bounding box center [395, 187] width 11 height 7
click at [796, 397] on span "K58" at bounding box center [797, 398] width 17 height 7
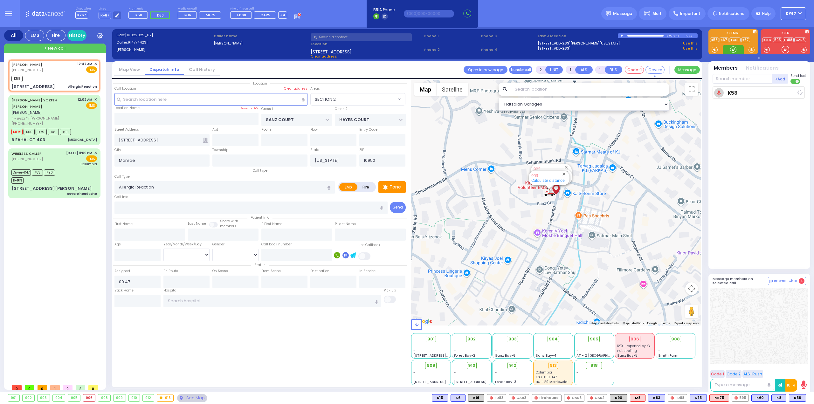
select select
radio input "true"
select select
type input "00:48"
select select "Hatzalah Garages"
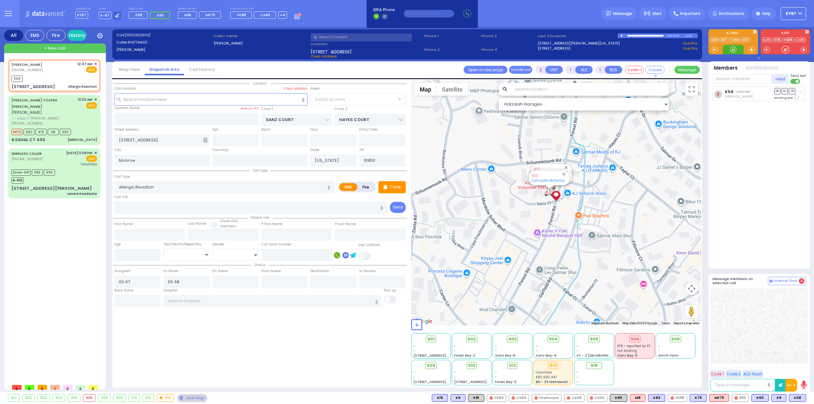
select select "SECTION 2"
click at [786, 399] on button at bounding box center [783, 398] width 3 height 7
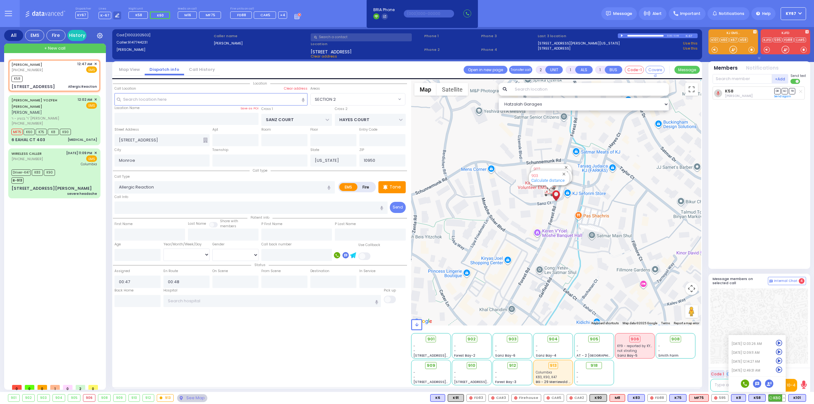
click at [779, 370] on icon at bounding box center [779, 370] width 7 height 7
click at [796, 398] on span "K101" at bounding box center [797, 398] width 17 height 7
select select
radio input "true"
select select
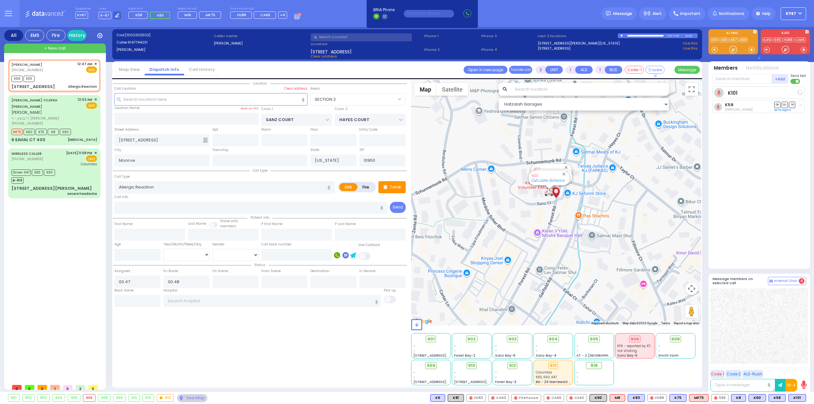
select select "Hatzalah Garages"
click at [604, 398] on span "K90" at bounding box center [598, 398] width 17 height 7
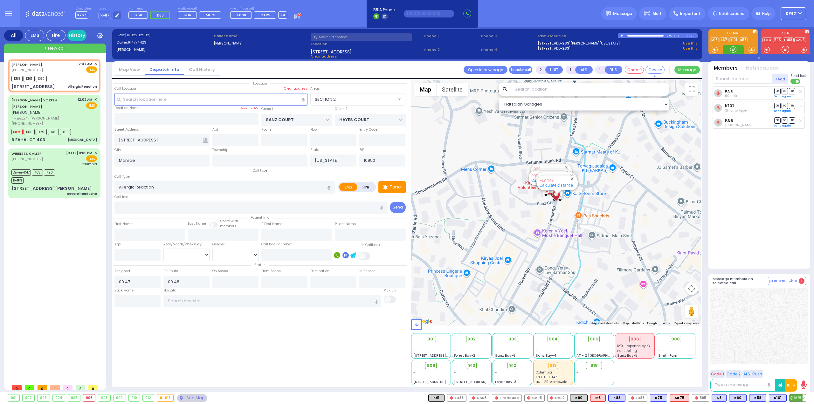
click at [798, 399] on span "M16" at bounding box center [798, 398] width 16 height 7
click at [726, 399] on button at bounding box center [724, 398] width 3 height 7
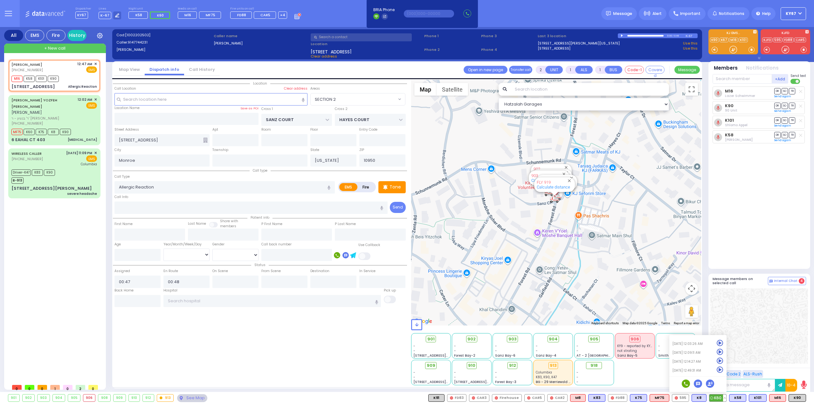
click at [723, 370] on icon at bounding box center [720, 370] width 7 height 7
click at [764, 341] on div at bounding box center [760, 325] width 98 height 75
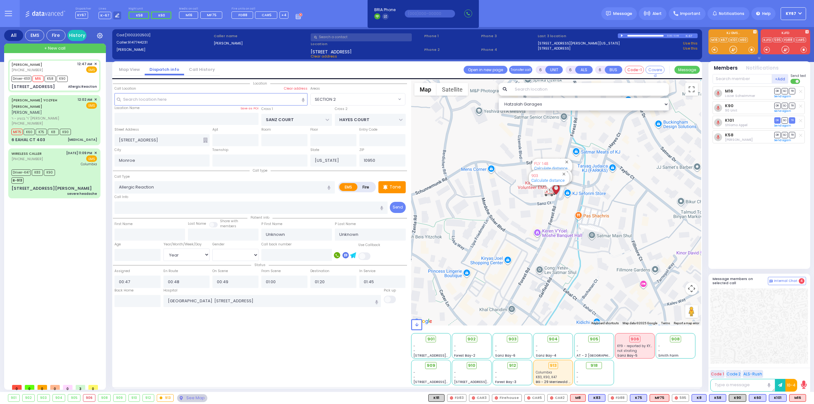
select select "SECTION 2"
select select "Year"
select select
radio input "true"
select select "Year"
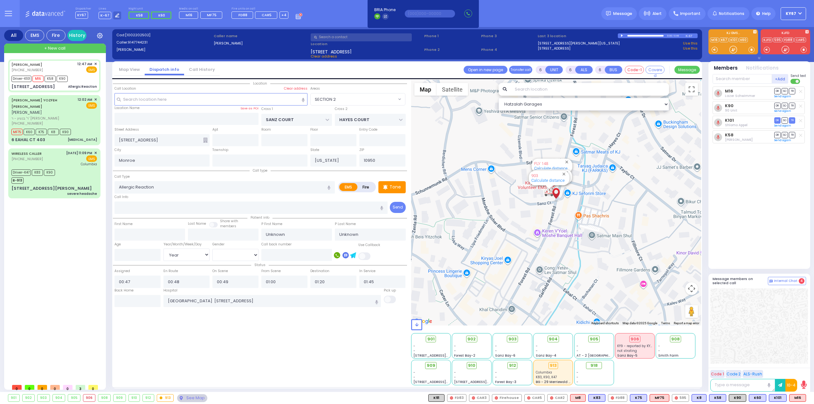
select select "Hatzalah Garages"
select select "SECTION 2"
select select
radio input "true"
select select "Year"
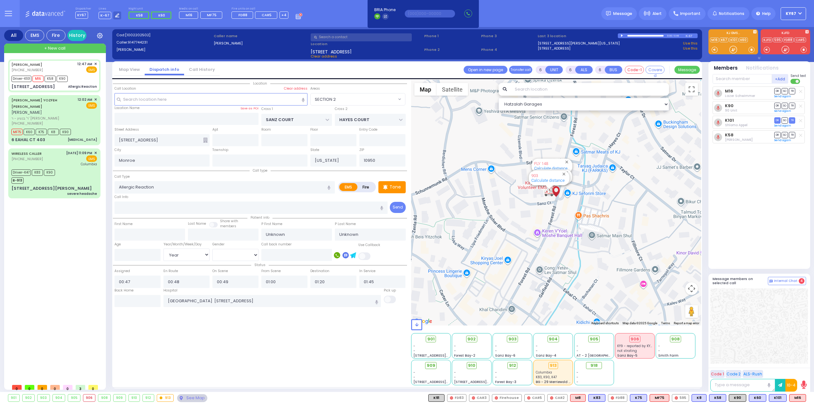
select select "[DEMOGRAPHIC_DATA]"
select select "Hatzalah Garages"
select select "SECTION 2"
select select
radio input "true"
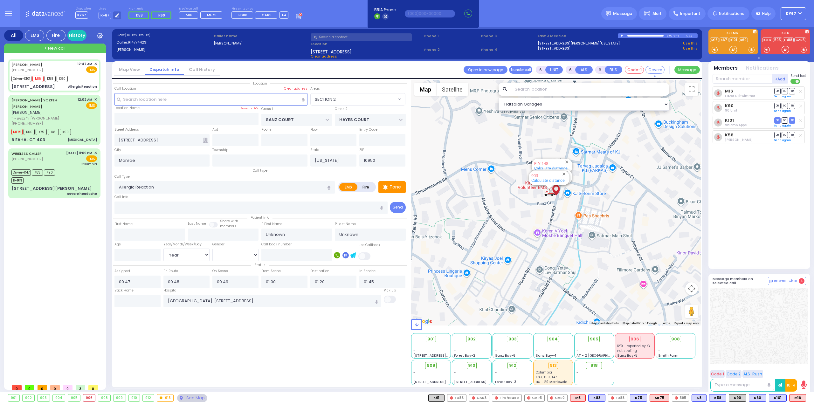
select select "Year"
select select "[DEMOGRAPHIC_DATA]"
select select "Hatzalah Garages"
select select "SECTION 2"
select select
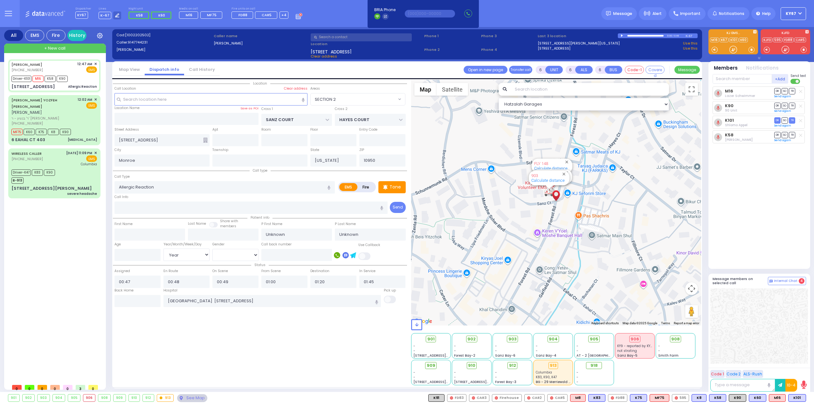
radio input "true"
select select "Year"
select select "[DEMOGRAPHIC_DATA]"
select select "Hatzalah Garages"
select select "SECTION 2"
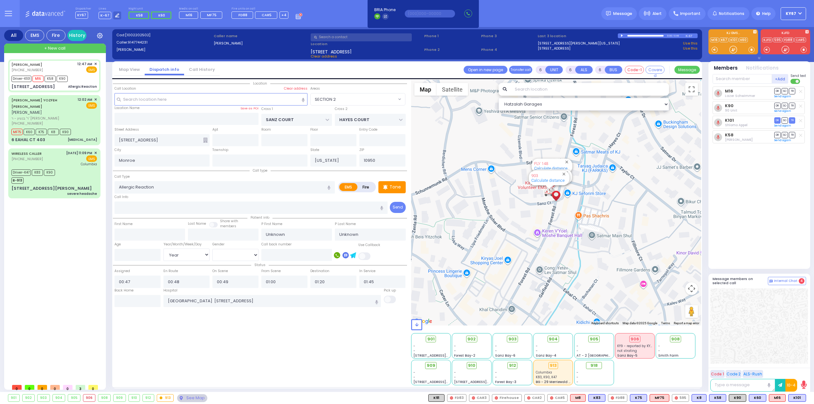
select select
radio input "true"
select select "Year"
select select "[DEMOGRAPHIC_DATA]"
select select "Hatzalah Garages"
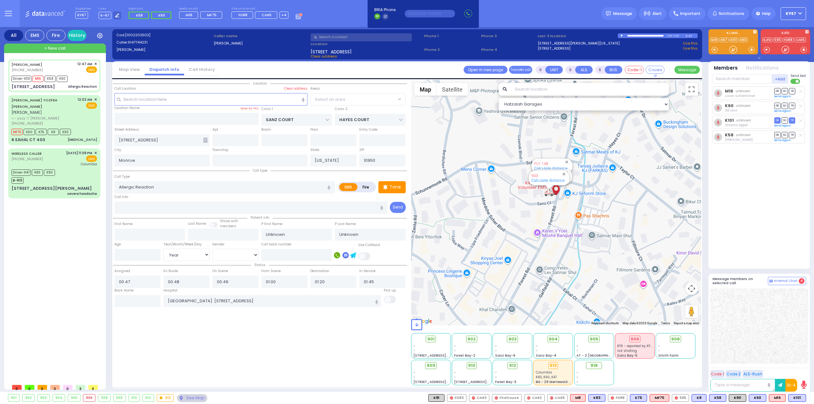
select select "SECTION 2"
select select
radio input "true"
select select "Year"
select select "[DEMOGRAPHIC_DATA]"
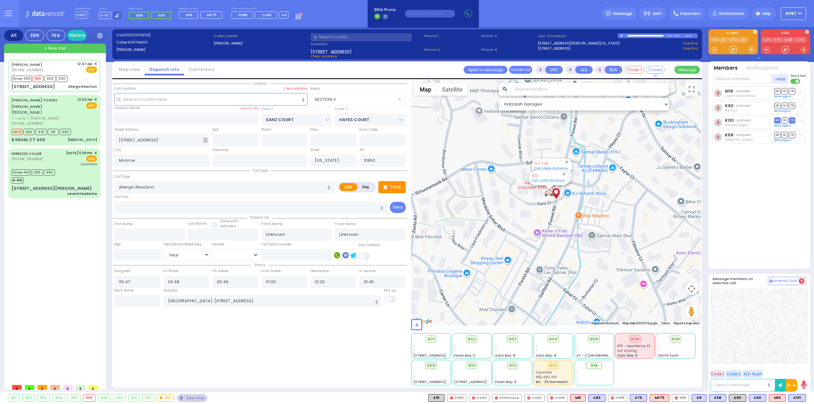
select select "Hatzalah Garages"
select select "SECTION 2"
select select
radio input "true"
type input "Chany"
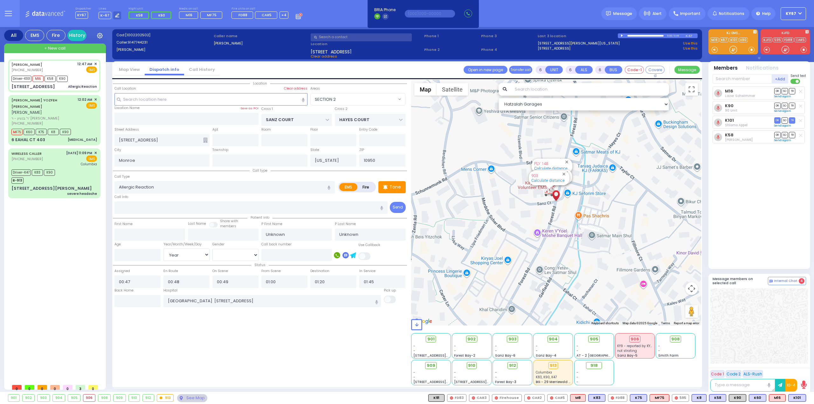
type input "Braver"
type input "14"
select select "Year"
select select "[DEMOGRAPHIC_DATA]"
select select "Hatzalah Garages"
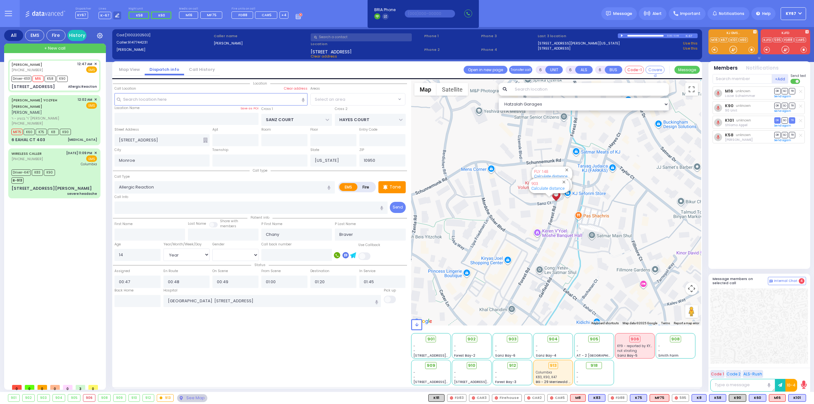
select select "SECTION 2"
select select
radio input "true"
select select "Year"
select select "[DEMOGRAPHIC_DATA]"
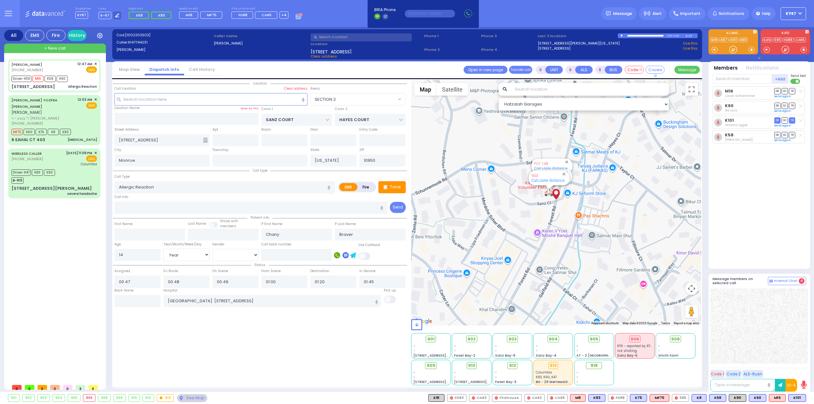
select select "Hatzalah Garages"
select select "SECTION 2"
select select
radio input "true"
select select "Year"
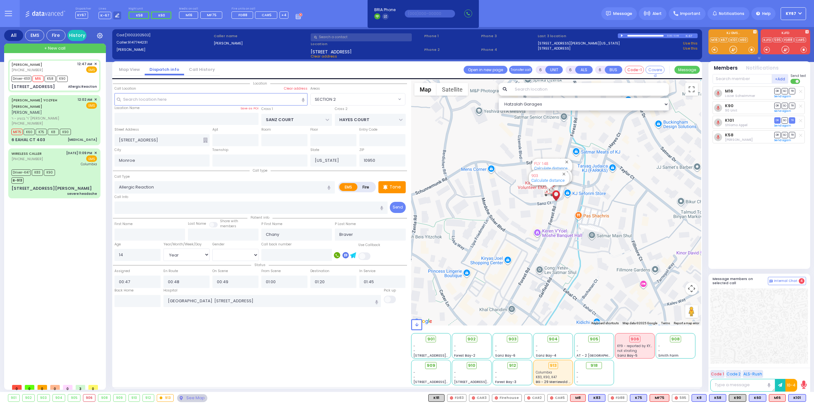
select select "[DEMOGRAPHIC_DATA]"
select select "Hatzalah Garages"
select select "SECTION 2"
select select
radio input "true"
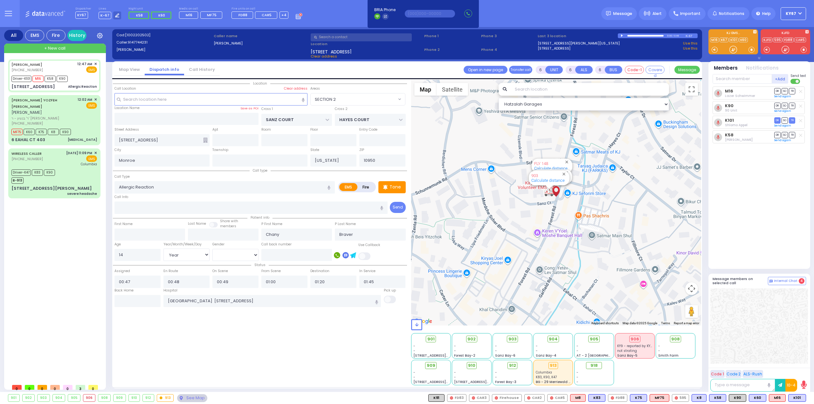
select select "Year"
select select "[DEMOGRAPHIC_DATA]"
select select "Hatzalah Garages"
select select "SECTION 2"
select select
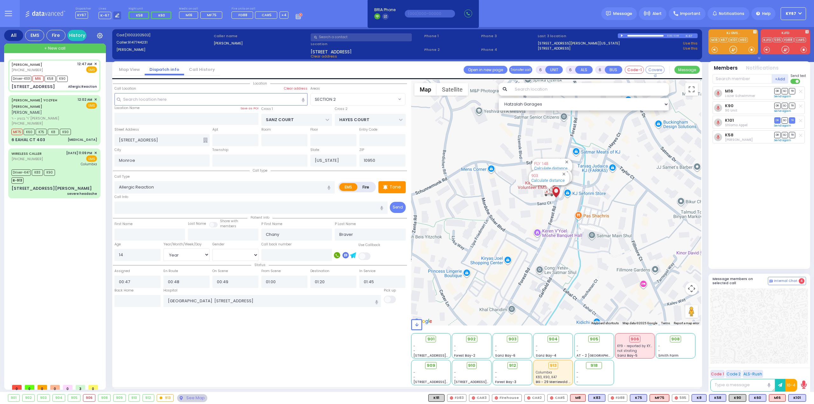
radio input "true"
select select "Year"
select select "[DEMOGRAPHIC_DATA]"
select select "Hatzalah Garages"
select select "SECTION 2"
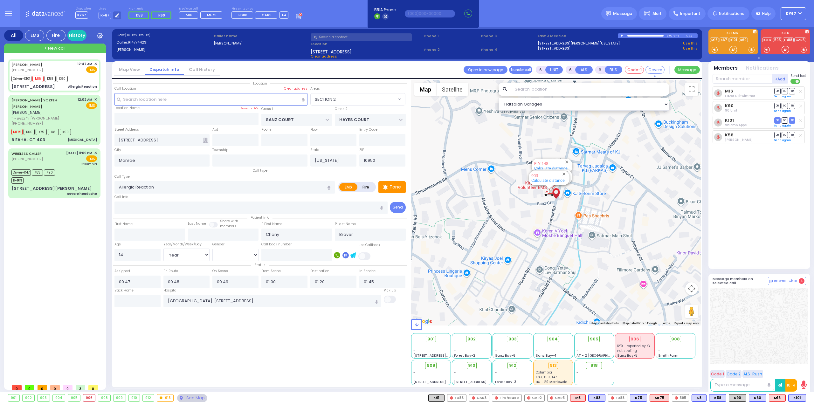
select select
radio input "true"
select select "Year"
select select "[DEMOGRAPHIC_DATA]"
select select "Hatzalah Garages"
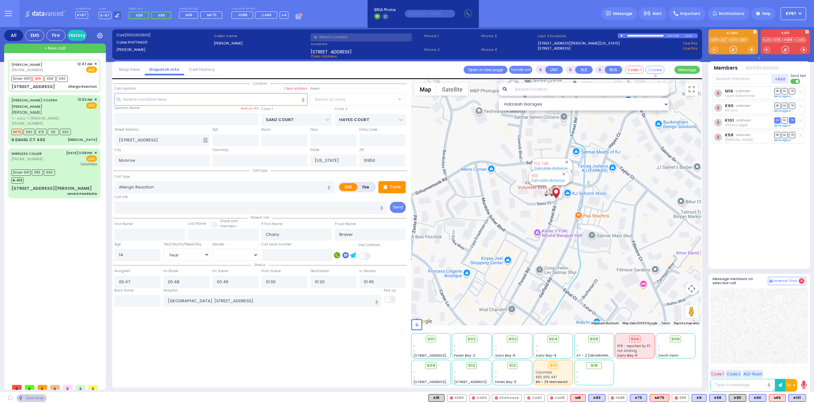
select select "SECTION 2"
select select
radio input "true"
select select "Year"
select select "[DEMOGRAPHIC_DATA]"
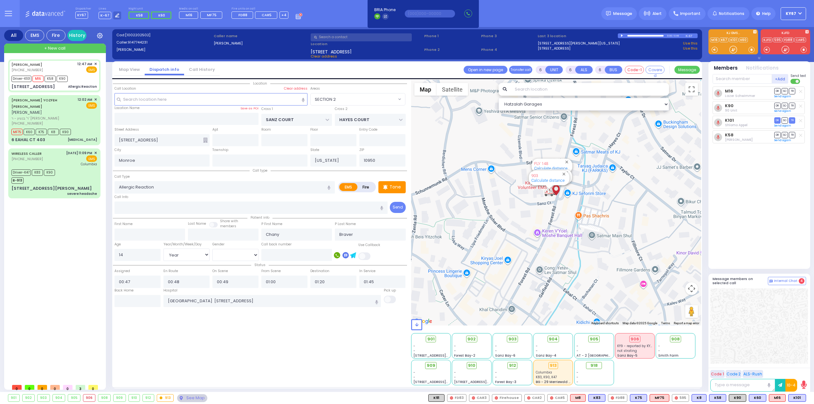
select select "Hatzalah Garages"
select select "SECTION 2"
select select
radio input "true"
select select "Year"
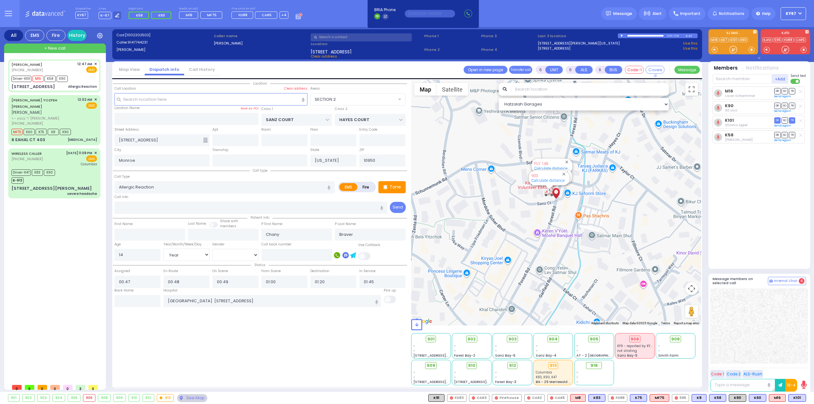
select select "[DEMOGRAPHIC_DATA]"
select select "Hatzalah Garages"
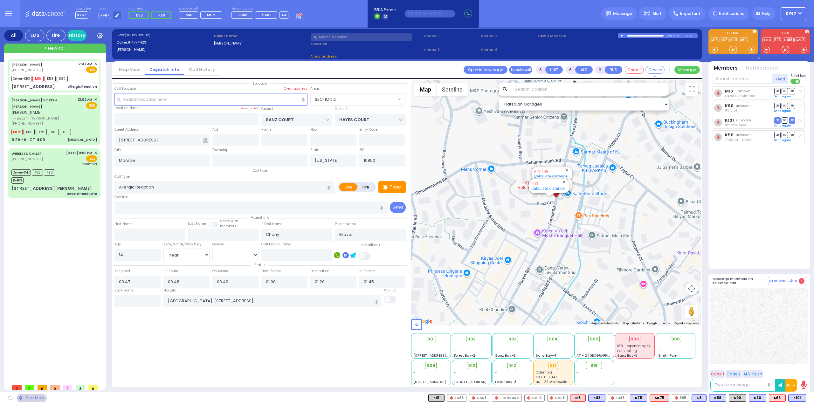
select select "SECTION 2"
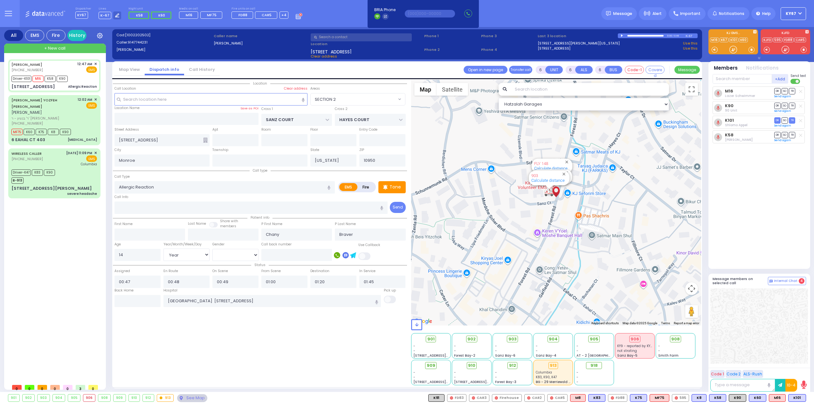
select select
radio input "true"
select select "Year"
select select "[DEMOGRAPHIC_DATA]"
select select "Hatzalah Garages"
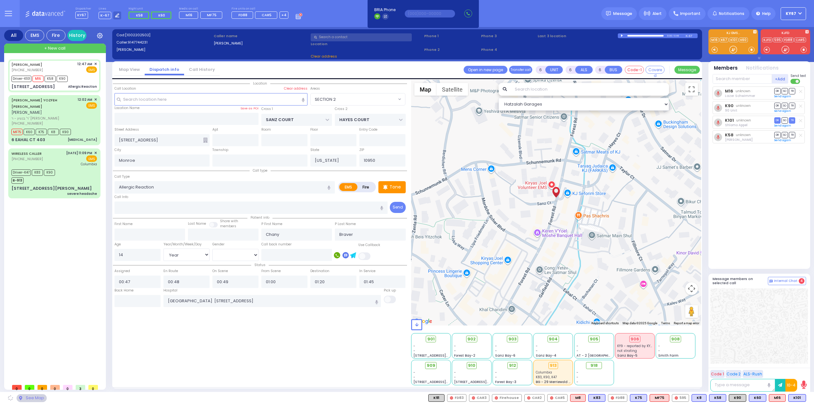
select select "SECTION 2"
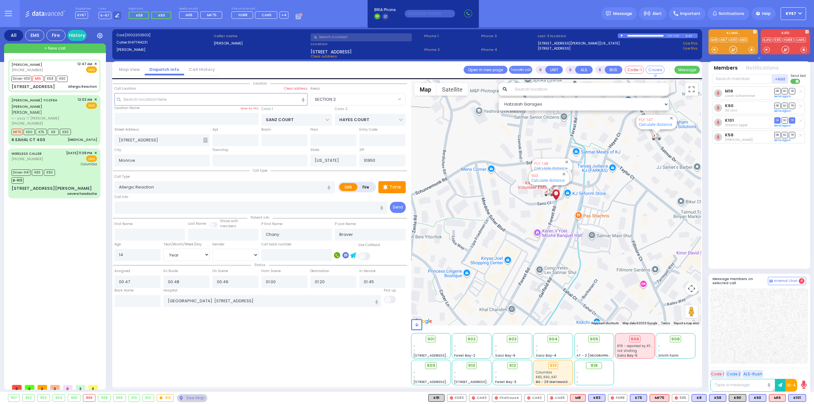
select select
radio input "true"
select select "Year"
select select "[DEMOGRAPHIC_DATA]"
select select "Hatzalah Garages"
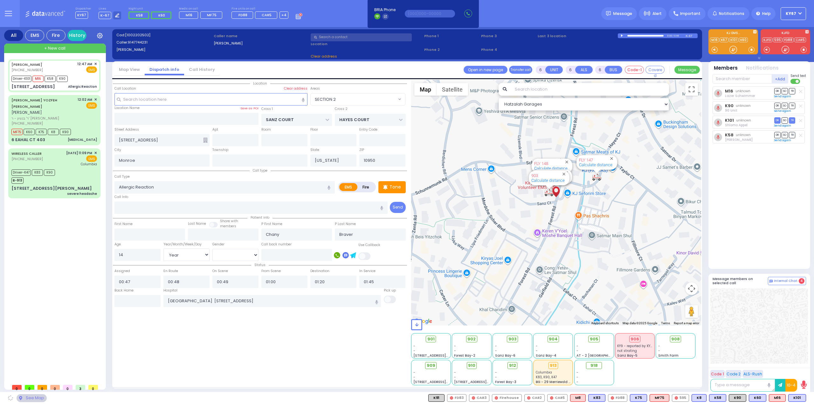
select select "SECTION 2"
select select
radio input "true"
select select "Year"
select select "[DEMOGRAPHIC_DATA]"
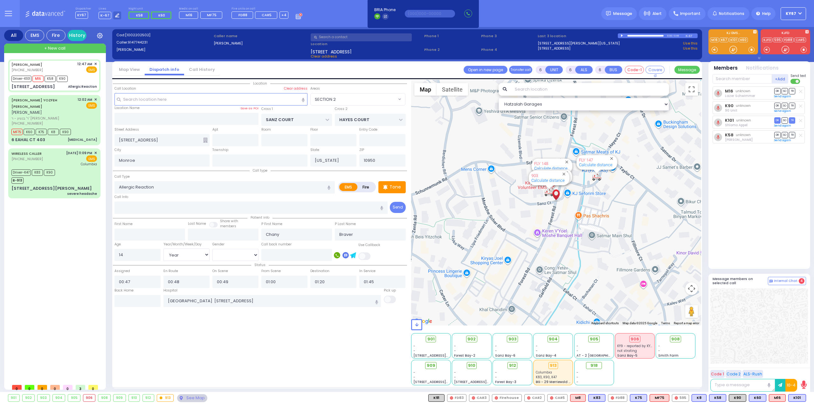
select select "Hatzalah Garages"
select select
radio input "true"
select select "Year"
select select "[DEMOGRAPHIC_DATA]"
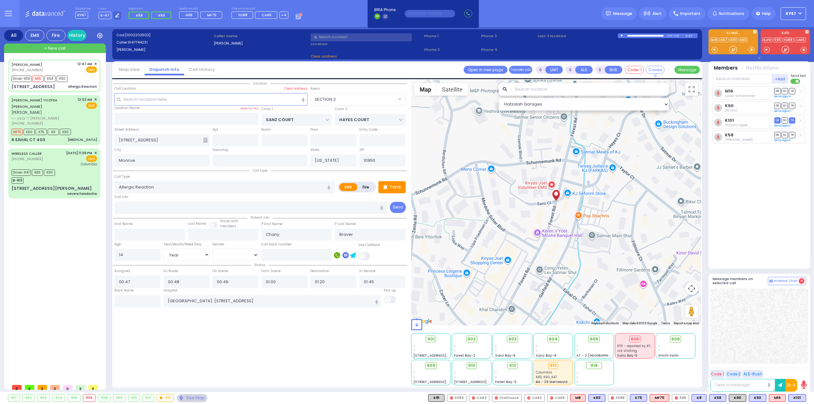
select select "Hatzalah Garages"
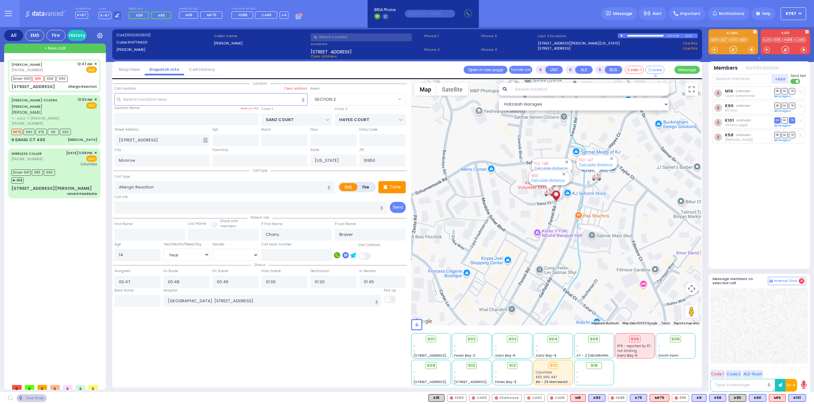
select select "SECTION 2"
select select
radio input "true"
select select "Year"
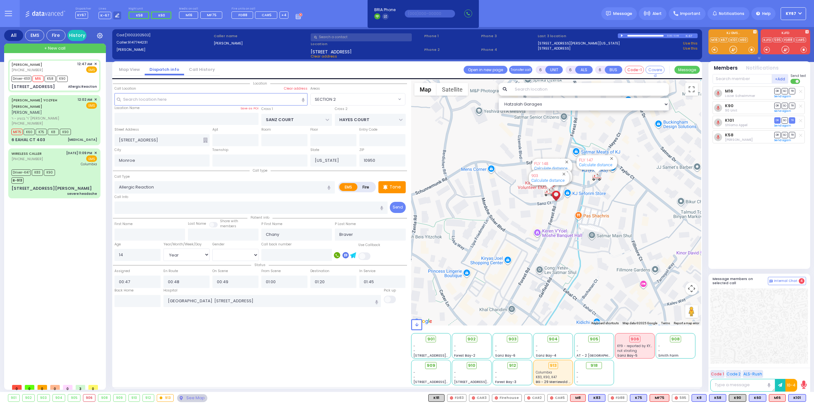
select select "[DEMOGRAPHIC_DATA]"
select select "Hatzalah Garages"
select select "SECTION 2"
select select
radio input "true"
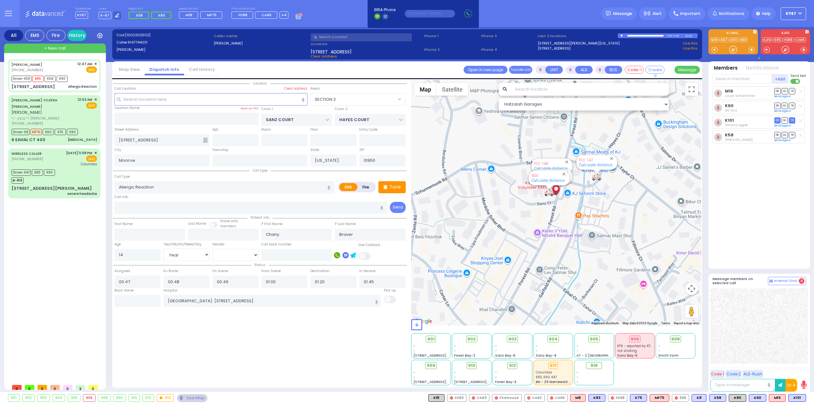
select select "Year"
select select "[DEMOGRAPHIC_DATA]"
select select "Hatzalah Garages"
select select "SECTION 2"
select select
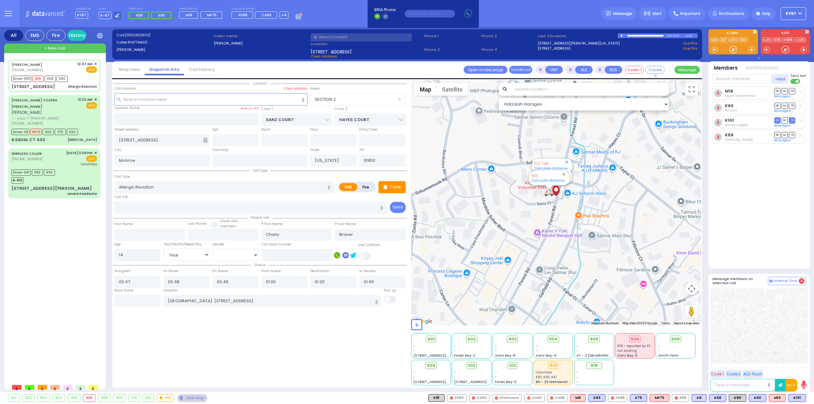
radio input "true"
select select "Year"
select select "[DEMOGRAPHIC_DATA]"
select select "Hatzalah Garages"
select select
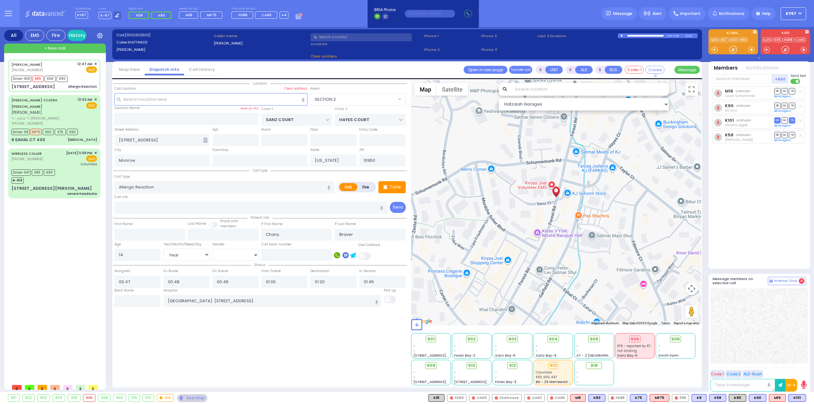
radio input "true"
select select "Year"
select select "[DEMOGRAPHIC_DATA]"
select select "Hatzalah Garages"
select select "SECTION 2"
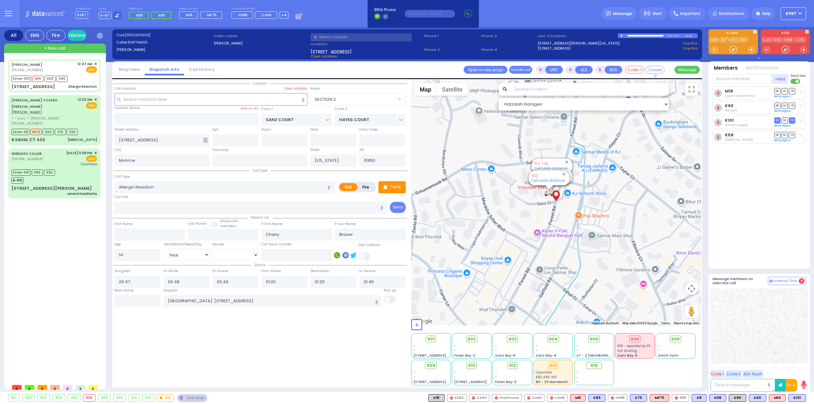
select select
radio input "true"
select select "Year"
select select "[DEMOGRAPHIC_DATA]"
select select "Hatzalah Garages"
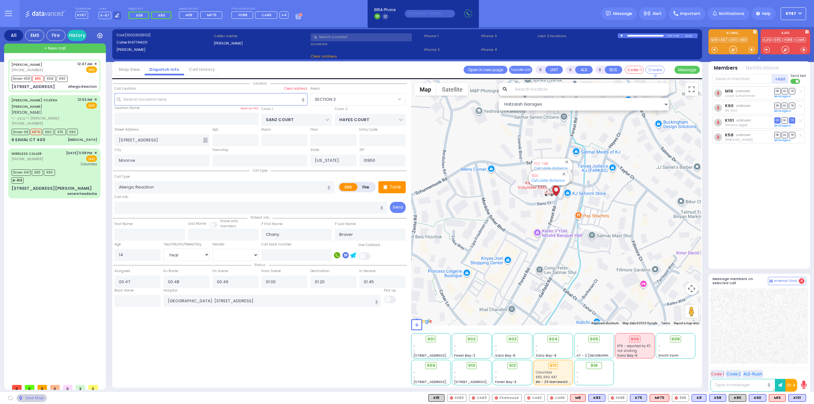
select select "SECTION 2"
